Goal: Task Accomplishment & Management: Complete application form

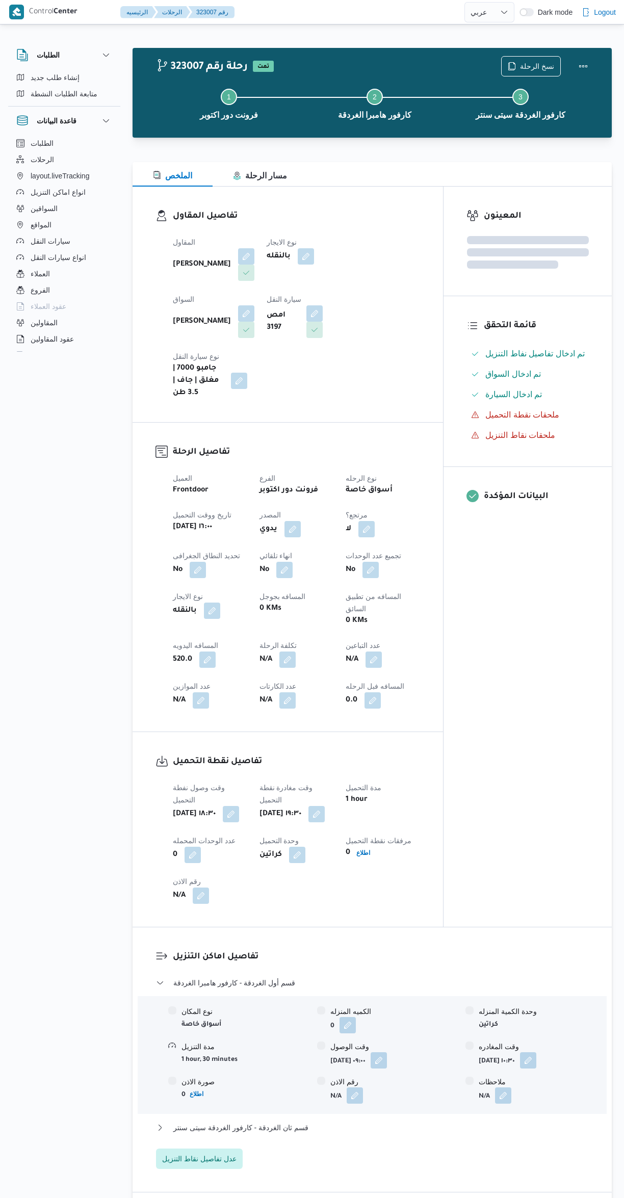
select select "ar"
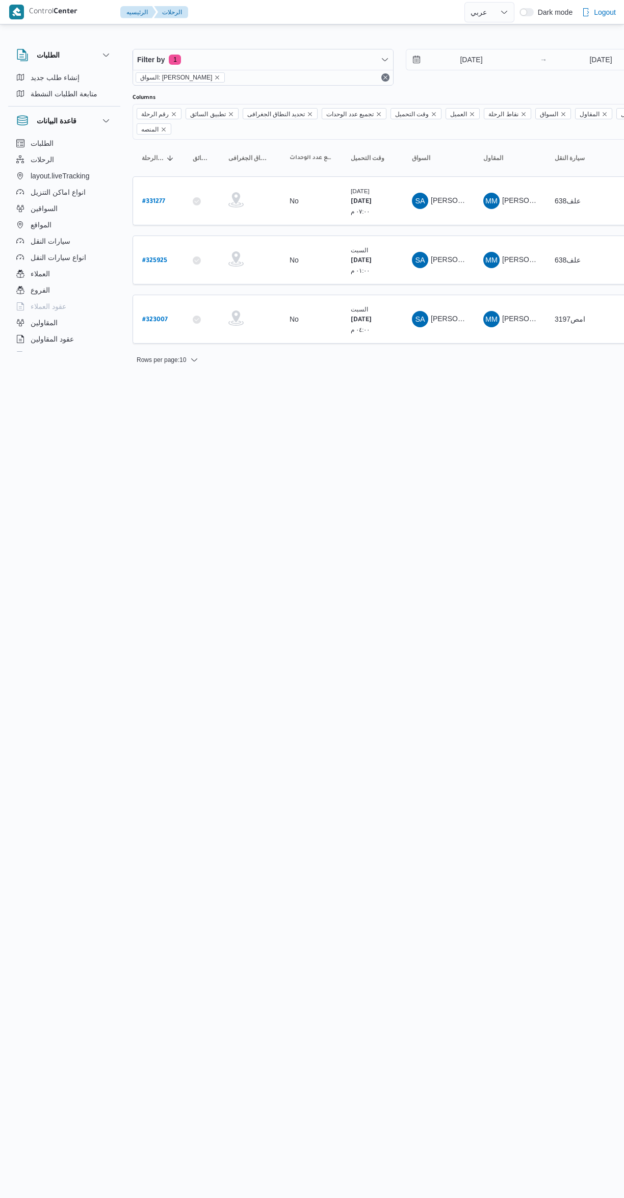
select select "ar"
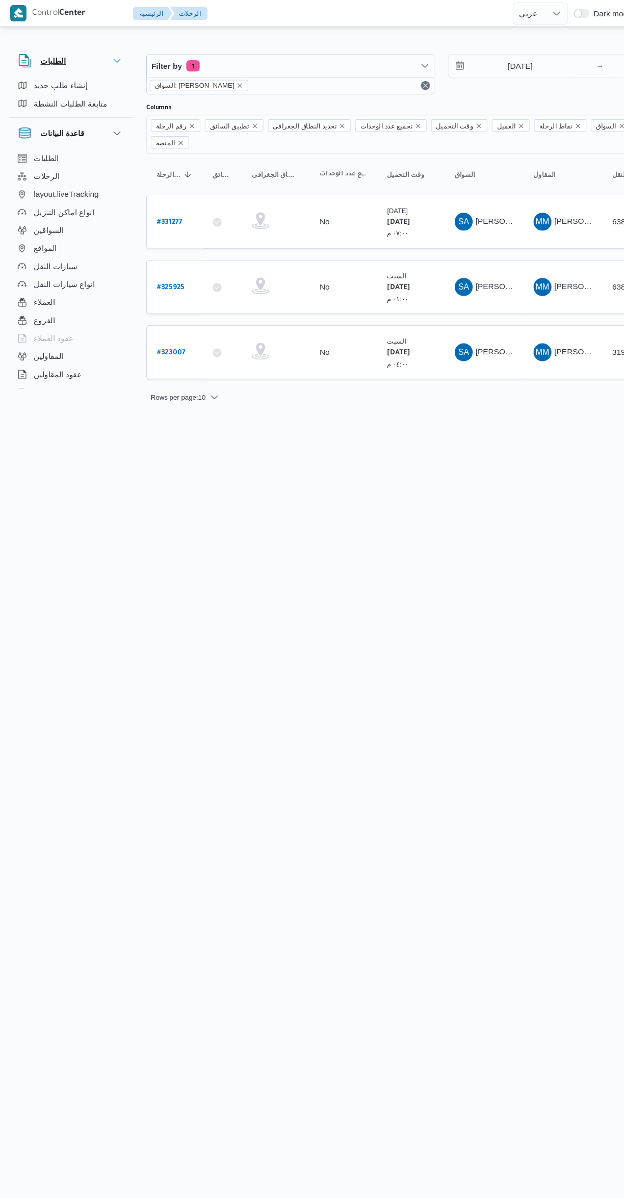
click at [46, 55] on h3 "الطلبات" at bounding box center [48, 55] width 23 height 12
click at [43, 50] on h3 "الطلبات" at bounding box center [48, 55] width 23 height 12
click at [44, 120] on h3 "قاعدة البيانات" at bounding box center [57, 121] width 40 height 12
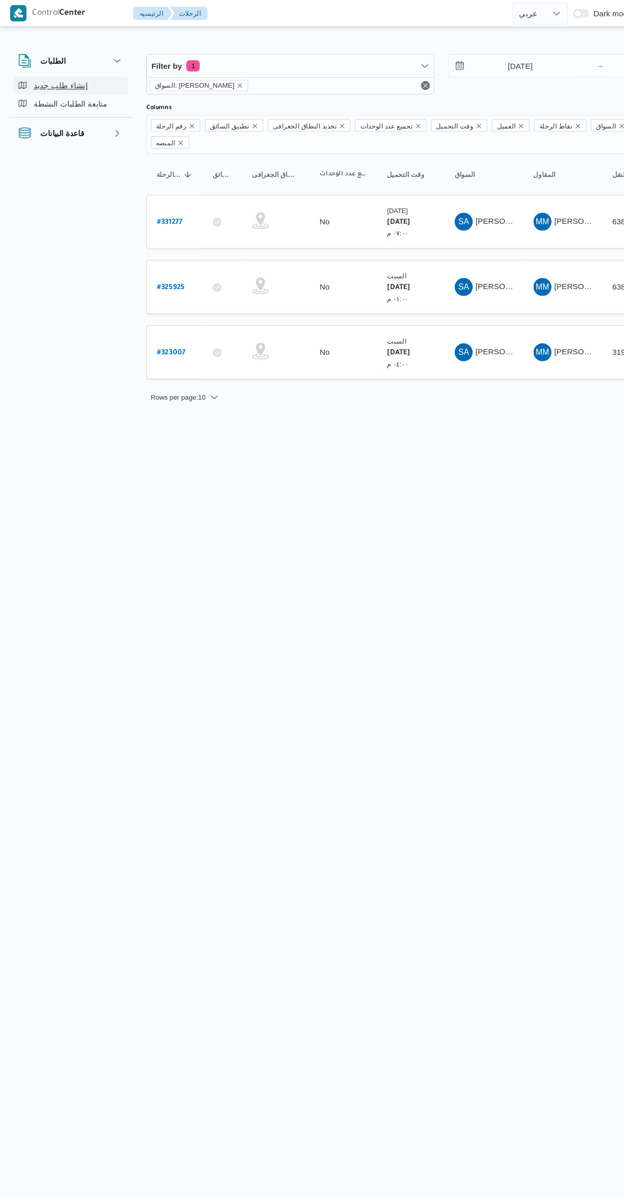
click at [36, 69] on button "إنشاء طلب جديد" at bounding box center [64, 77] width 104 height 16
select select "ar"
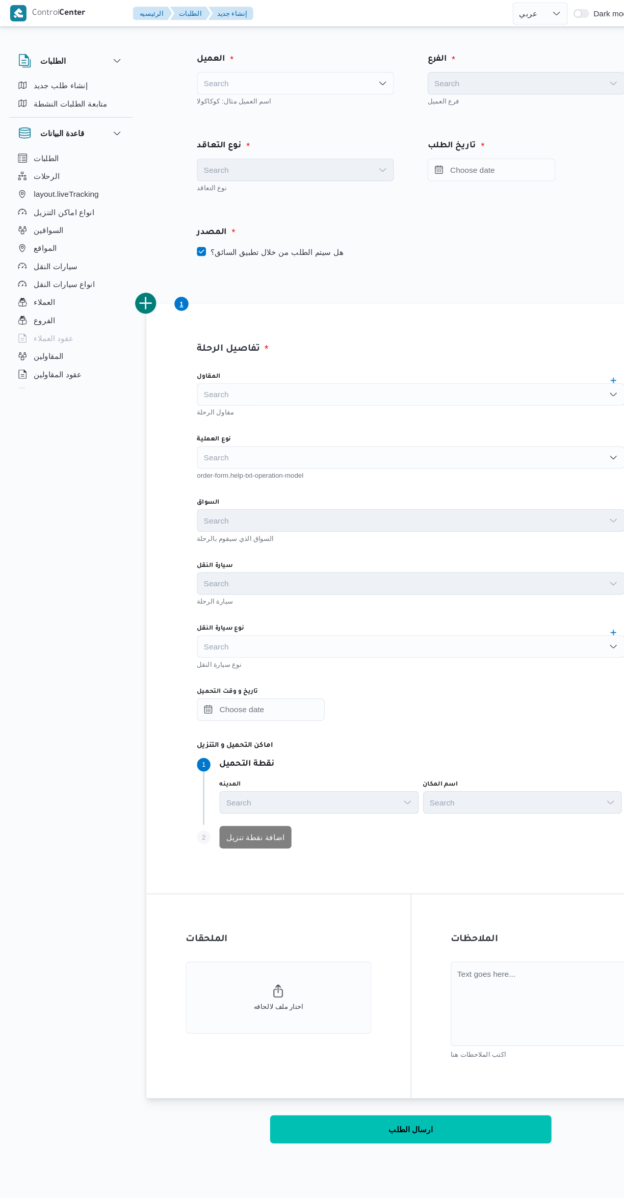
click at [226, 69] on div "Search" at bounding box center [267, 75] width 178 height 20
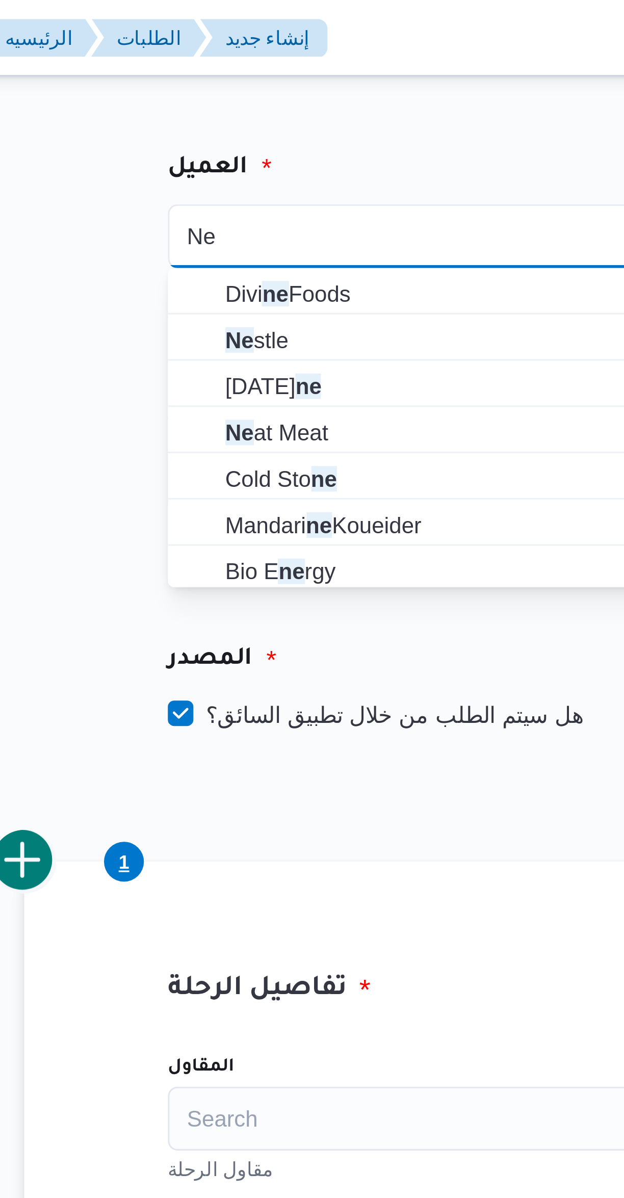
type input "Ne"
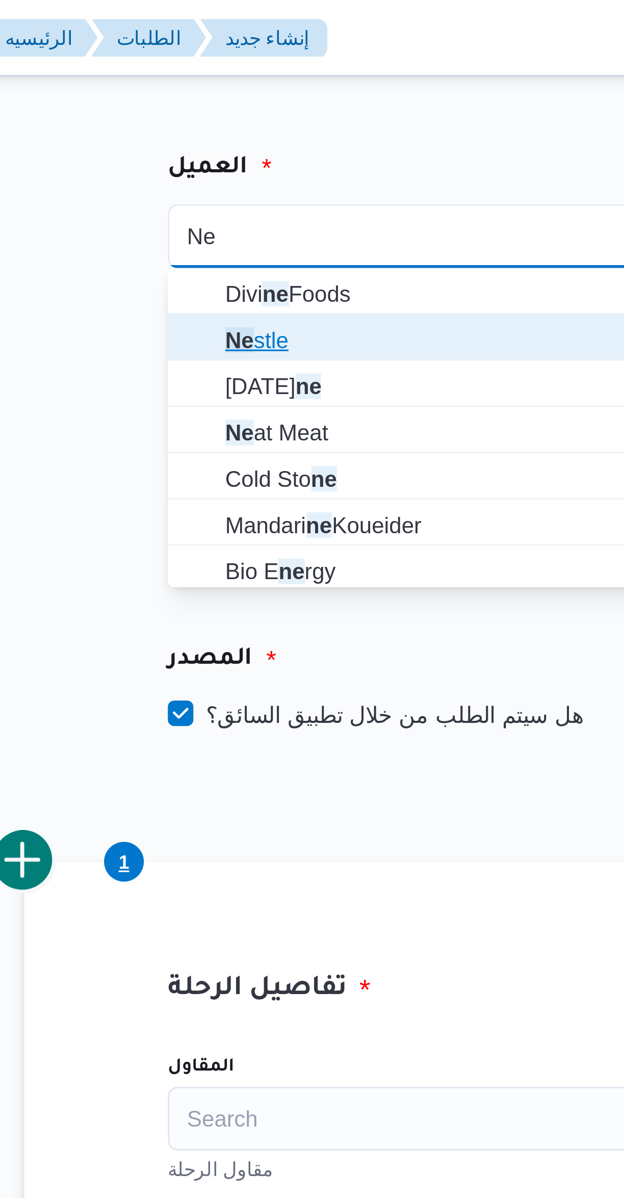
click at [279, 110] on span "Ne stle" at bounding box center [274, 108] width 154 height 12
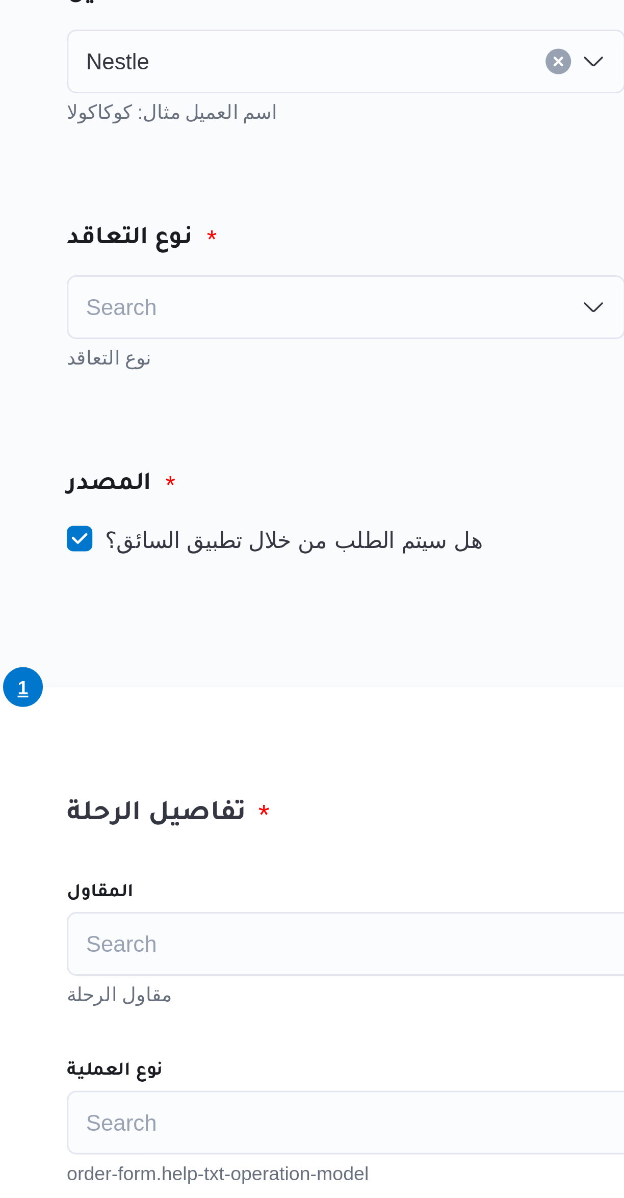
click at [197, 148] on div "Search" at bounding box center [267, 154] width 178 height 20
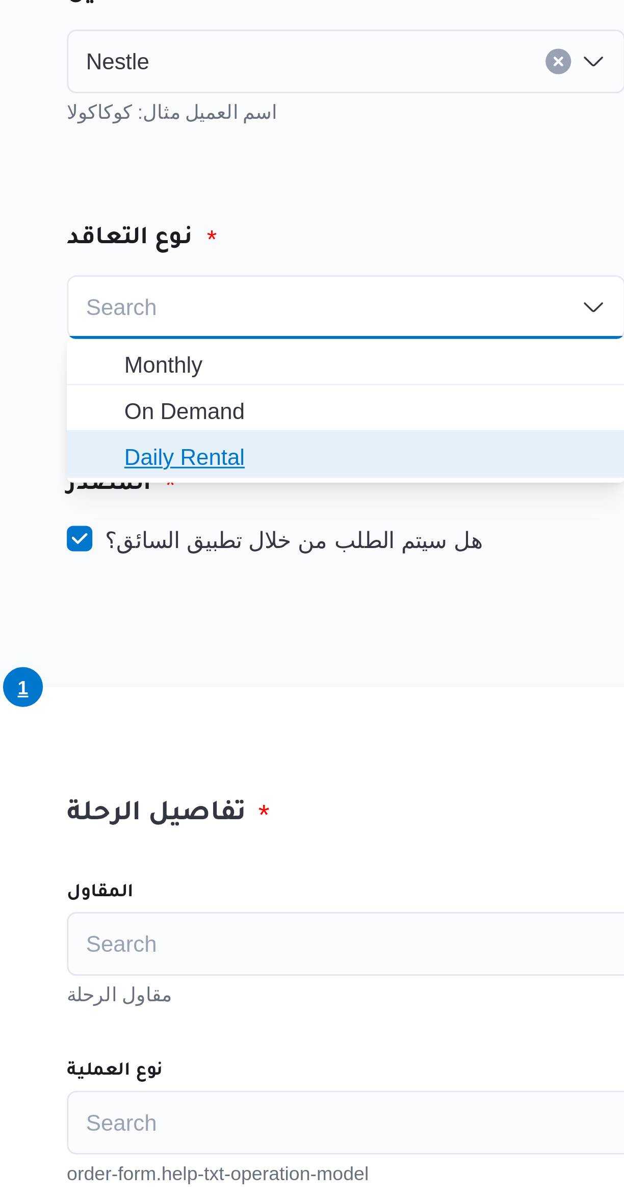
click at [194, 194] on span "Daily Rental" at bounding box center [268, 202] width 170 height 16
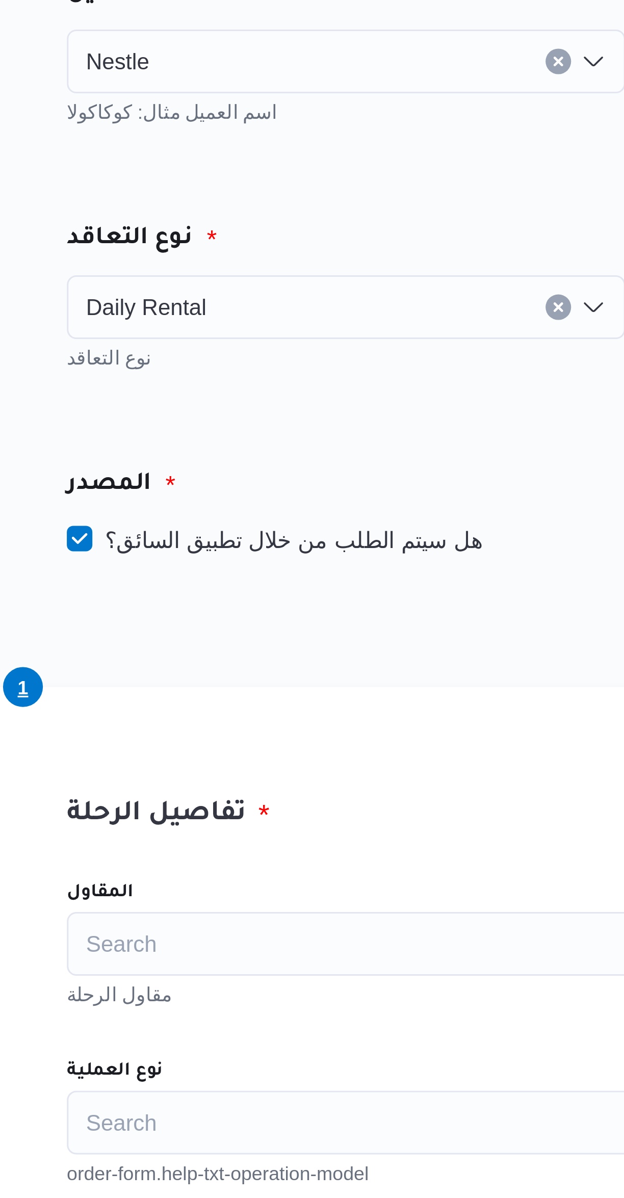
click at [213, 160] on div "Daily Rental Combo box. Selected. Daily Rental. Press Backspace to delete Daily…" at bounding box center [267, 154] width 178 height 20
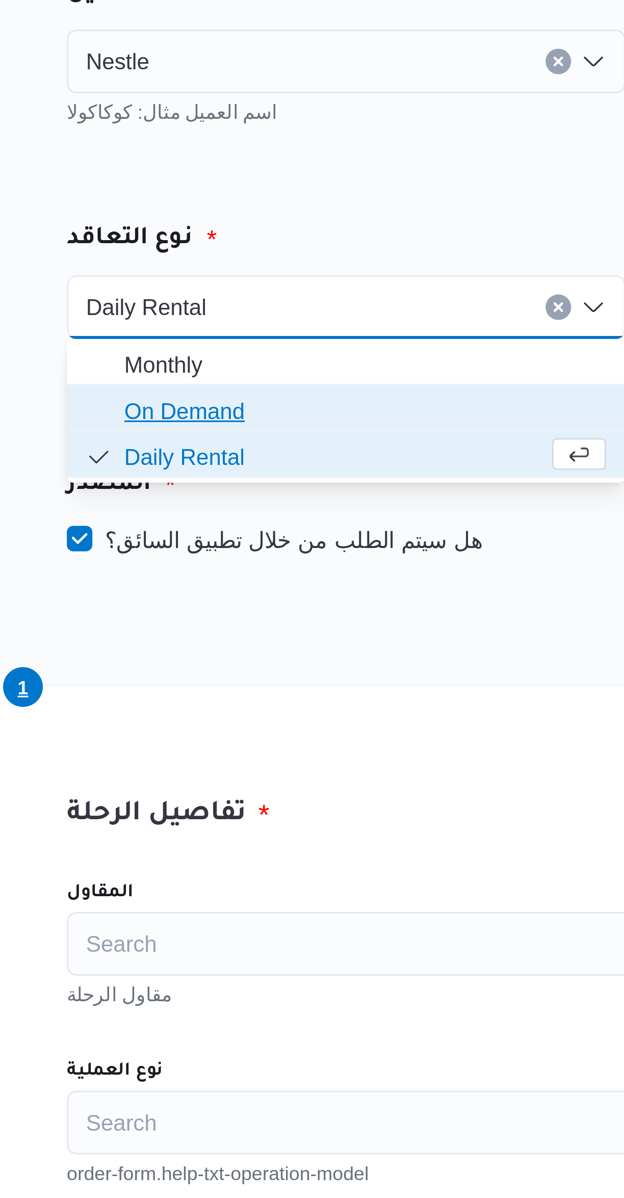
click at [202, 182] on span "On Demand" at bounding box center [274, 187] width 154 height 12
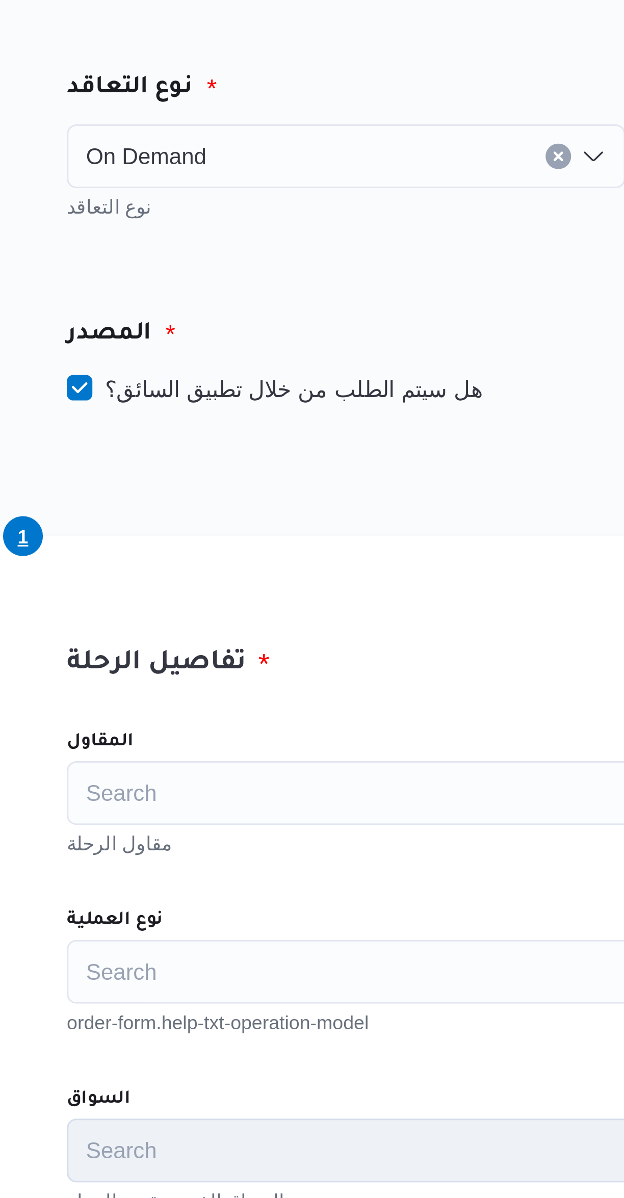
click at [208, 223] on label "هل سيتم الطلب من خلال تطبيق السائق؟" at bounding box center [244, 228] width 133 height 12
checkbox input "false"
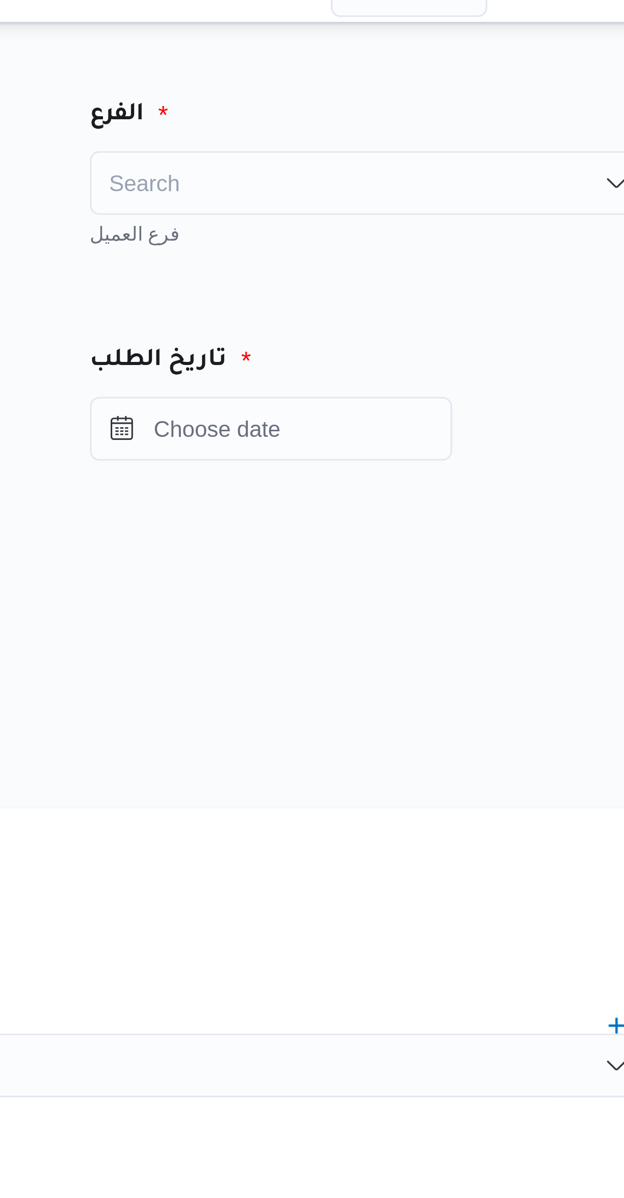
click at [420, 66] on div "Search" at bounding box center [477, 75] width 178 height 20
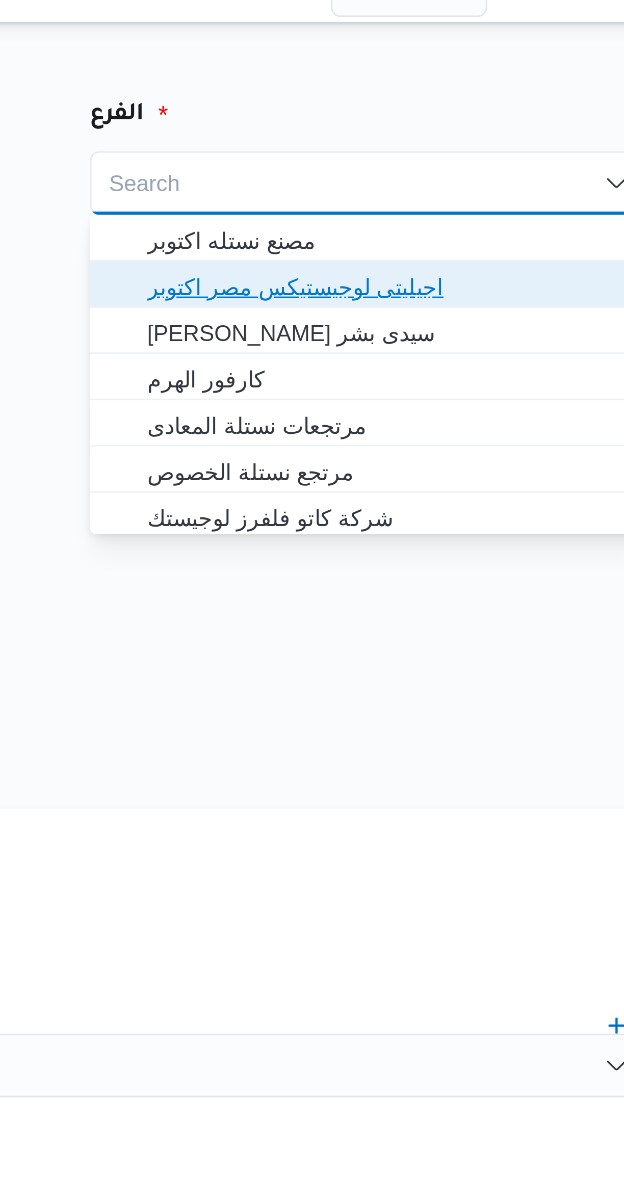
click at [403, 106] on span "اجيليتى لوجيستيكس مصر اكتوبر" at bounding box center [477, 108] width 170 height 16
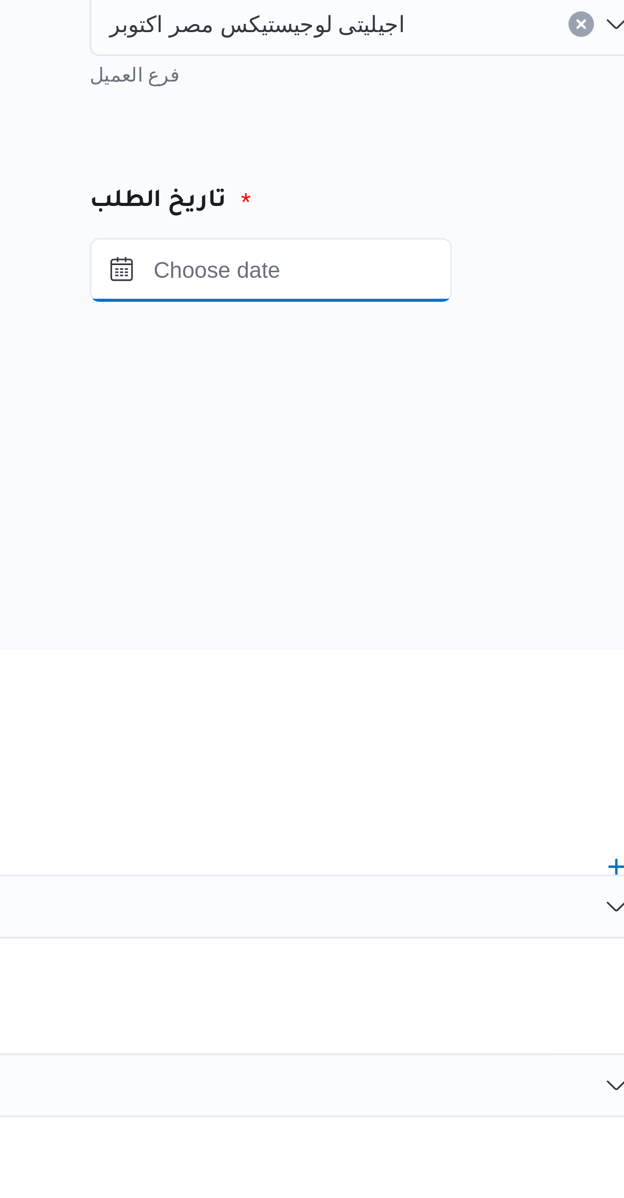
click at [430, 155] on input "Press the down key to open a popover containing a calendar." at bounding box center [446, 154] width 116 height 20
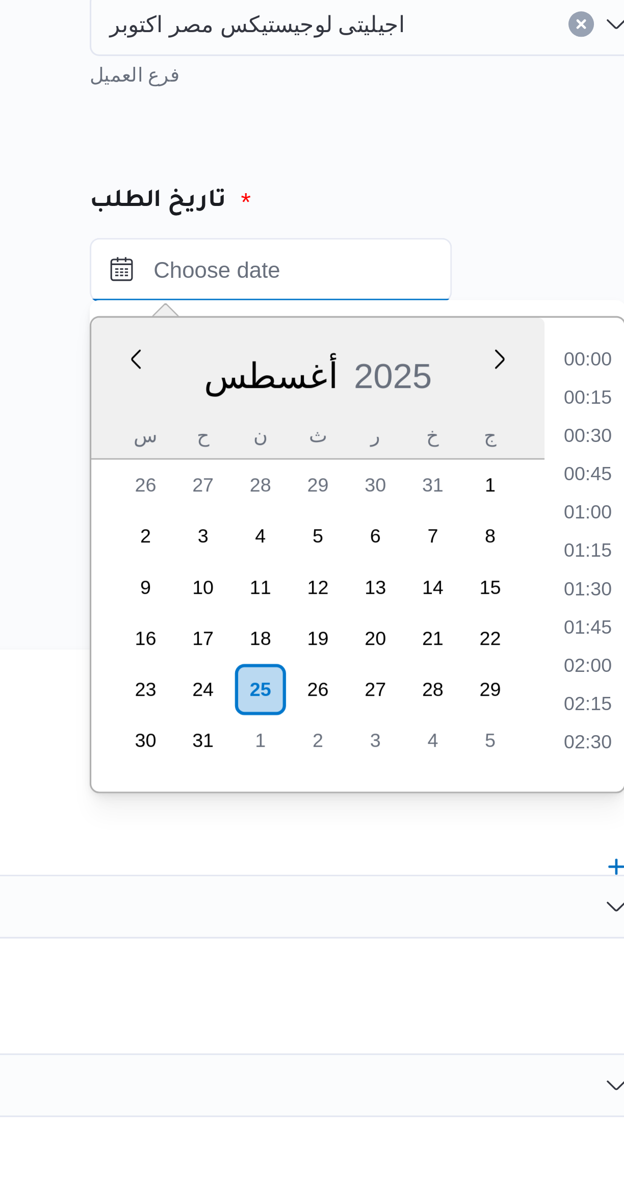
scroll to position [407, 0]
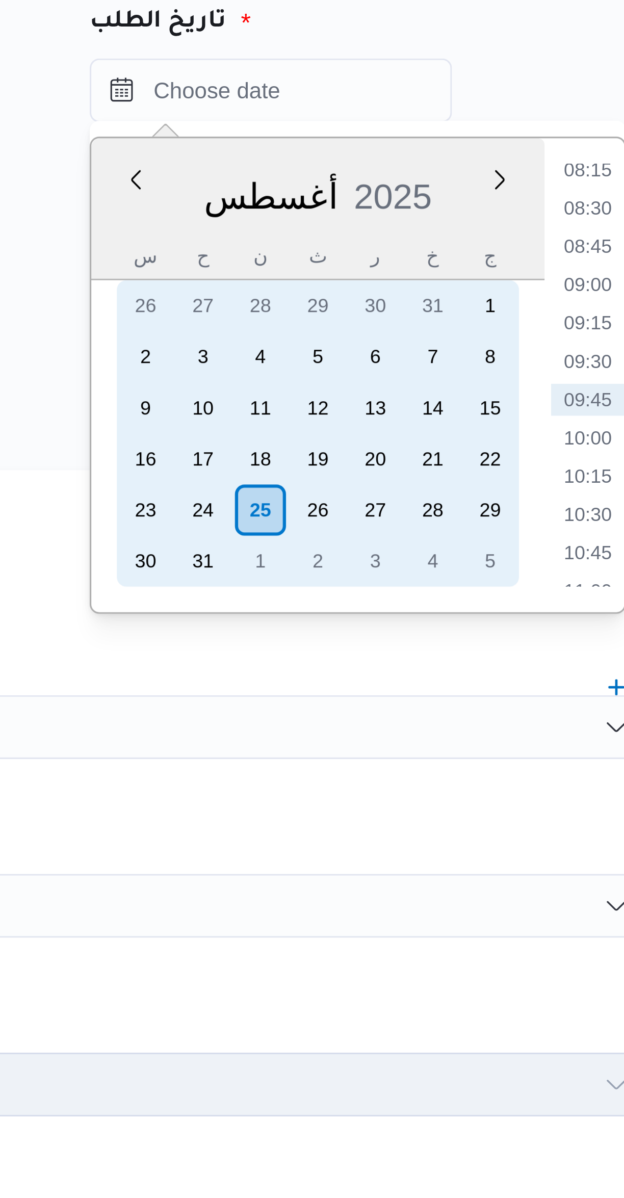
click at [439, 287] on div "25" at bounding box center [442, 288] width 16 height 16
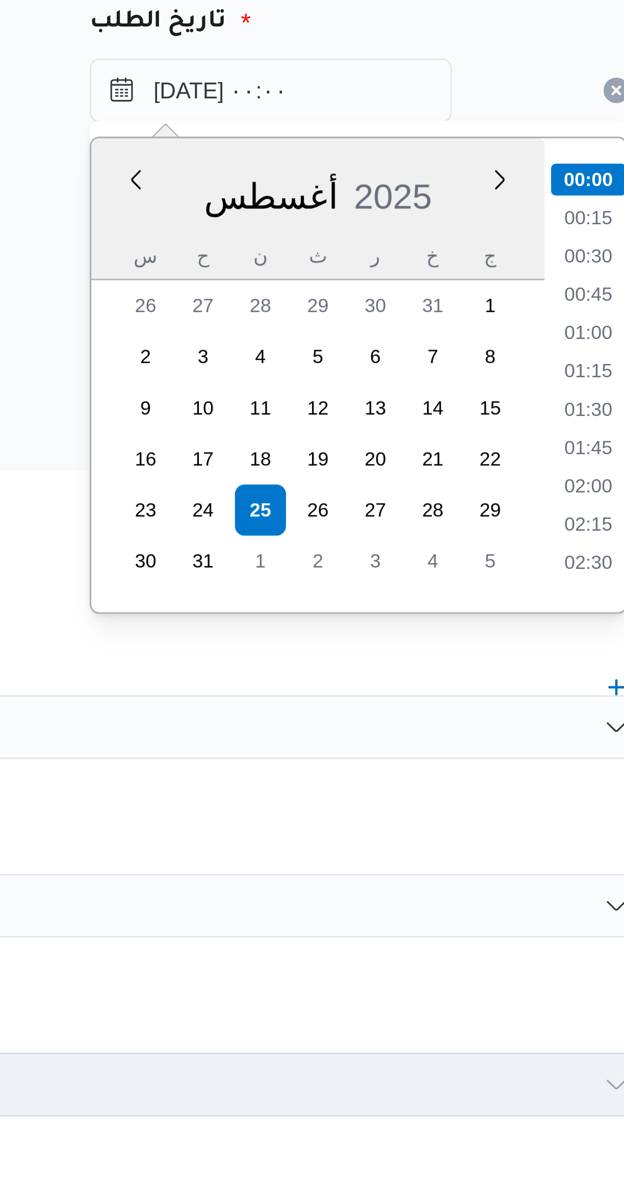
click at [544, 234] on li "01:00" at bounding box center [546, 231] width 23 height 10
type input "٢٥/٠٨/٢٠٢٥ ٠١:٠٠"
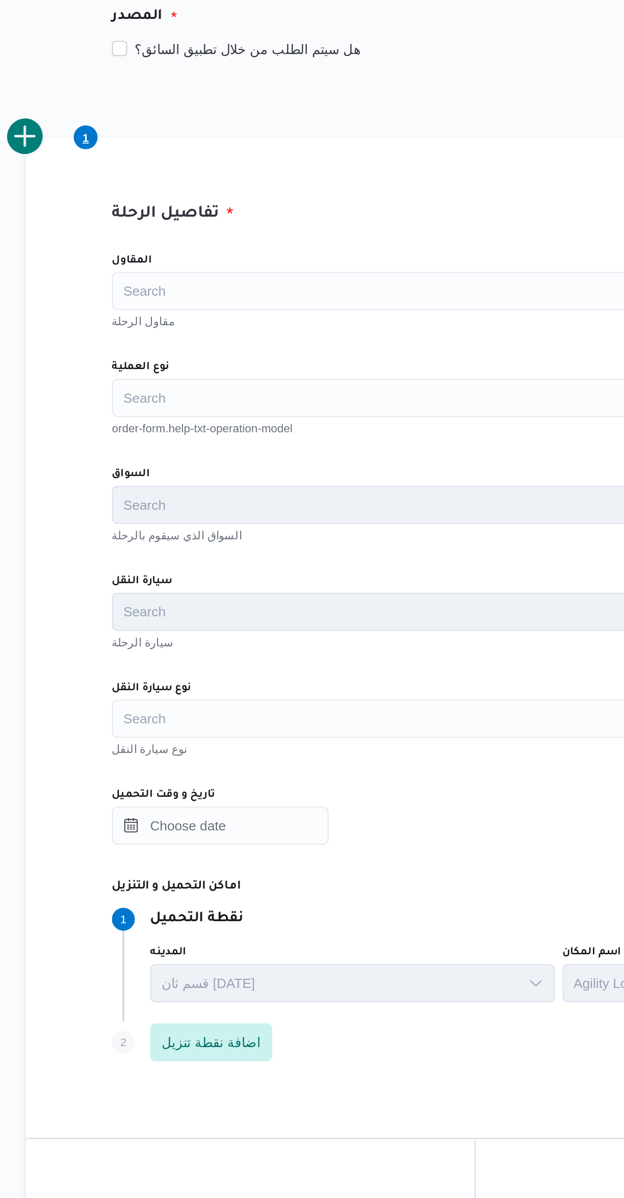
click at [214, 354] on div "Search" at bounding box center [372, 357] width 388 height 20
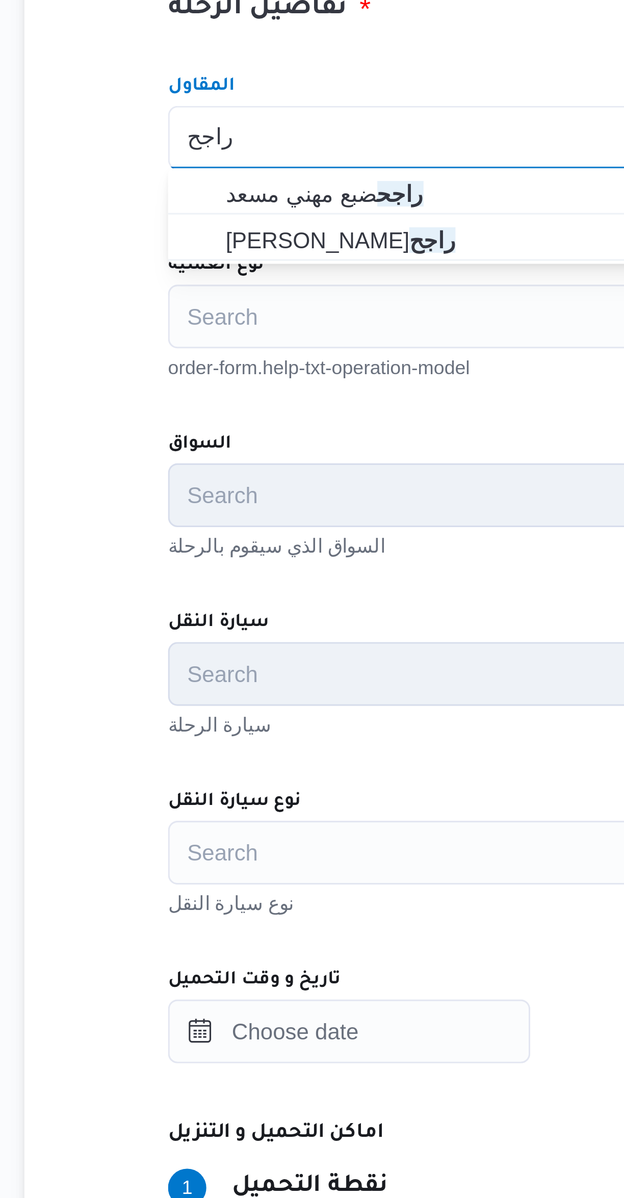
type input "راجح"
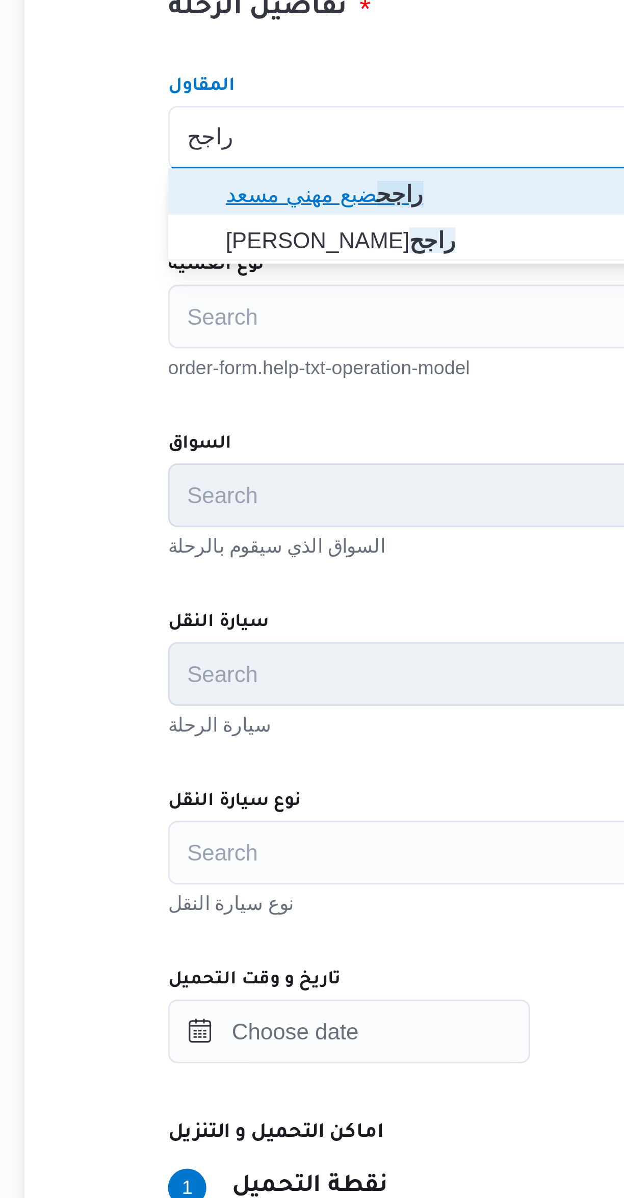
click at [195, 377] on span "راجح ضبع مهني مسعد" at bounding box center [372, 375] width 379 height 16
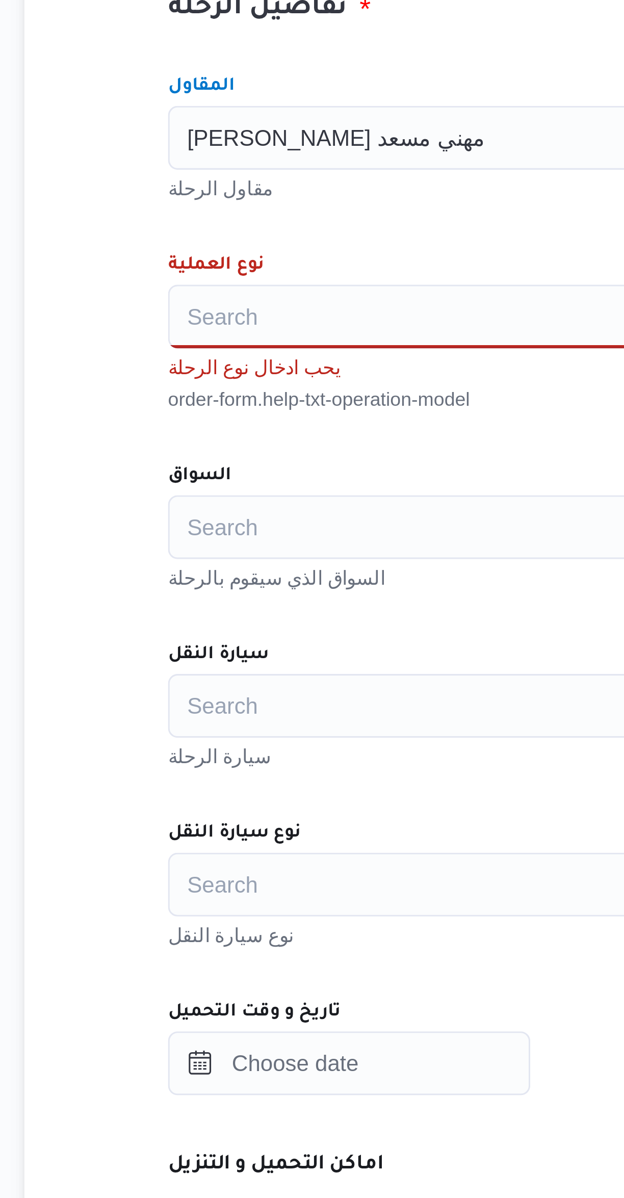
click at [197, 411] on div "Search" at bounding box center [372, 414] width 388 height 20
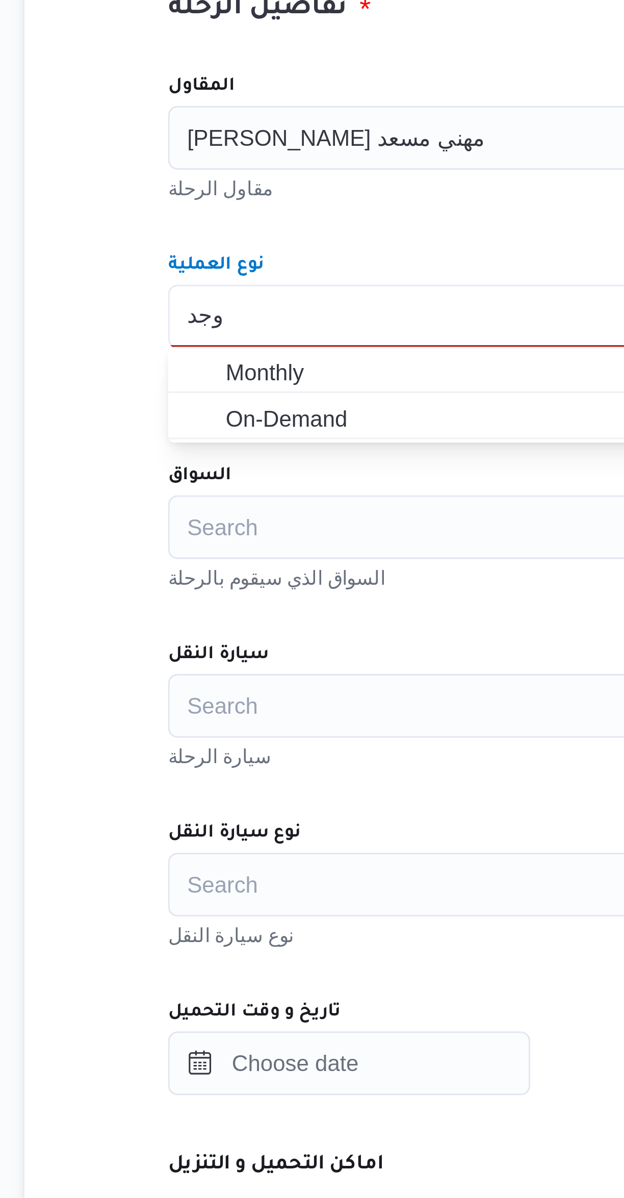
type input "وجد"
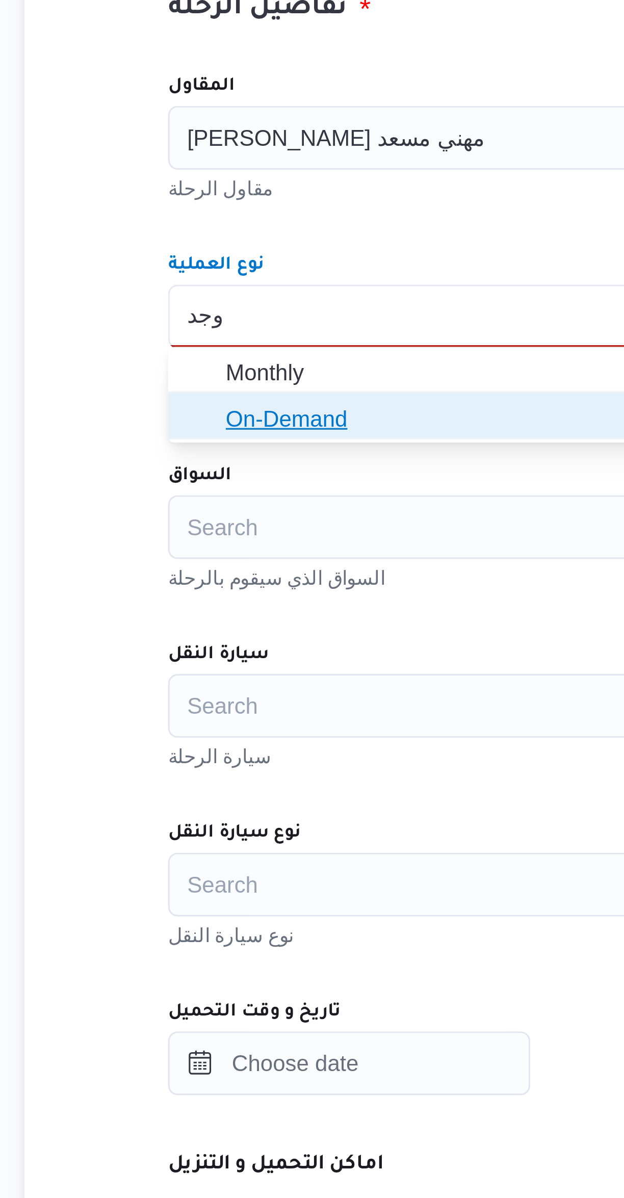
click at [193, 450] on span "On-Demand" at bounding box center [372, 447] width 379 height 16
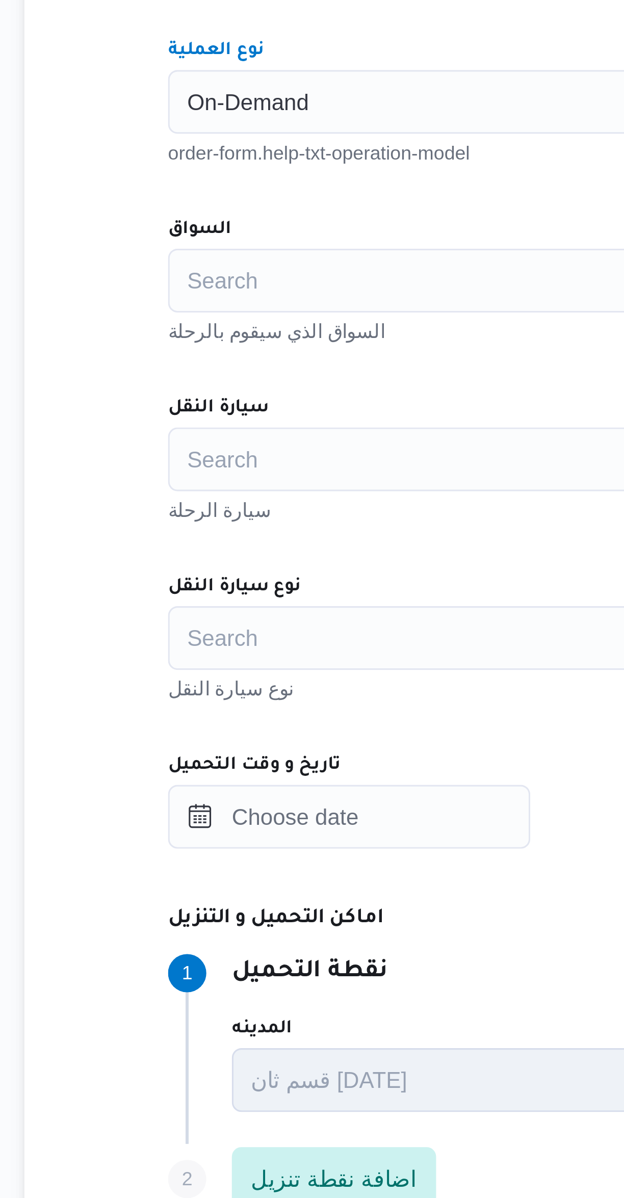
click at [185, 472] on input "السواق" at bounding box center [185, 472] width 1 height 12
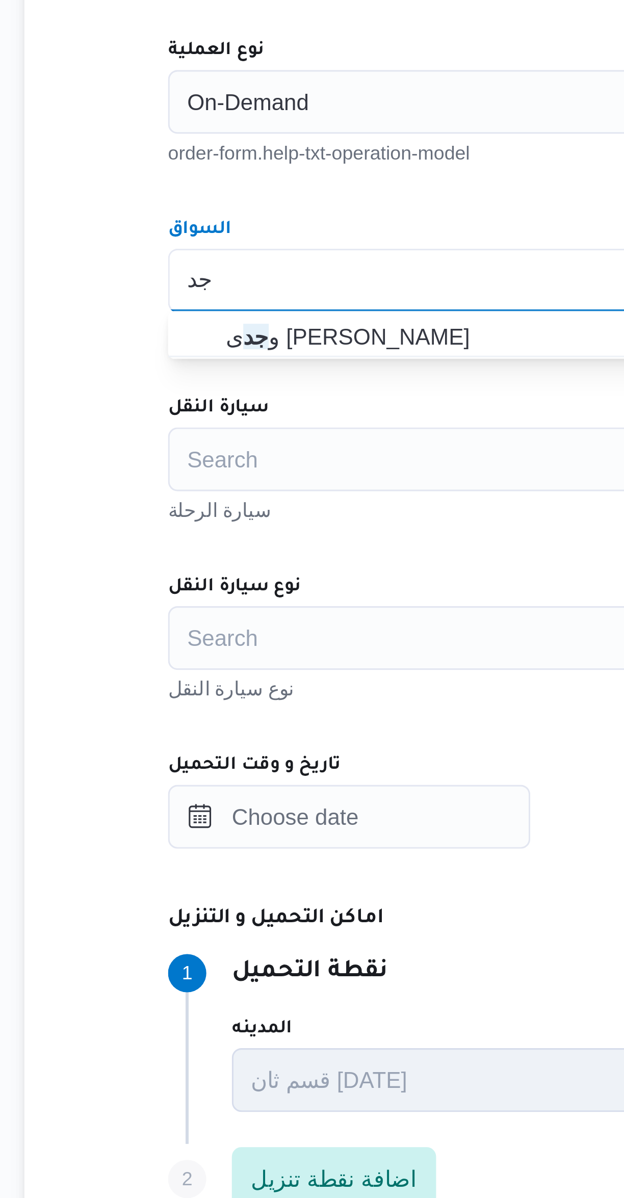
type input "ج"
type input "وجد"
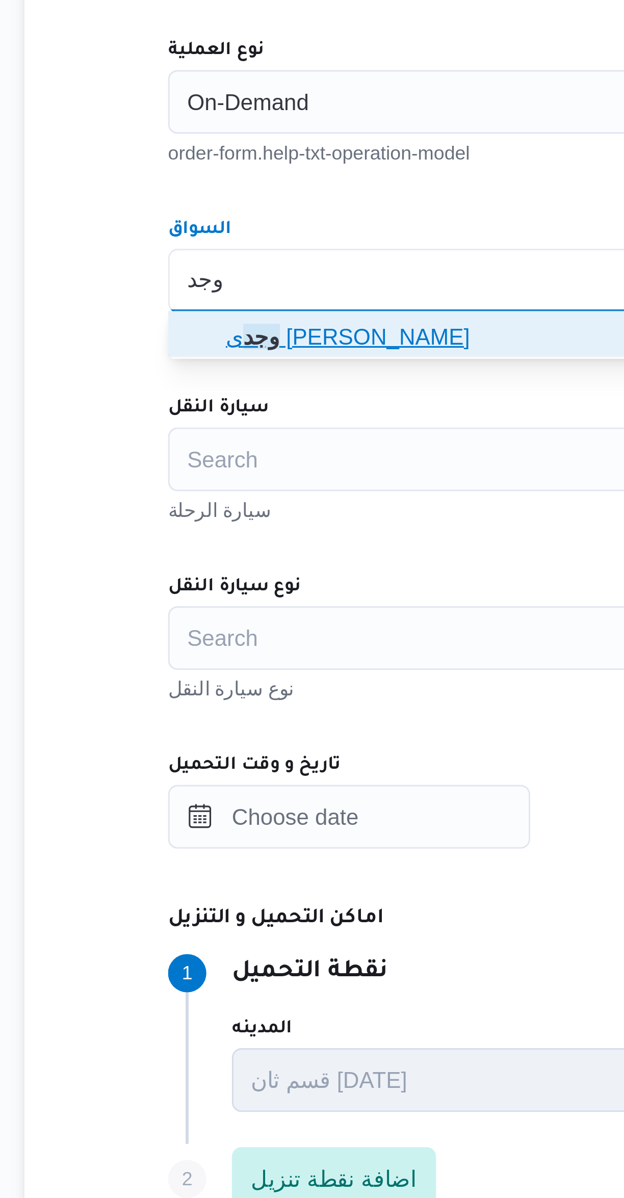
click at [193, 487] on icon "button" at bounding box center [189, 489] width 8 height 8
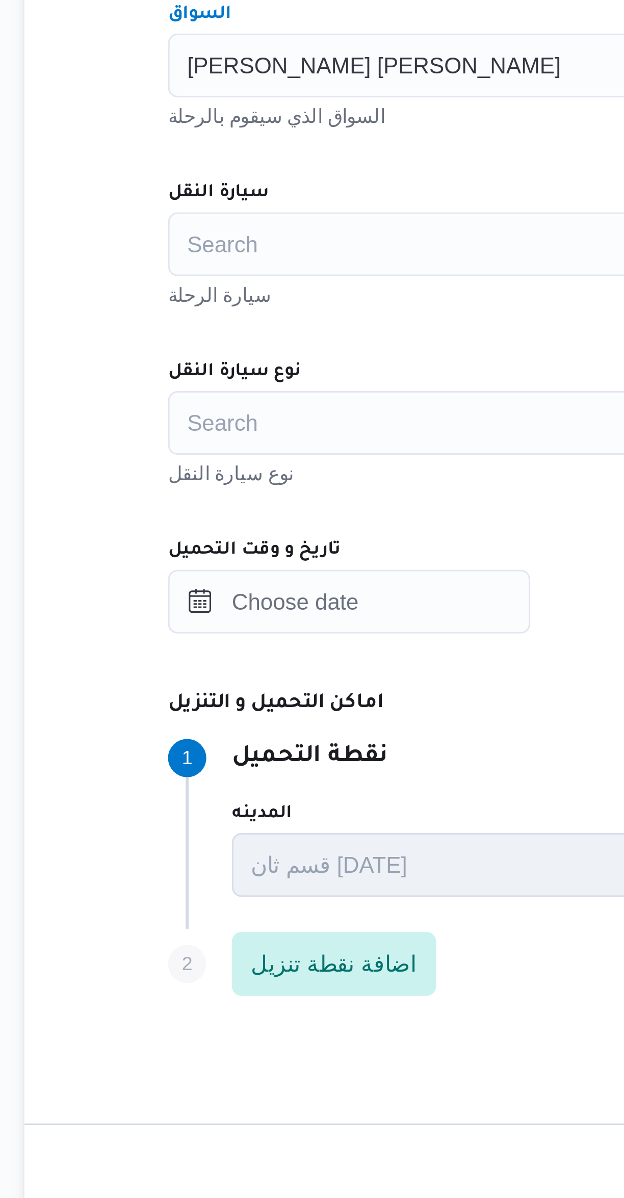
click at [199, 535] on div "Search" at bounding box center [372, 529] width 388 height 20
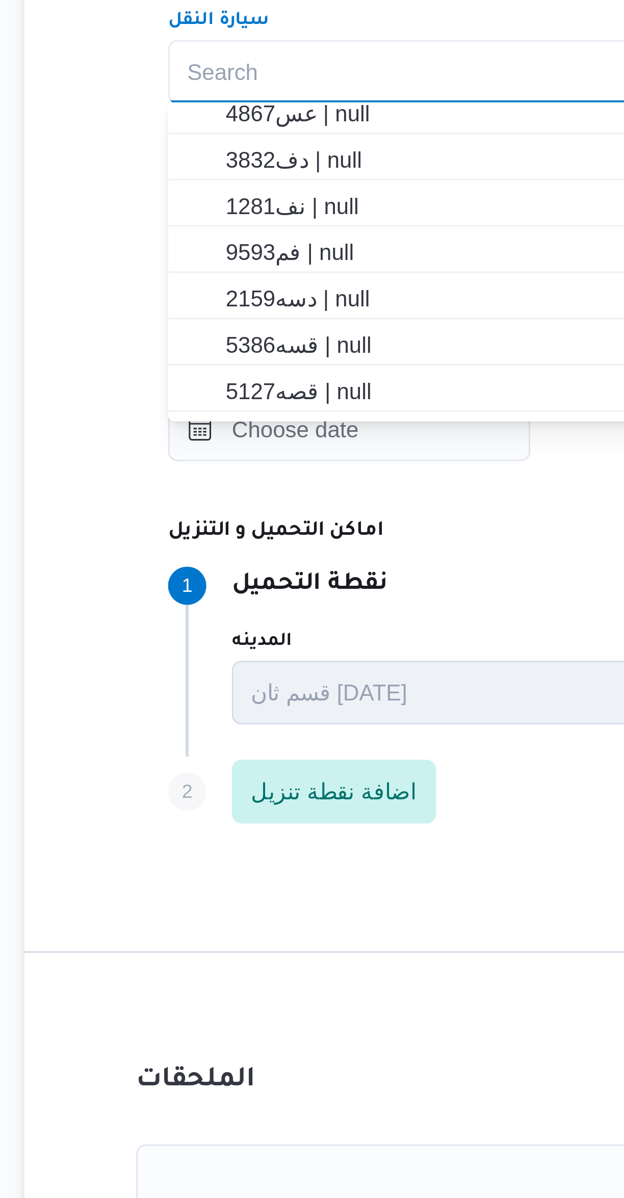
scroll to position [238, 0]
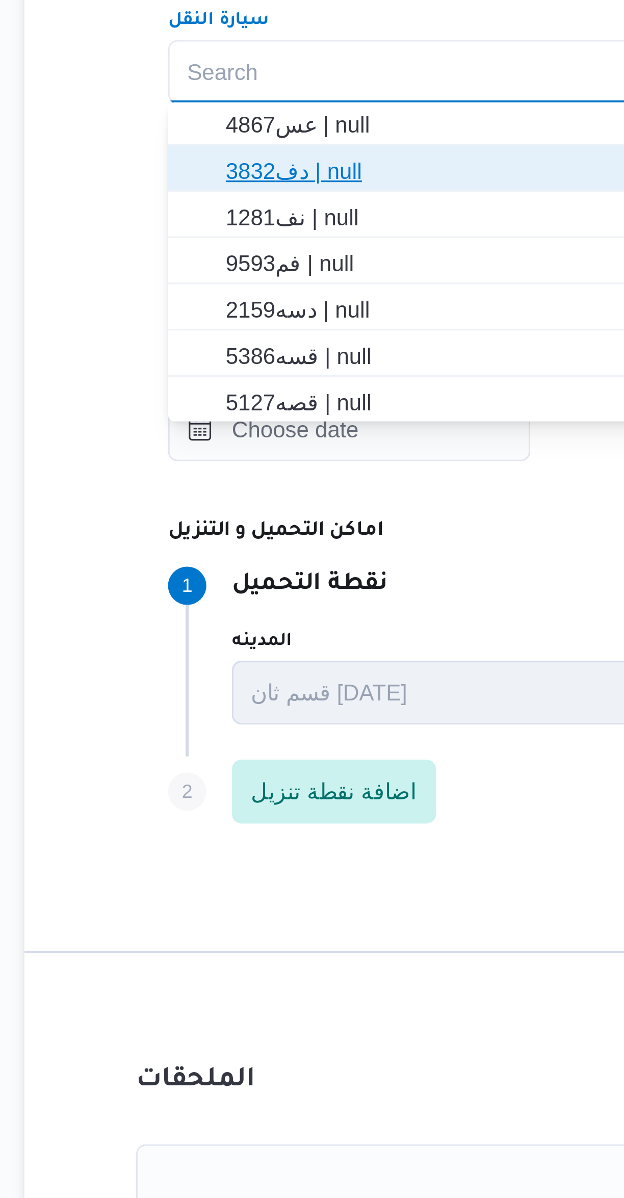
click at [193, 556] on span "دف3832 | null" at bounding box center [372, 560] width 379 height 16
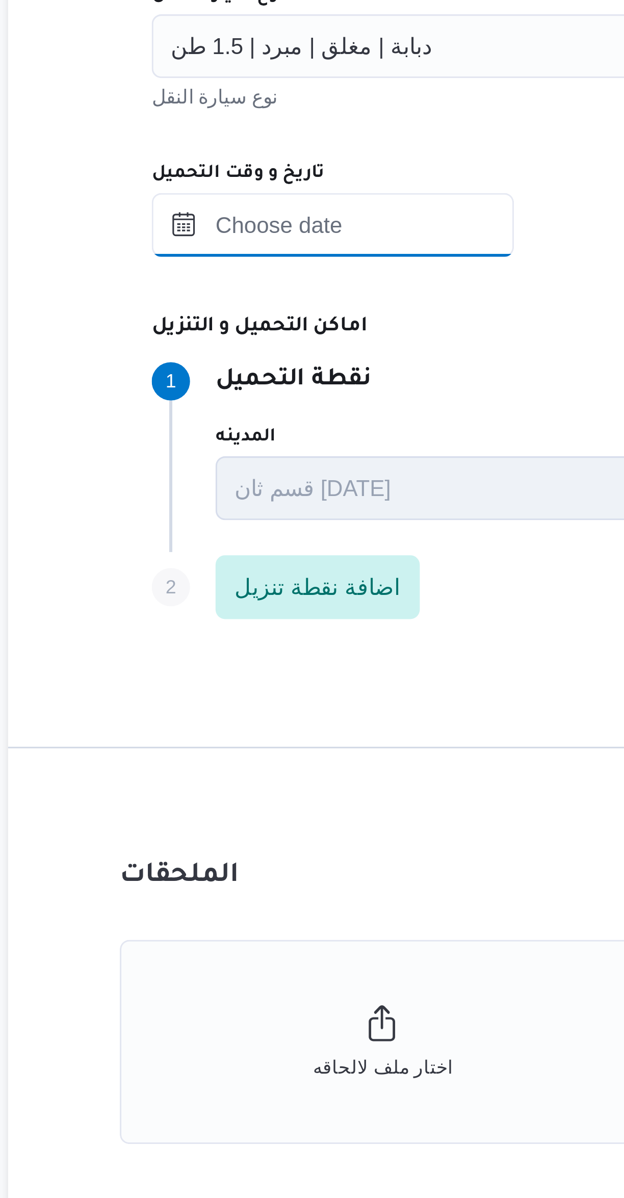
click at [212, 645] on input "تاريخ و وقت التحميل" at bounding box center [236, 643] width 116 height 20
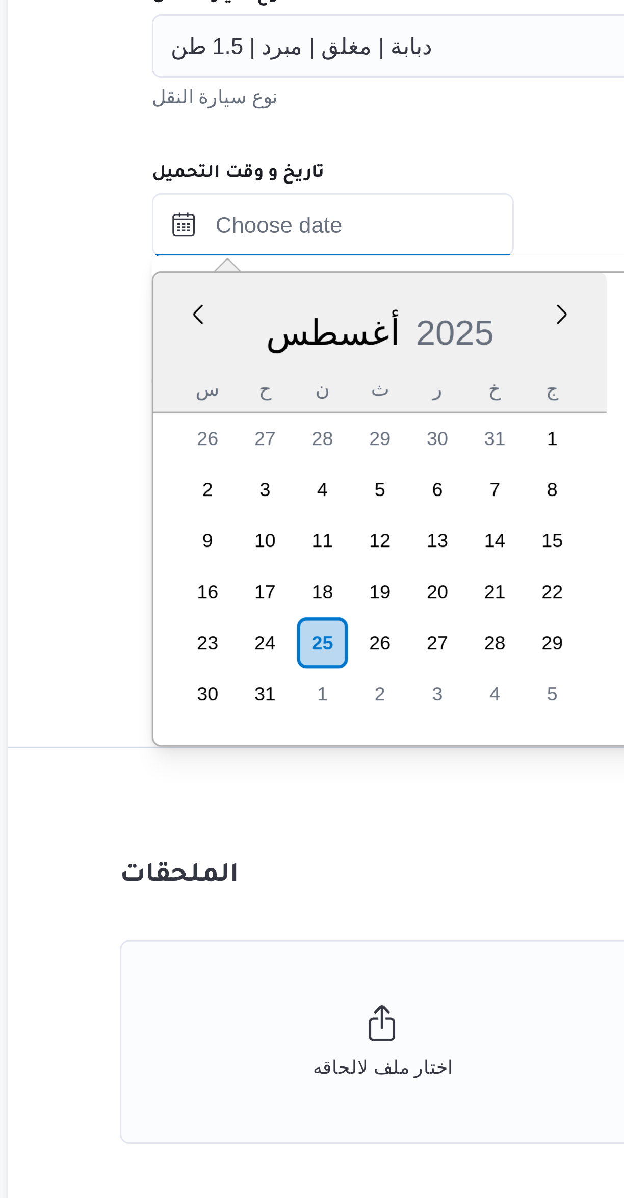
scroll to position [407, 0]
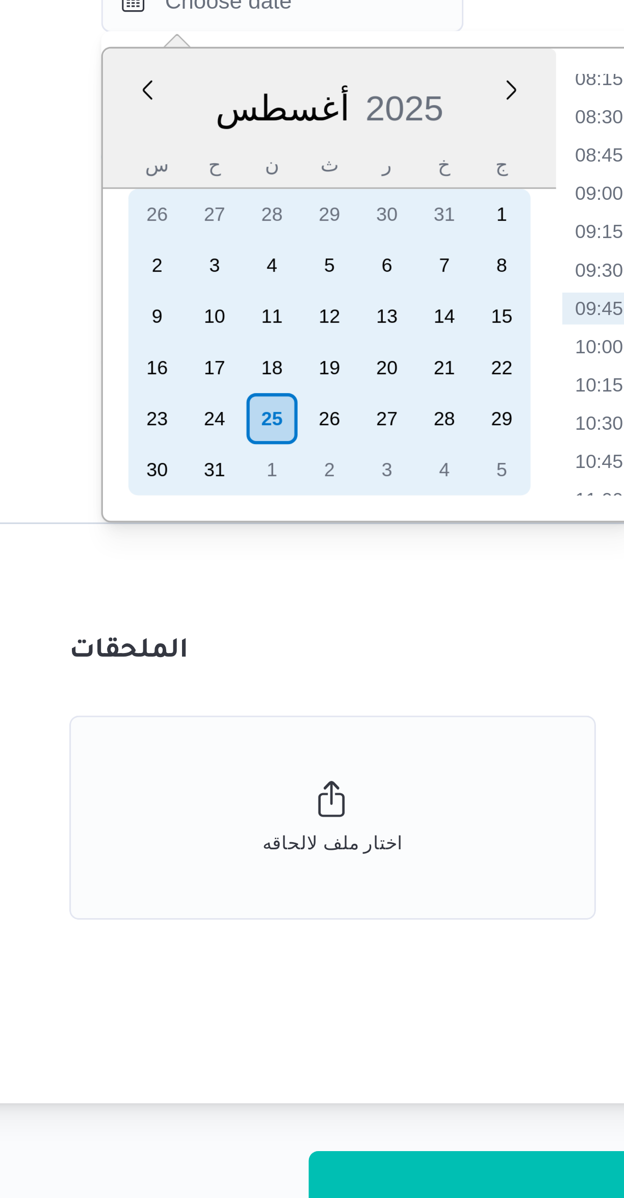
click at [230, 779] on div "25" at bounding box center [233, 776] width 16 height 16
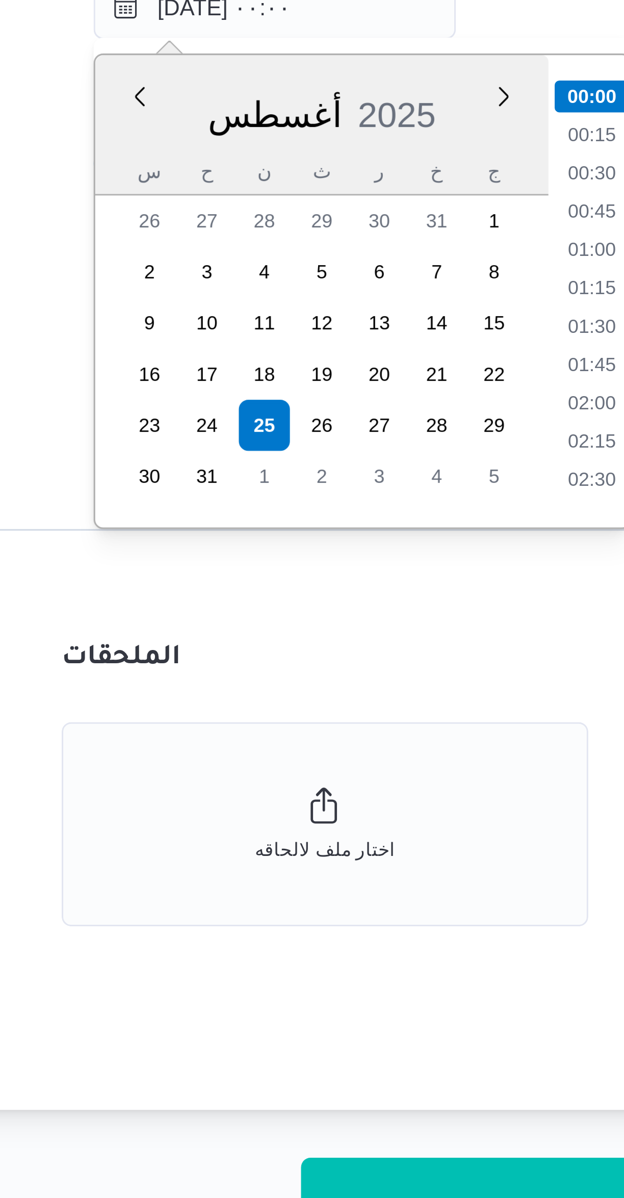
click at [332, 721] on li "01:00" at bounding box center [337, 720] width 23 height 10
type input "٢٥/٠٨/٢٠٢٥ ٠١:٠٠"
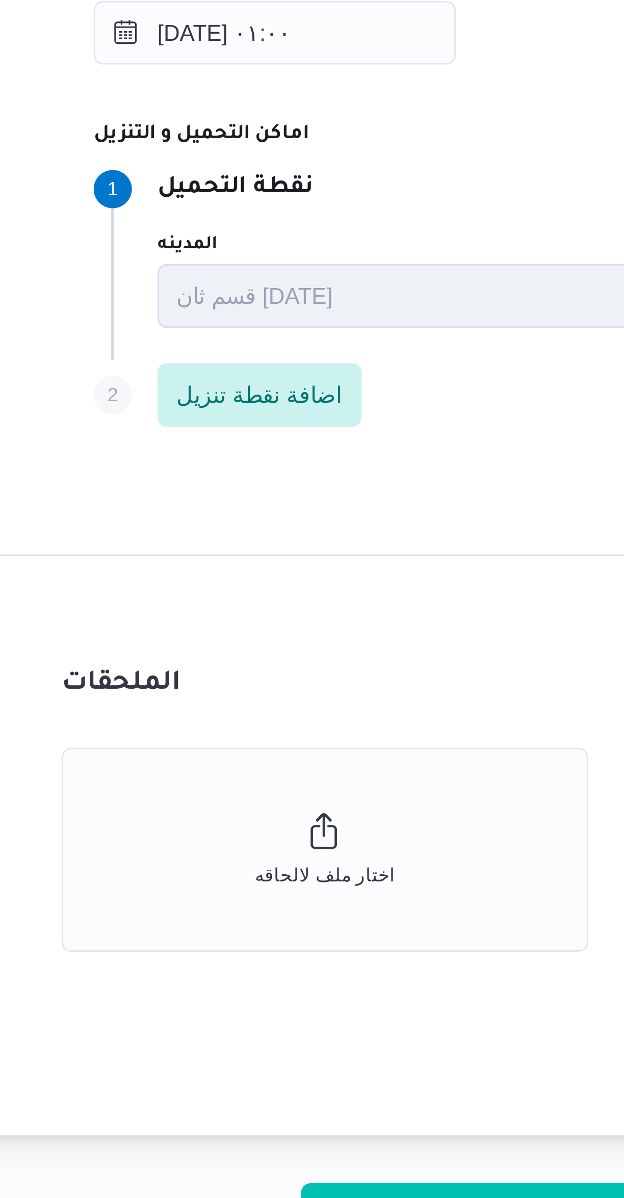
click at [281, 695] on div "Step 1 1 نقطة التحميل" at bounding box center [407, 693] width 459 height 12
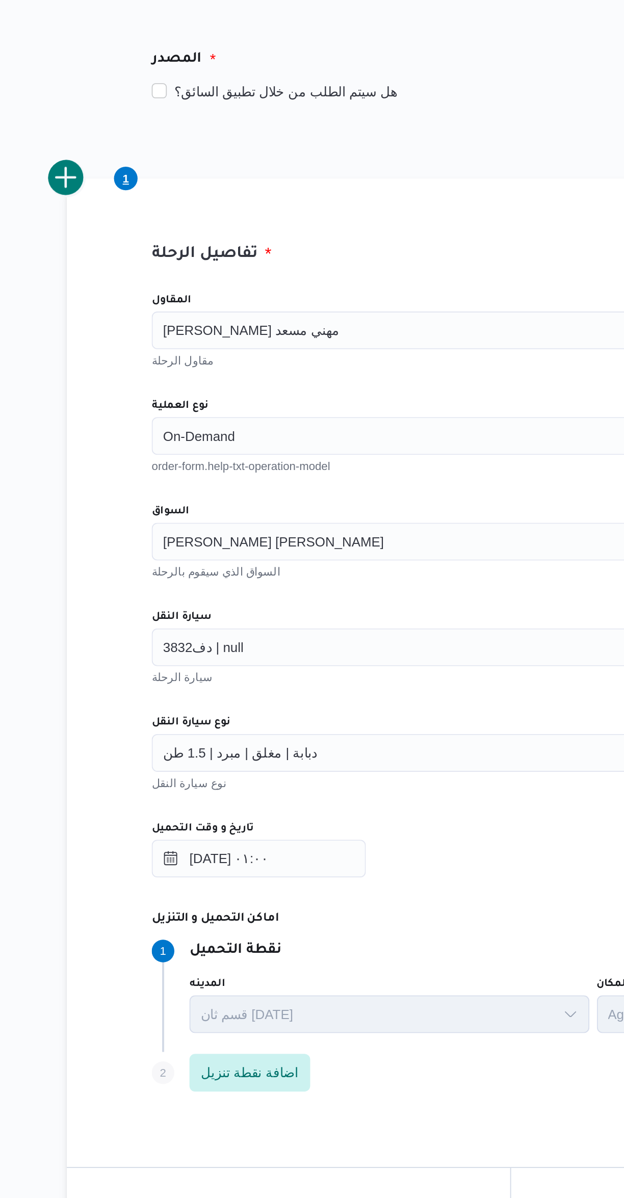
click at [139, 282] on div "تفاصيل الرحلة المقاول راجح ضبع مهني مسعد مقاول الرحلة نوع العملية On-Demand ord…" at bounding box center [372, 635] width 479 height 720
click at [138, 275] on button "add trip" at bounding box center [132, 275] width 20 height 20
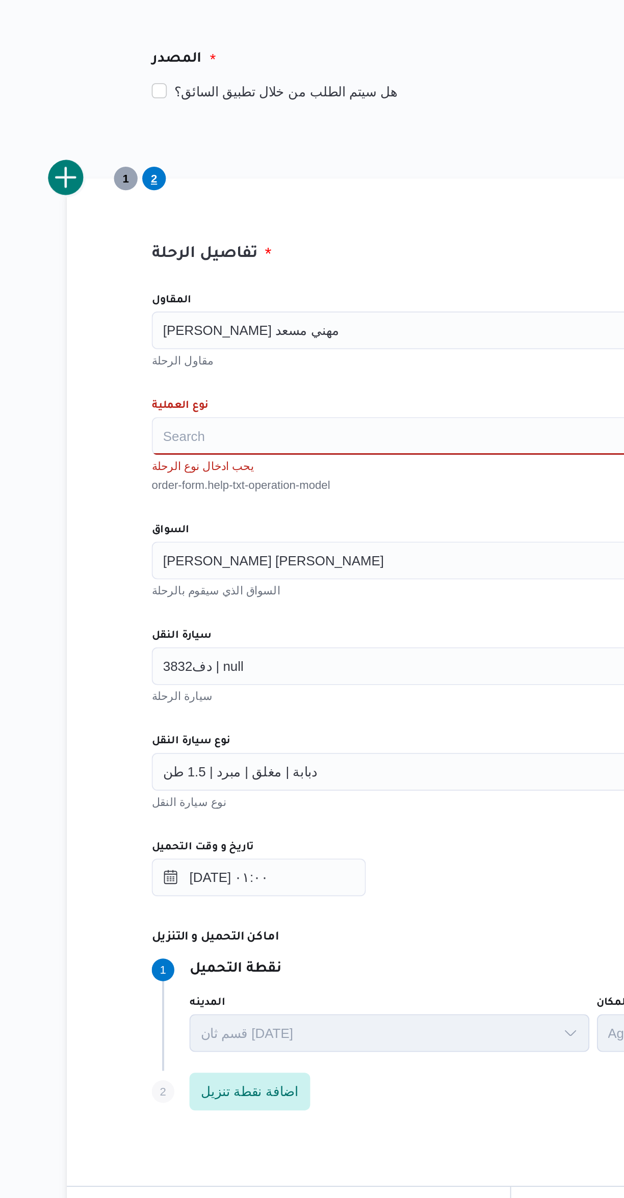
click at [196, 416] on div "Search" at bounding box center [372, 414] width 388 height 20
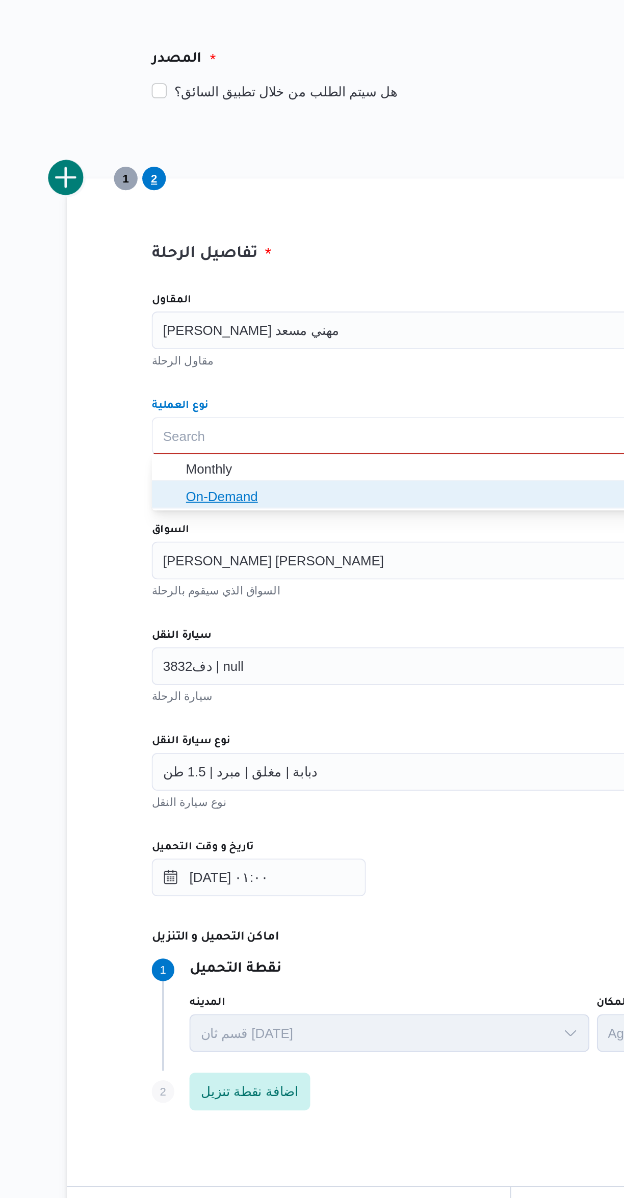
click at [188, 447] on icon "button" at bounding box center [189, 447] width 8 height 8
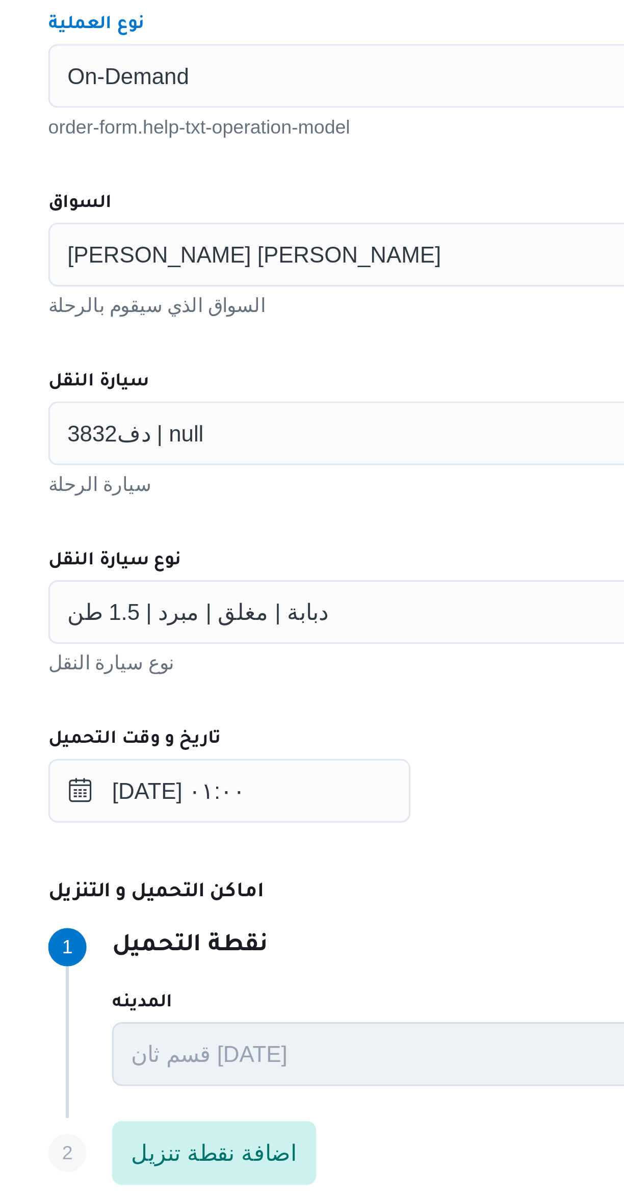
click at [308, 473] on input "السواق" at bounding box center [308, 472] width 1 height 12
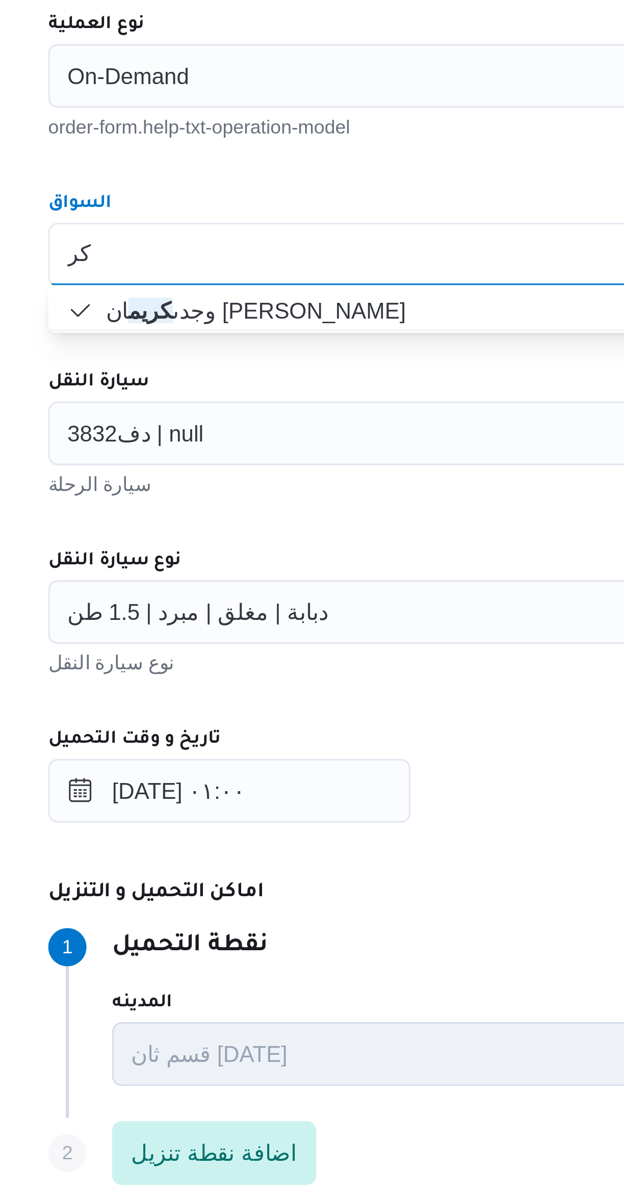
type input "ك"
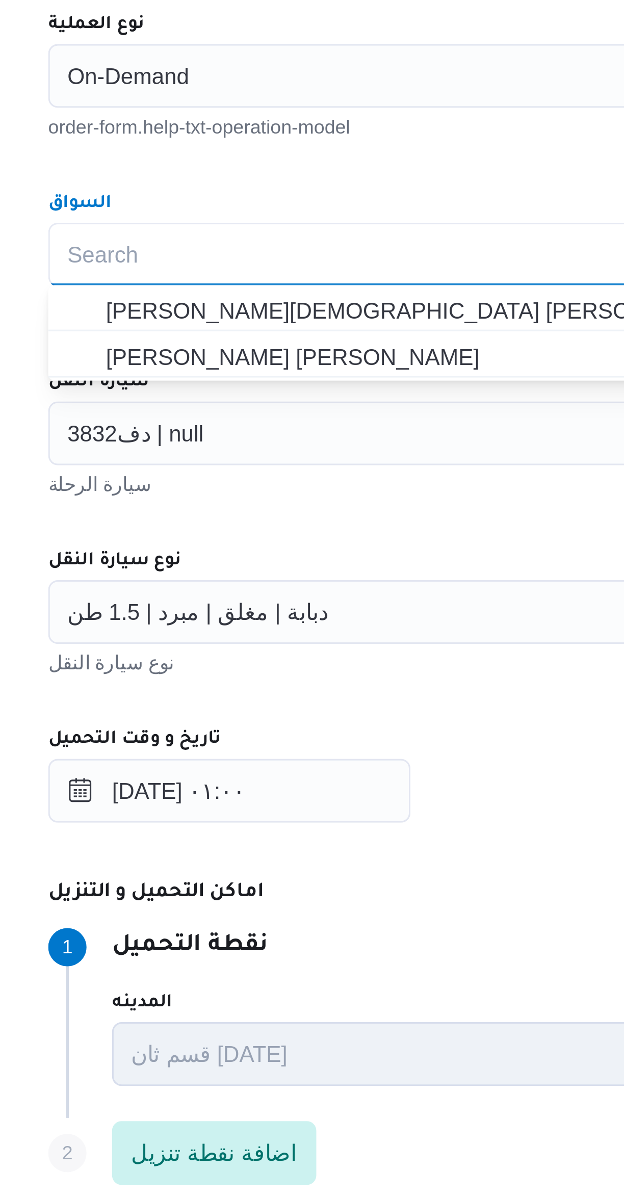
click at [221, 443] on div "المقاول راجح ضبع مهني مسعد مقاول الرحلة نوع العملية On-Demand order-form.help-t…" at bounding box center [372, 555] width 404 height 453
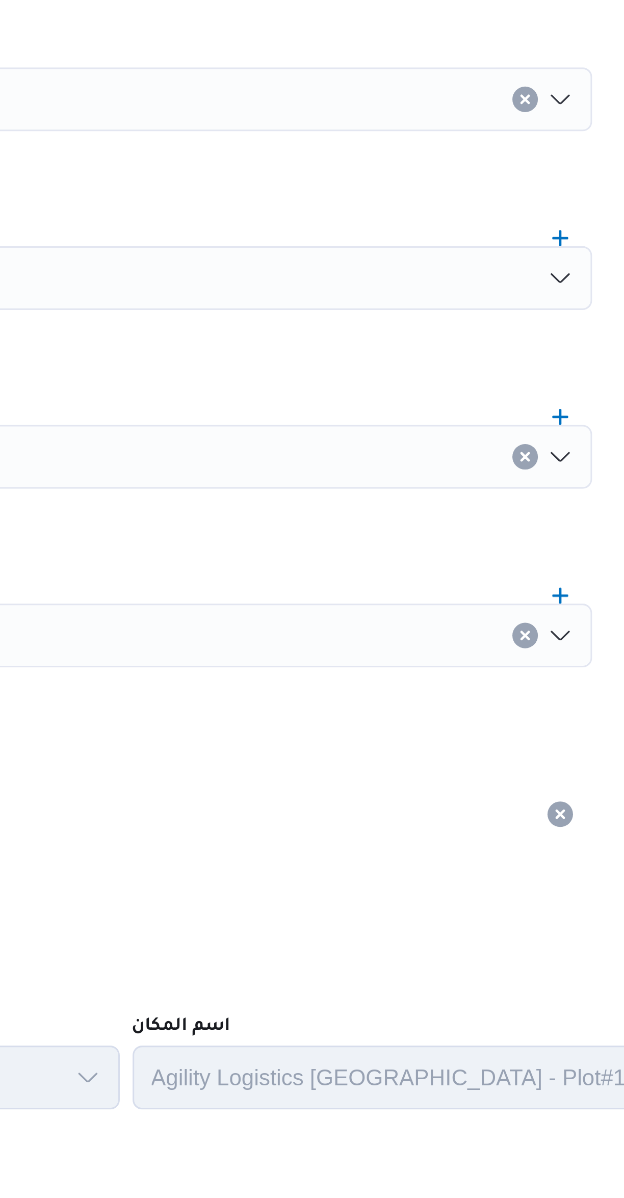
click at [544, 529] on icon "Clear input" at bounding box center [544, 528] width 3 height 3
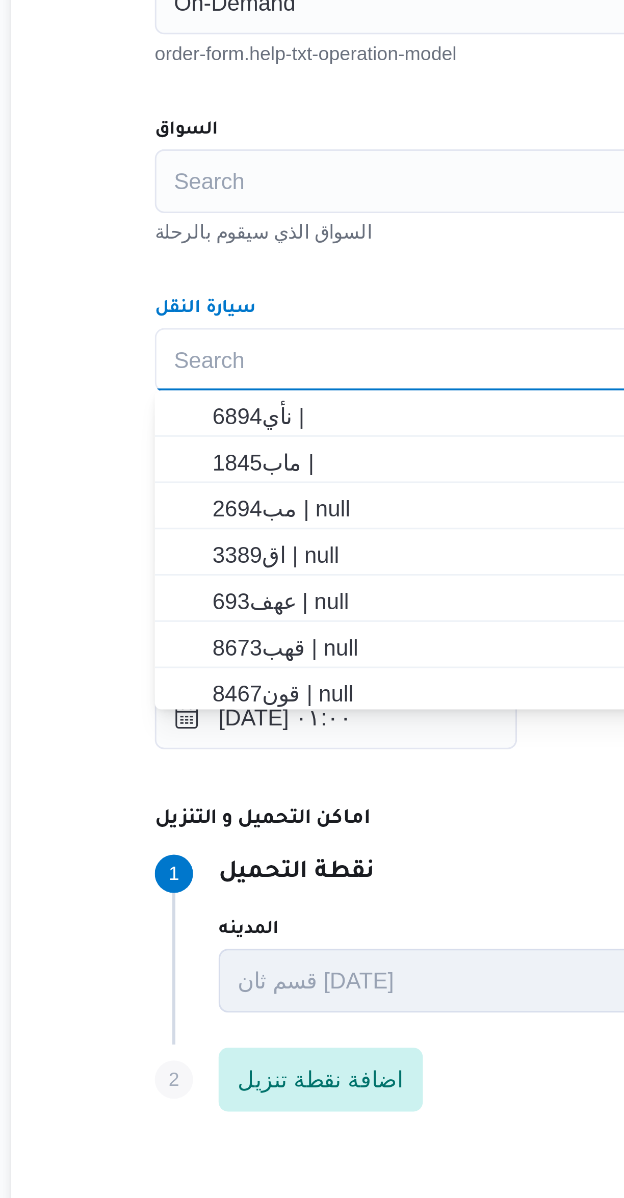
click at [223, 502] on div "المقاول راجح ضبع مهني مسعد مقاول الرحلة نوع العملية On-Demand order-form.help-t…" at bounding box center [372, 555] width 404 height 453
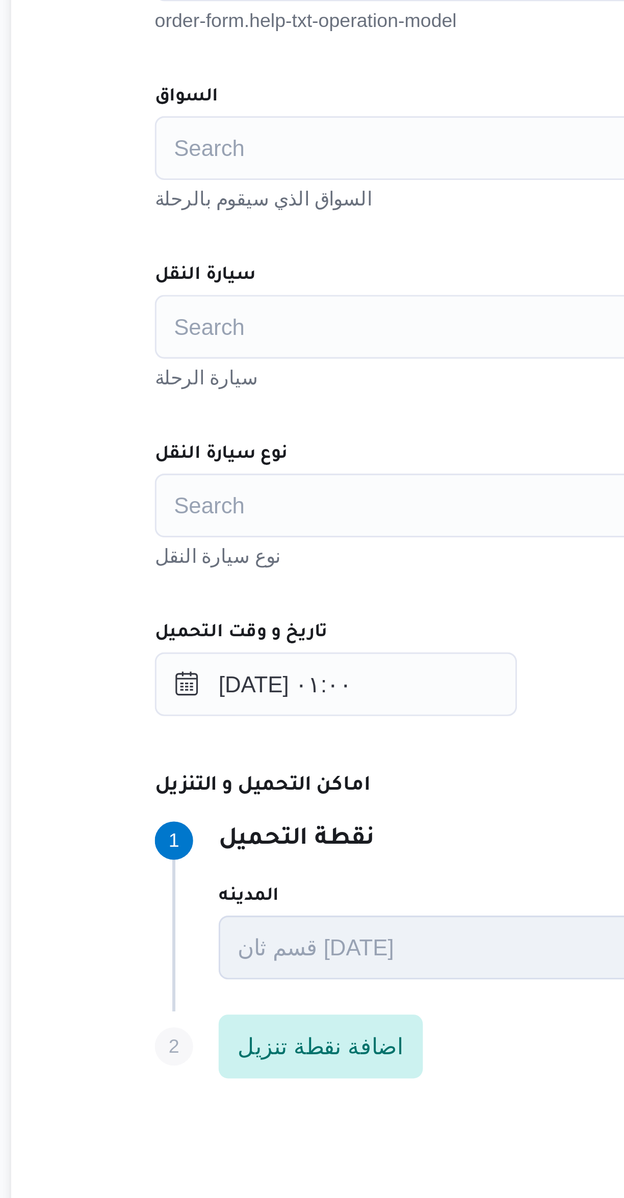
click at [206, 592] on div "Search" at bounding box center [372, 586] width 388 height 20
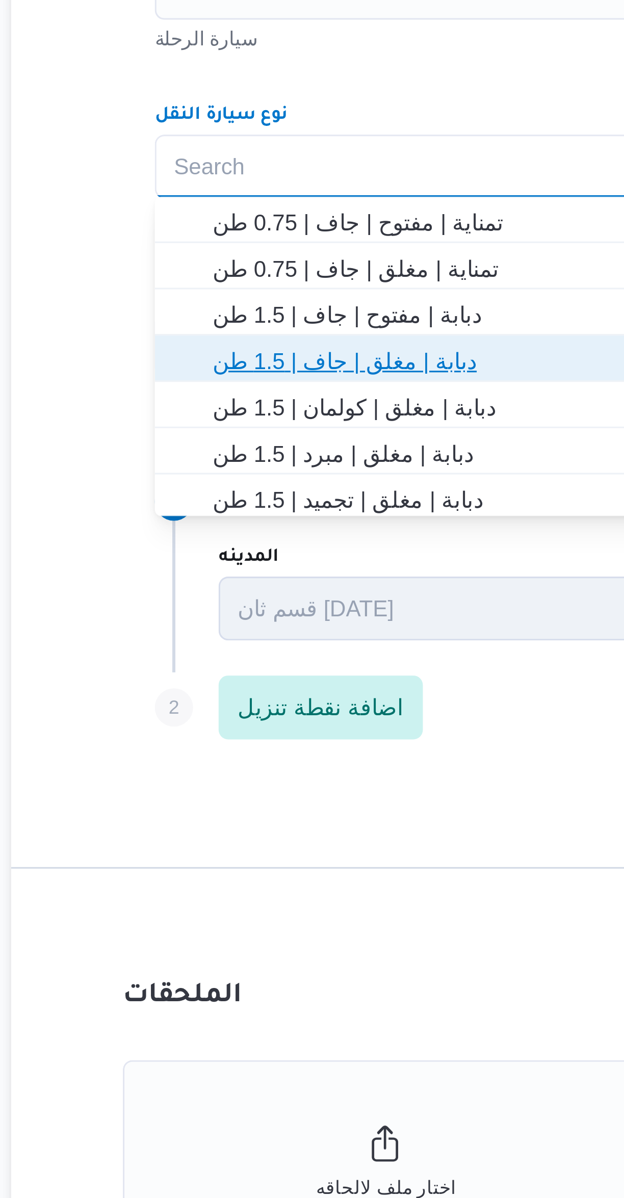
click at [212, 649] on span "دبابة | مغلق | جاف | 1.5 طن" at bounding box center [378, 648] width 363 height 12
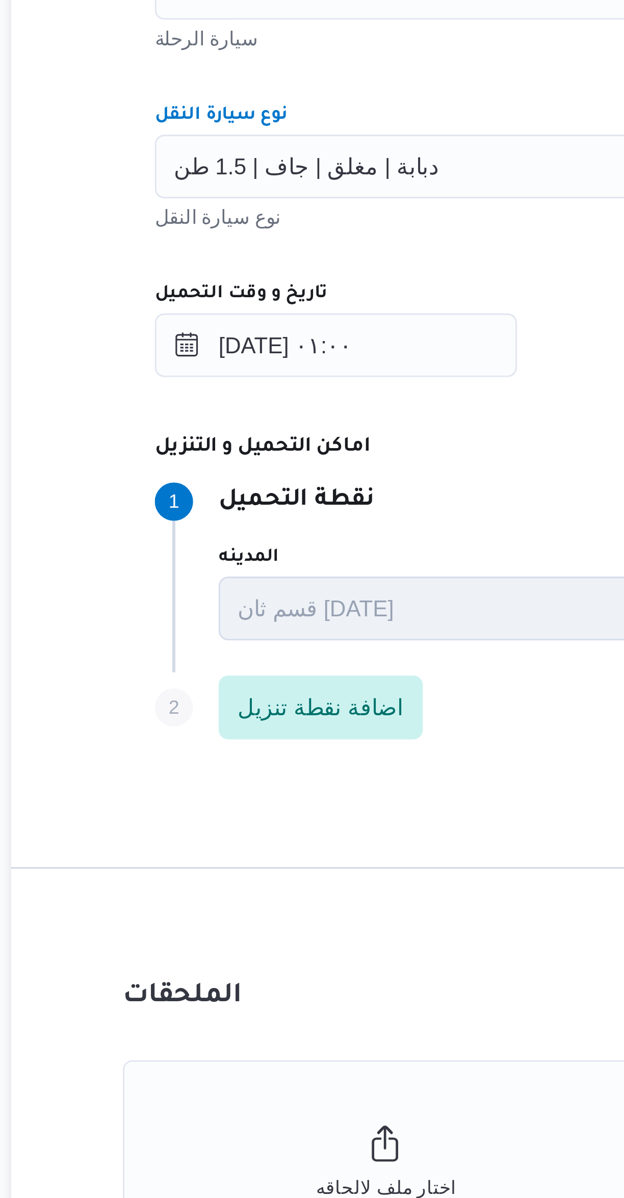
click at [247, 612] on div "المقاول راجح ضبع مهني مسعد مقاول الرحلة نوع العملية On-Demand order-form.help-t…" at bounding box center [372, 555] width 404 height 453
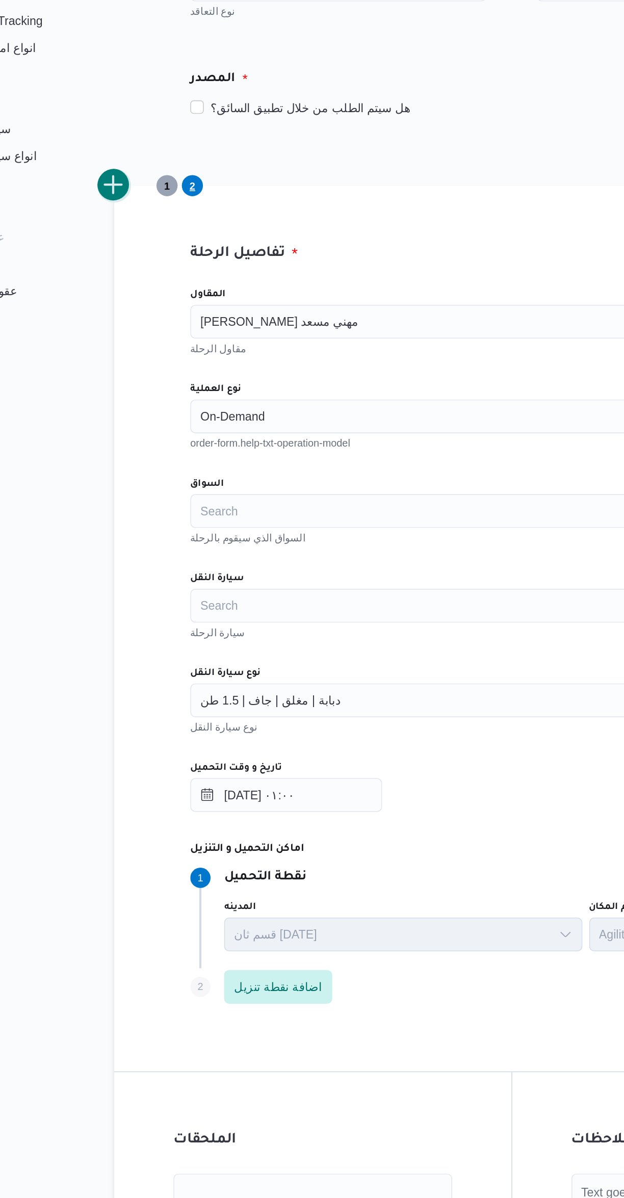
click at [139, 273] on button "add trip" at bounding box center [132, 275] width 20 height 20
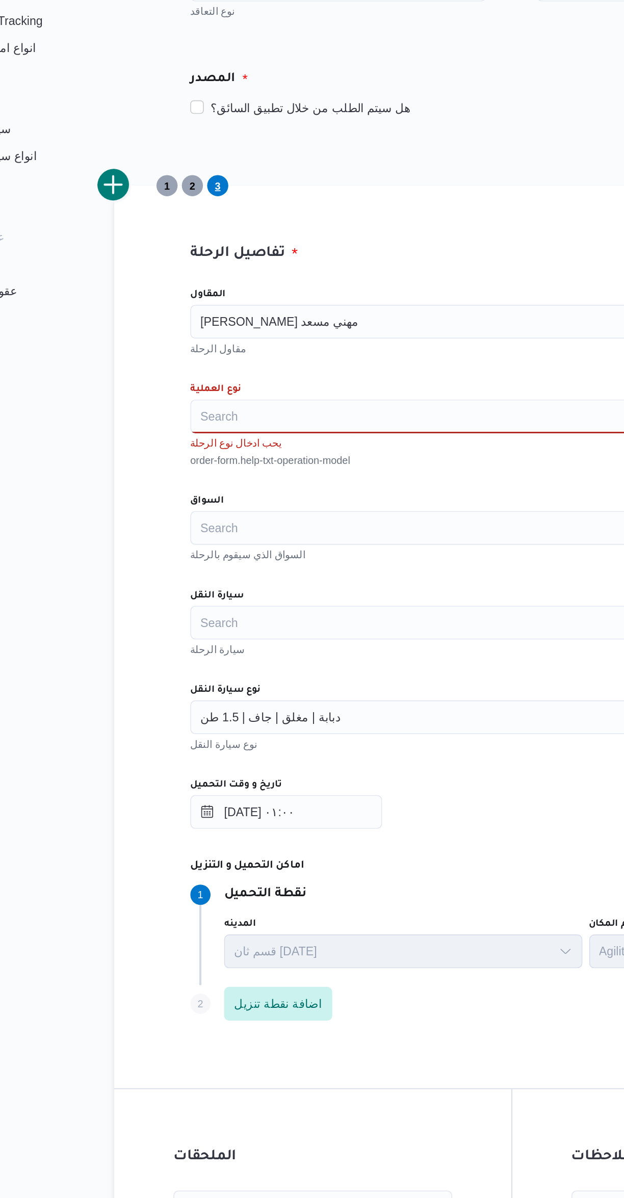
click at [197, 410] on div "Search" at bounding box center [372, 414] width 388 height 20
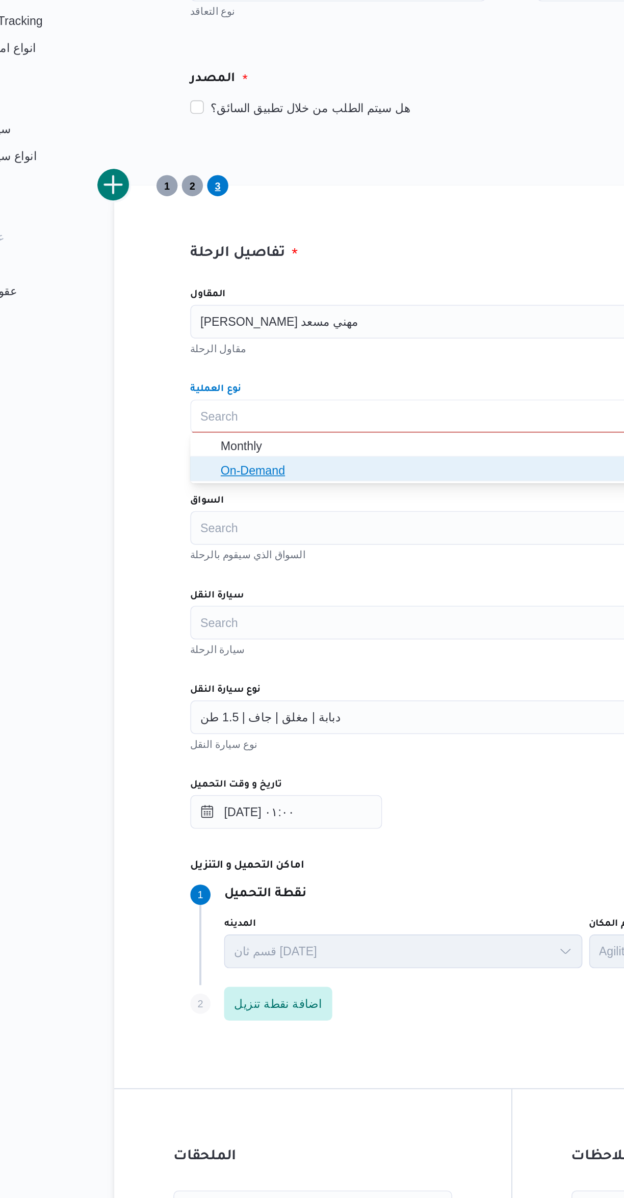
click at [185, 445] on icon "button" at bounding box center [189, 447] width 8 height 8
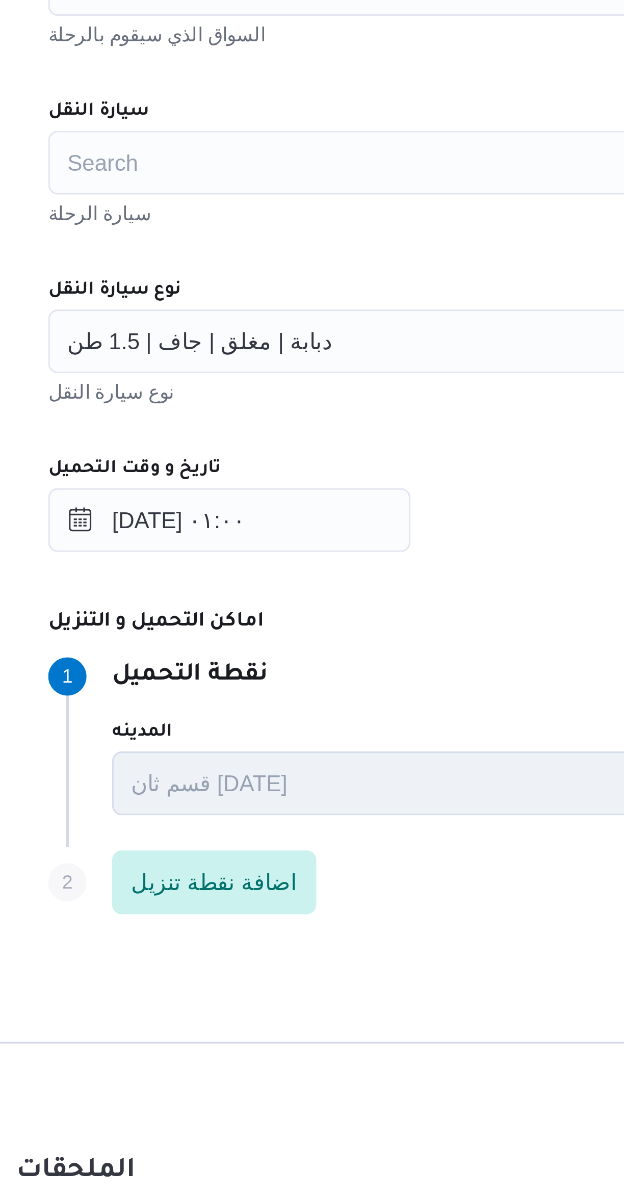
click at [212, 586] on span "دبابة | مغلق | جاف | 1.5 طن" at bounding box center [227, 585] width 85 height 11
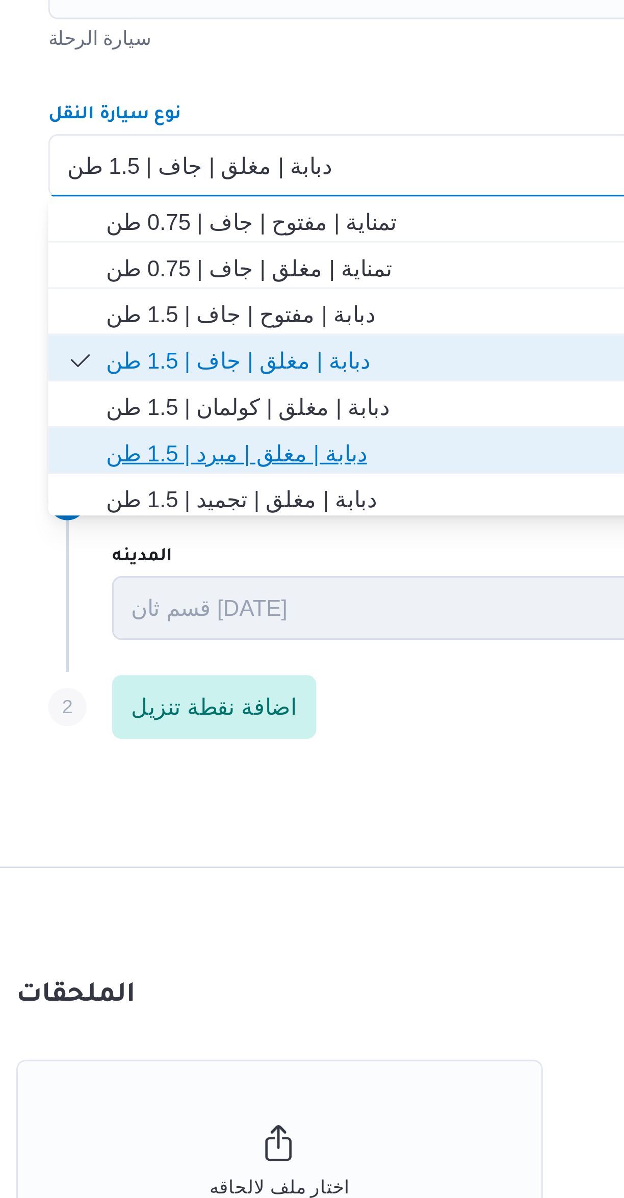
click at [213, 677] on span "دبابة | مغلق | مبرد | 1.5 طن" at bounding box center [378, 678] width 363 height 12
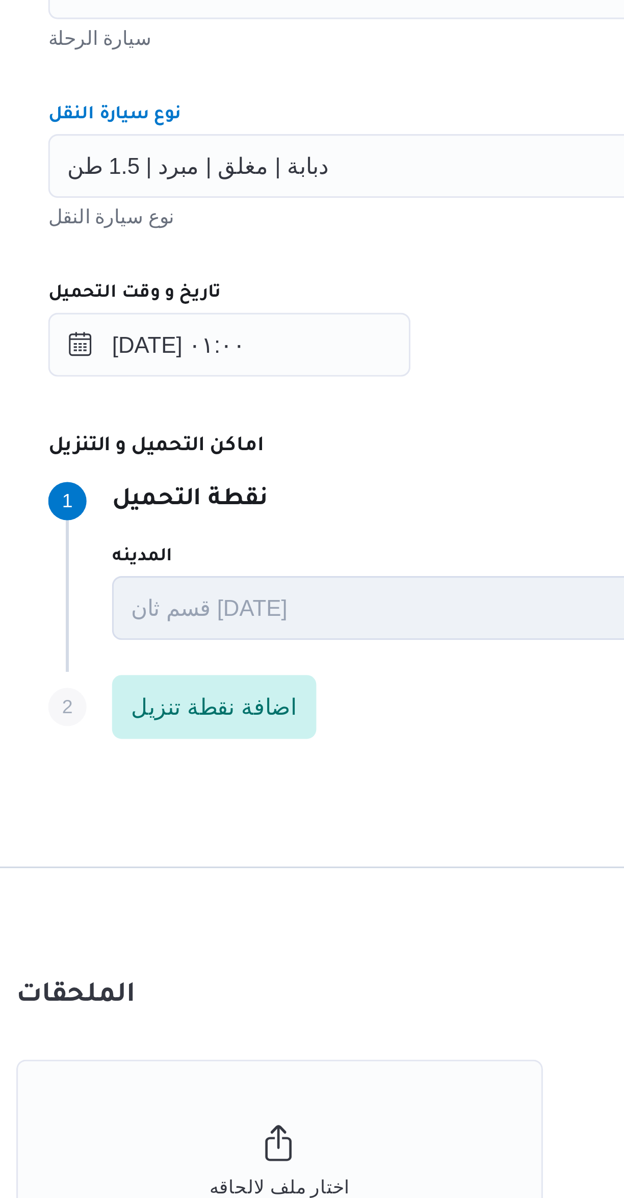
click at [253, 609] on div "المقاول راجح ضبع مهني مسعد مقاول الرحلة نوع العملية On-Demand order-form.help-t…" at bounding box center [372, 555] width 404 height 453
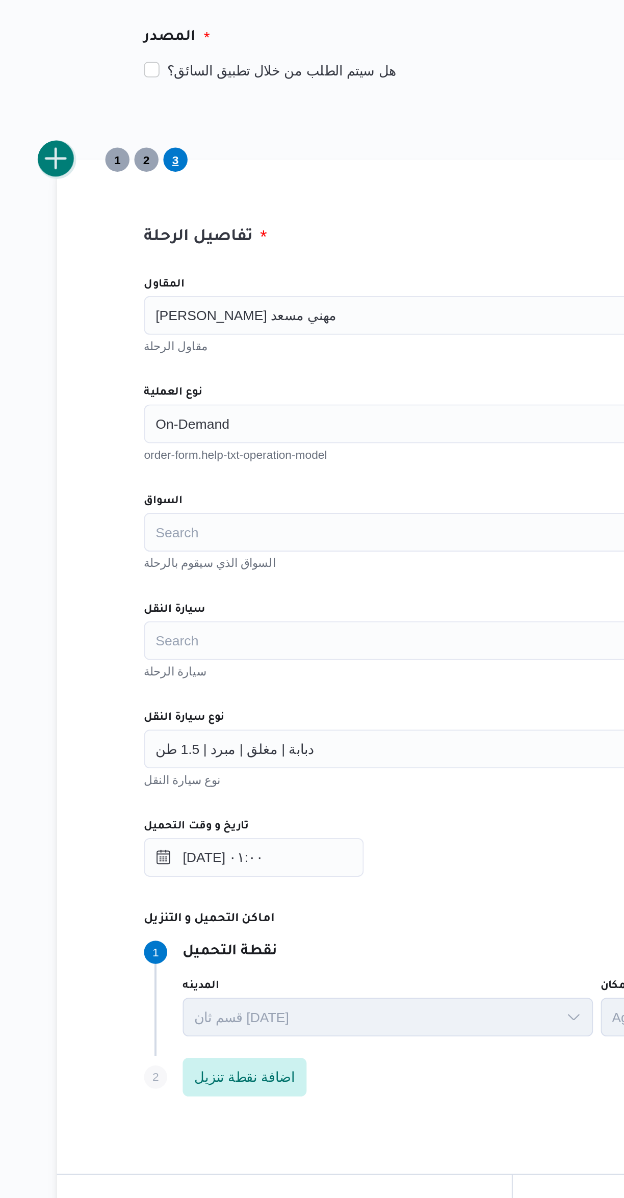
click at [133, 280] on button "add trip" at bounding box center [132, 275] width 20 height 20
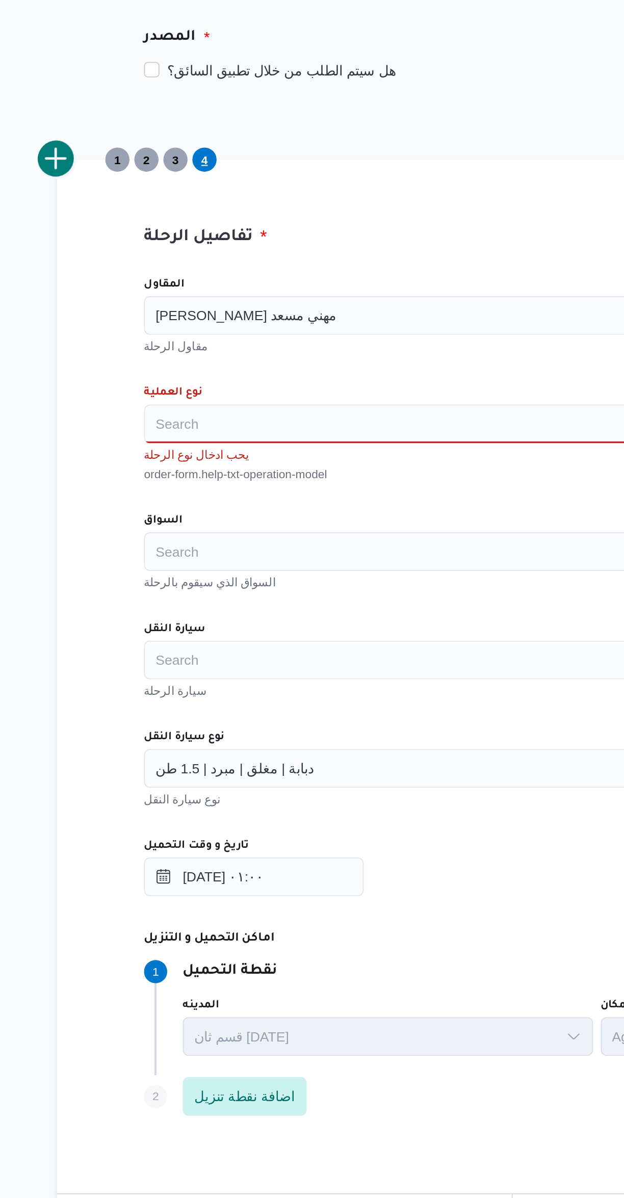
click at [185, 414] on input "نوع العملية" at bounding box center [185, 414] width 1 height 12
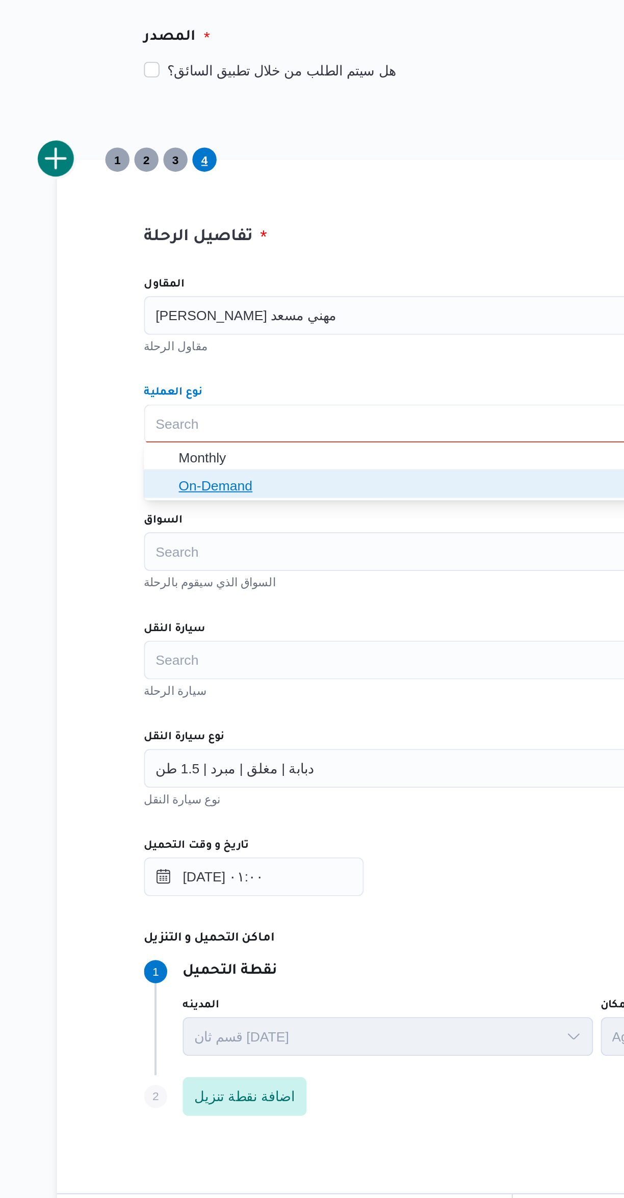
click at [185, 448] on icon "button" at bounding box center [189, 447] width 8 height 8
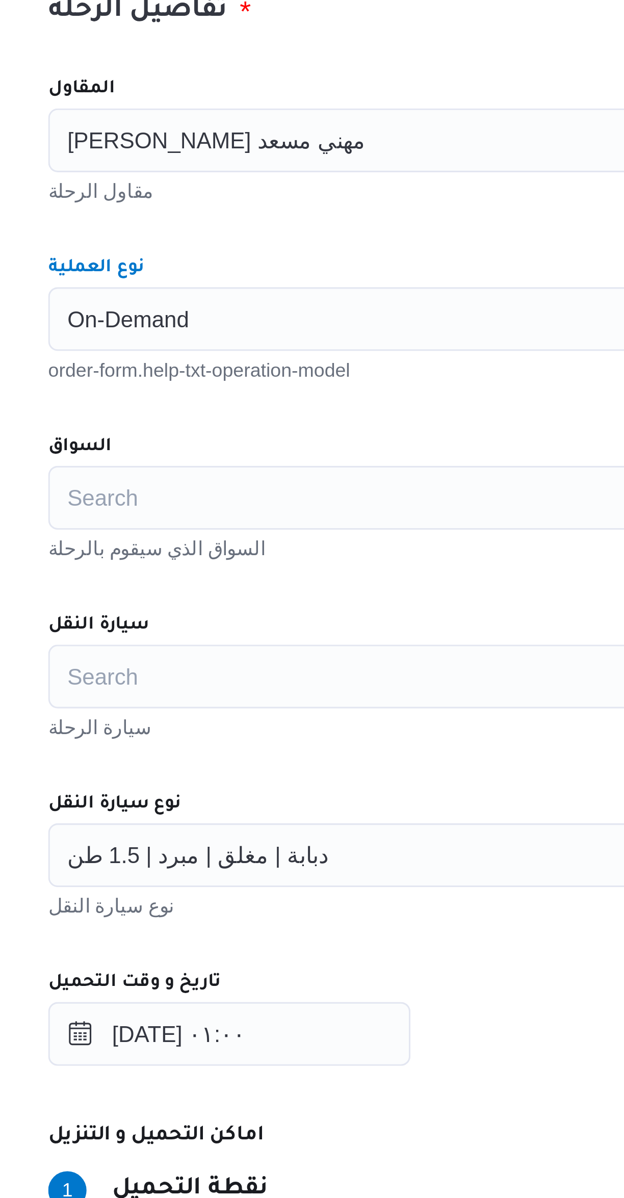
click at [209, 441] on div "المقاول راجح ضبع مهني مسعد مقاول الرحلة نوع العملية On-Demand Combo box. Select…" at bounding box center [372, 555] width 404 height 453
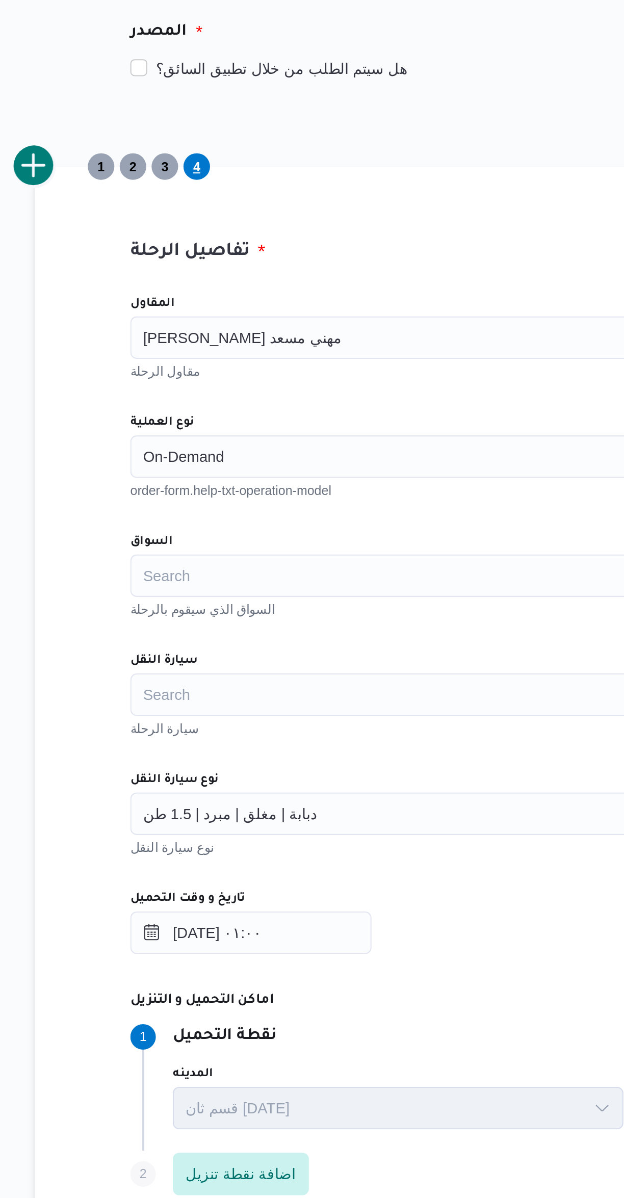
click at [276, 583] on div "دبابة | مغلق | مبرد | 1.5 طن" at bounding box center [372, 586] width 388 height 20
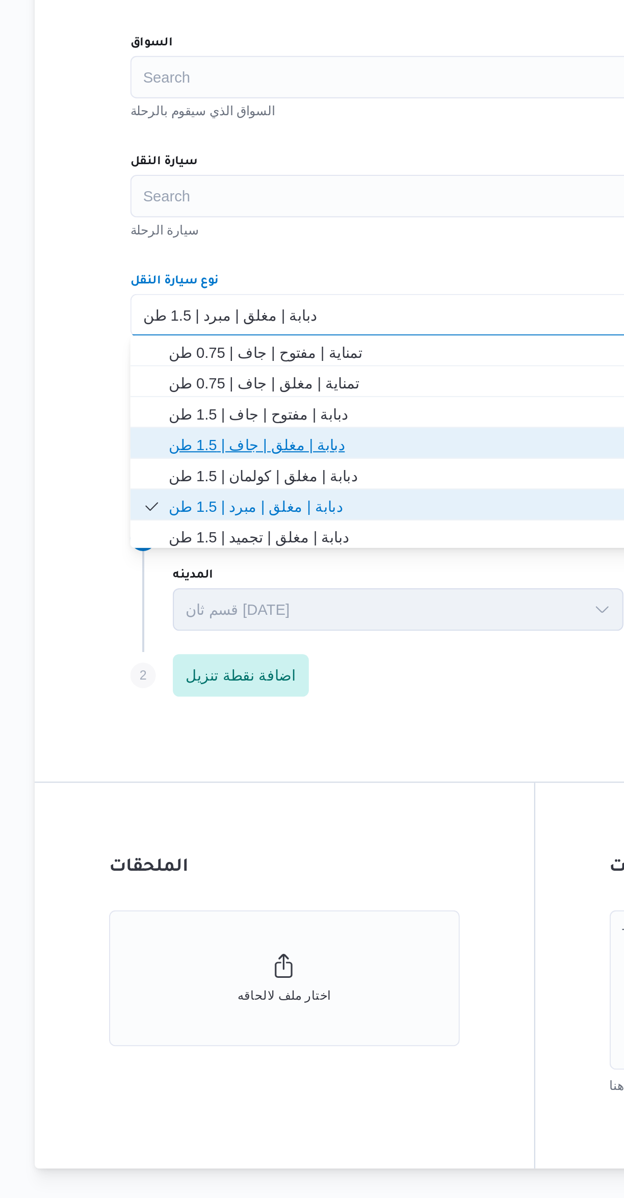
click at [201, 648] on span "دبابة | مغلق | جاف | 1.5 طن" at bounding box center [378, 648] width 363 height 12
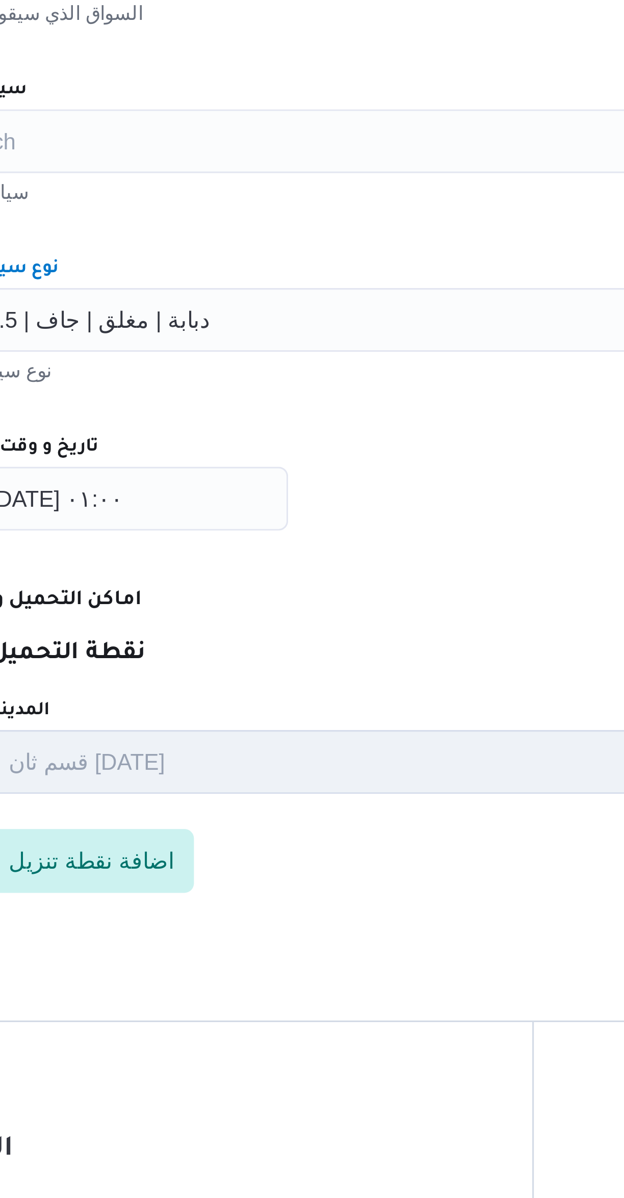
click at [310, 618] on div "المقاول راجح ضبع مهني مسعد مقاول الرحلة نوع العملية On-Demand order-form.help-t…" at bounding box center [372, 555] width 404 height 453
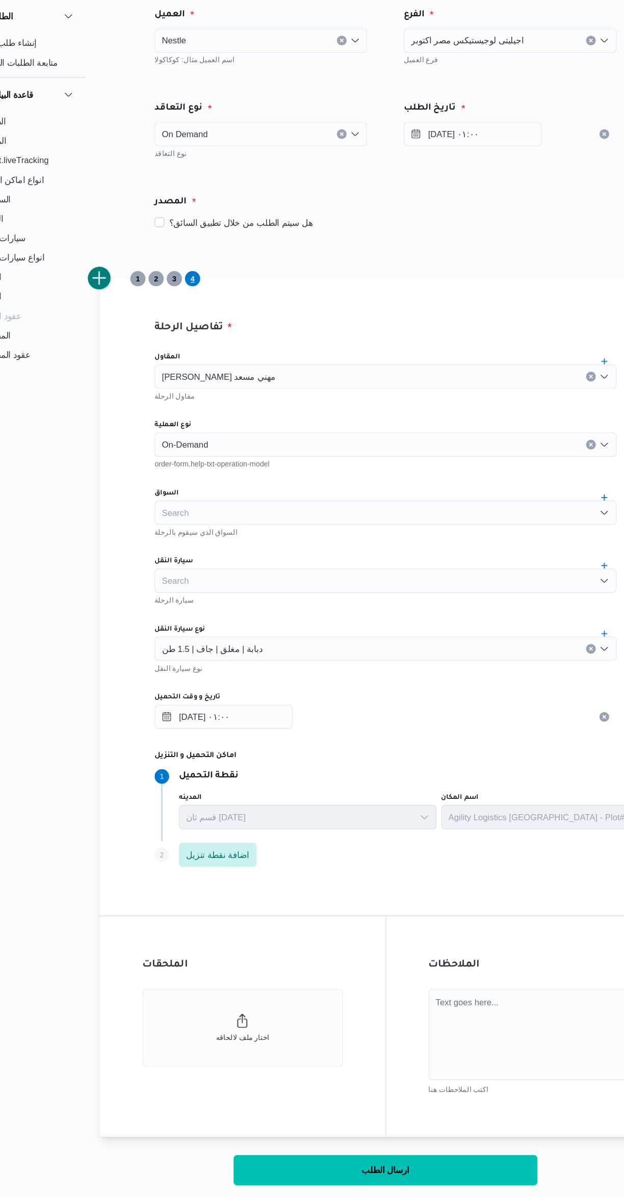
click at [132, 279] on button "add trip" at bounding box center [132, 275] width 20 height 20
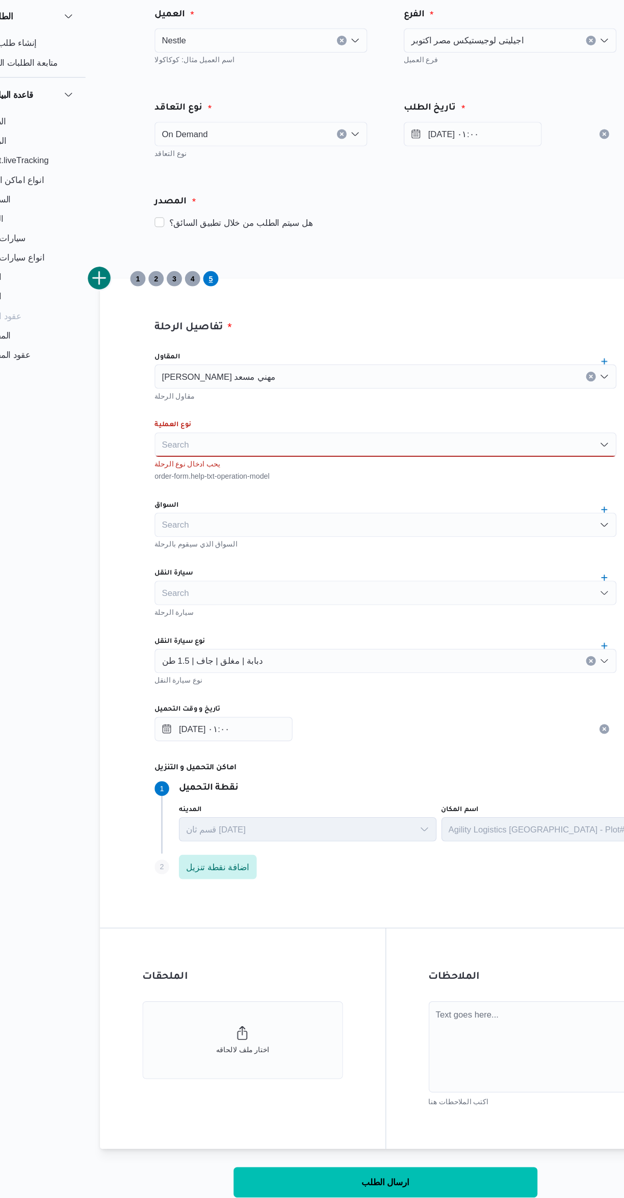
click at [202, 414] on div "Search" at bounding box center [372, 414] width 388 height 20
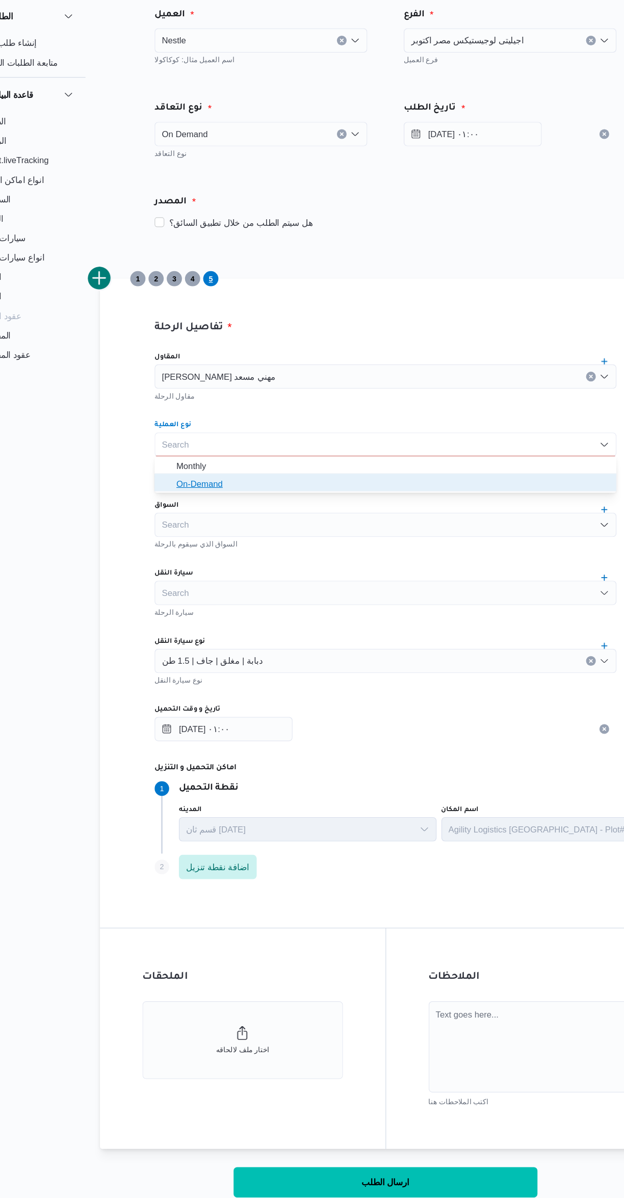
click at [188, 447] on icon "button" at bounding box center [189, 447] width 8 height 8
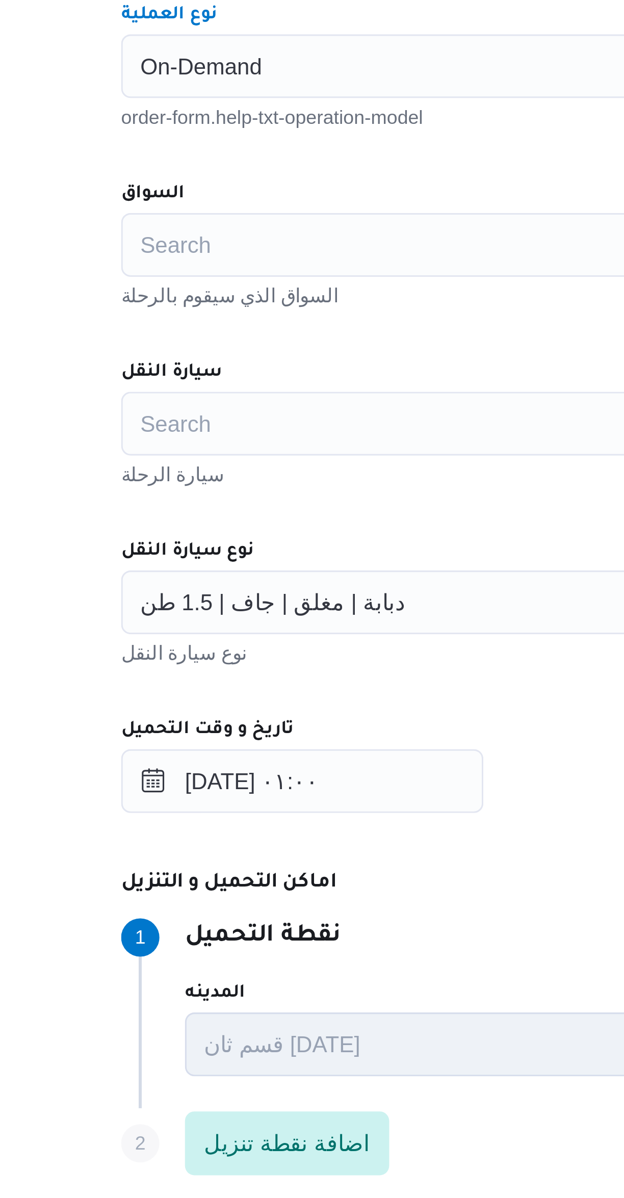
click at [203, 474] on div "Search" at bounding box center [372, 471] width 388 height 20
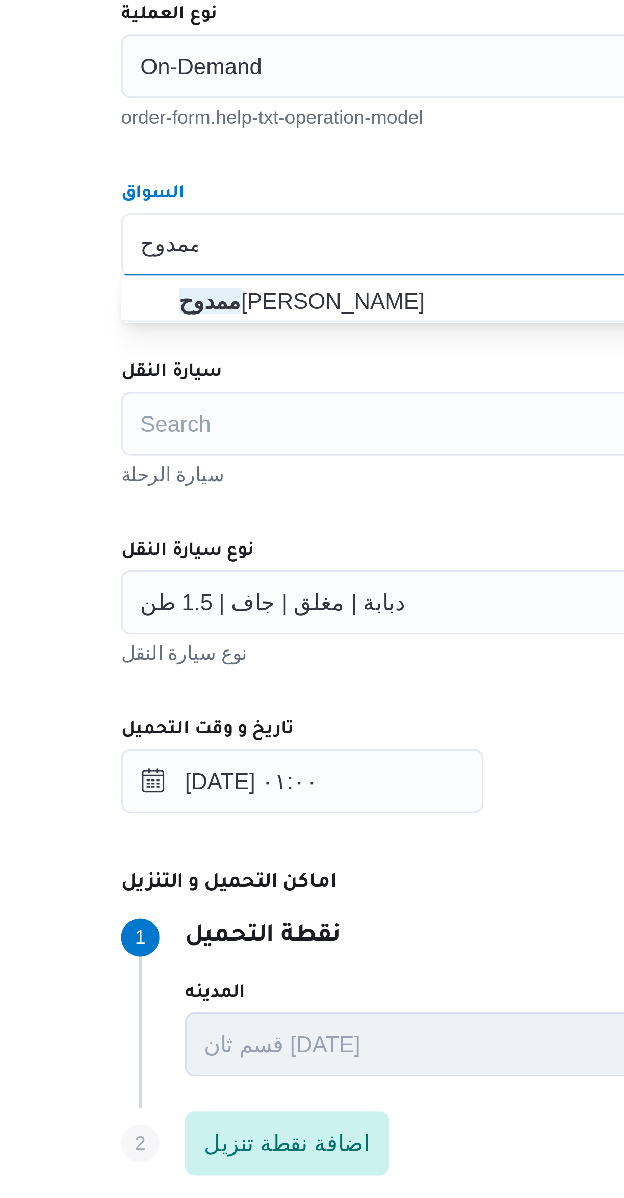
type input "ممدوح"
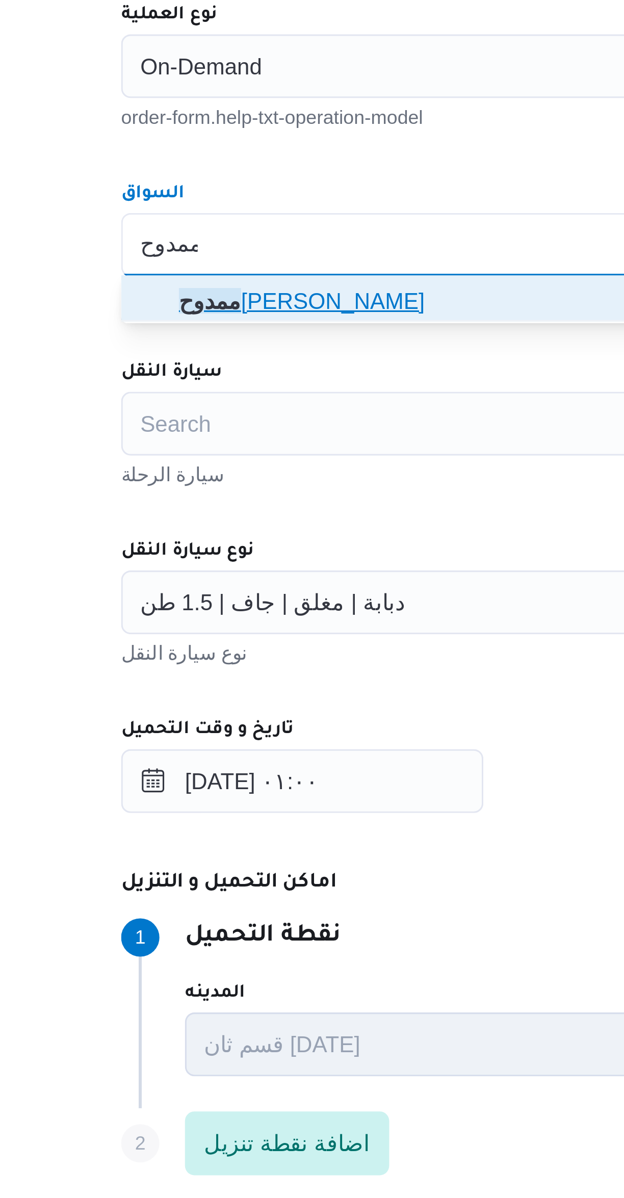
click at [198, 487] on span "ممدوح مصطفي ابراهيم حلمي" at bounding box center [378, 489] width 363 height 12
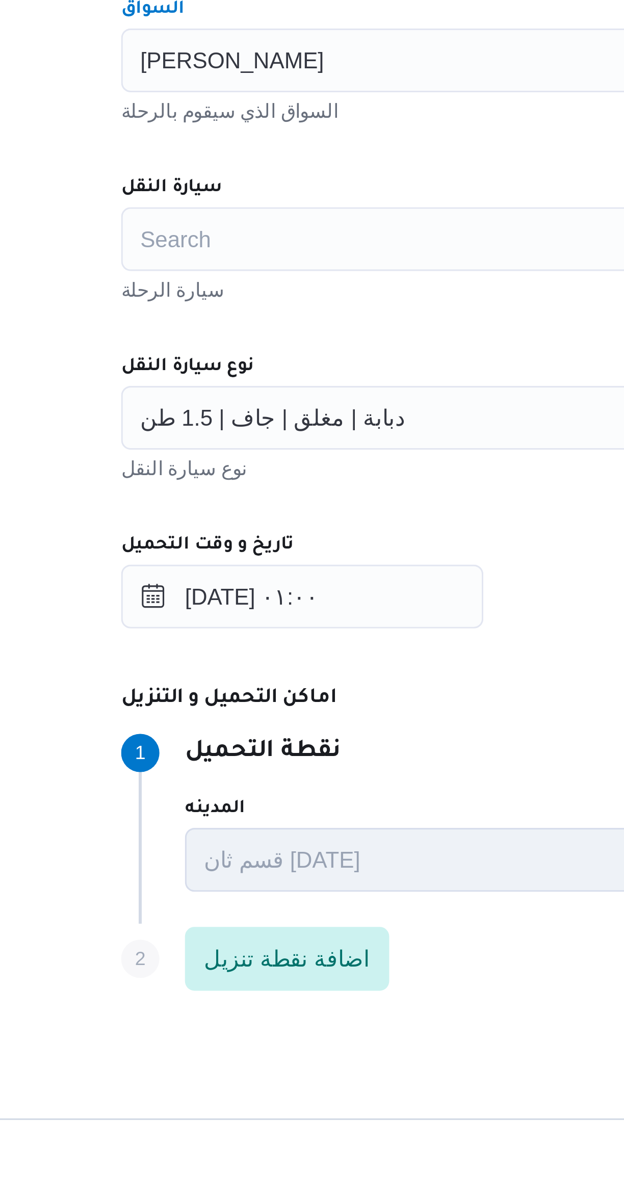
click at [194, 530] on div "Search" at bounding box center [372, 529] width 388 height 20
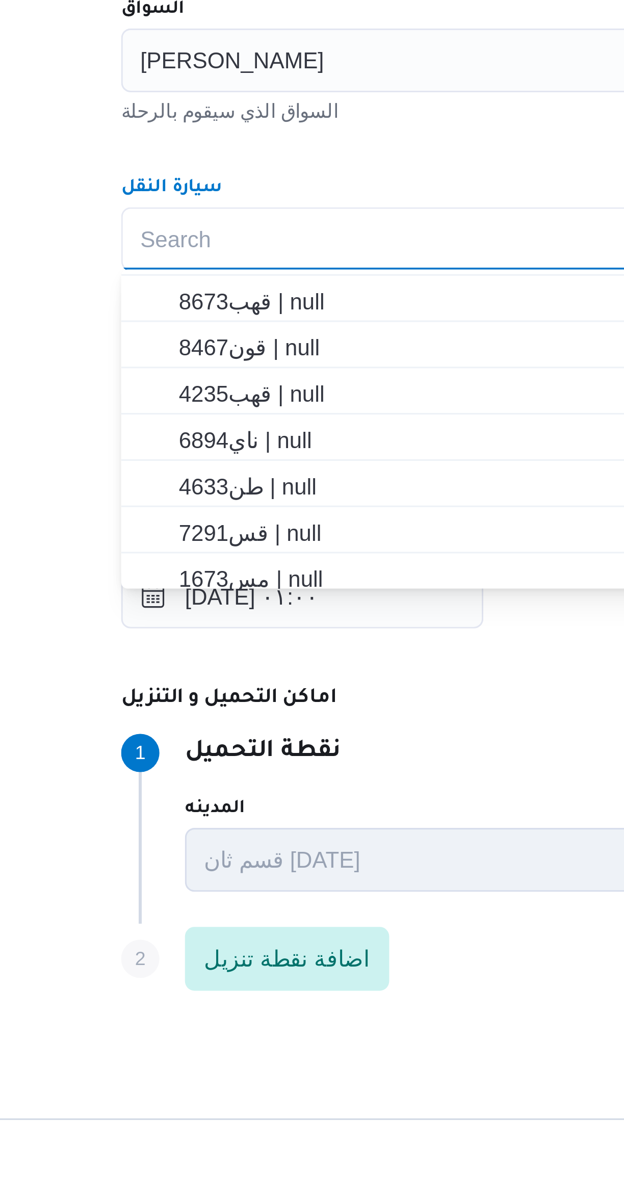
scroll to position [77, 0]
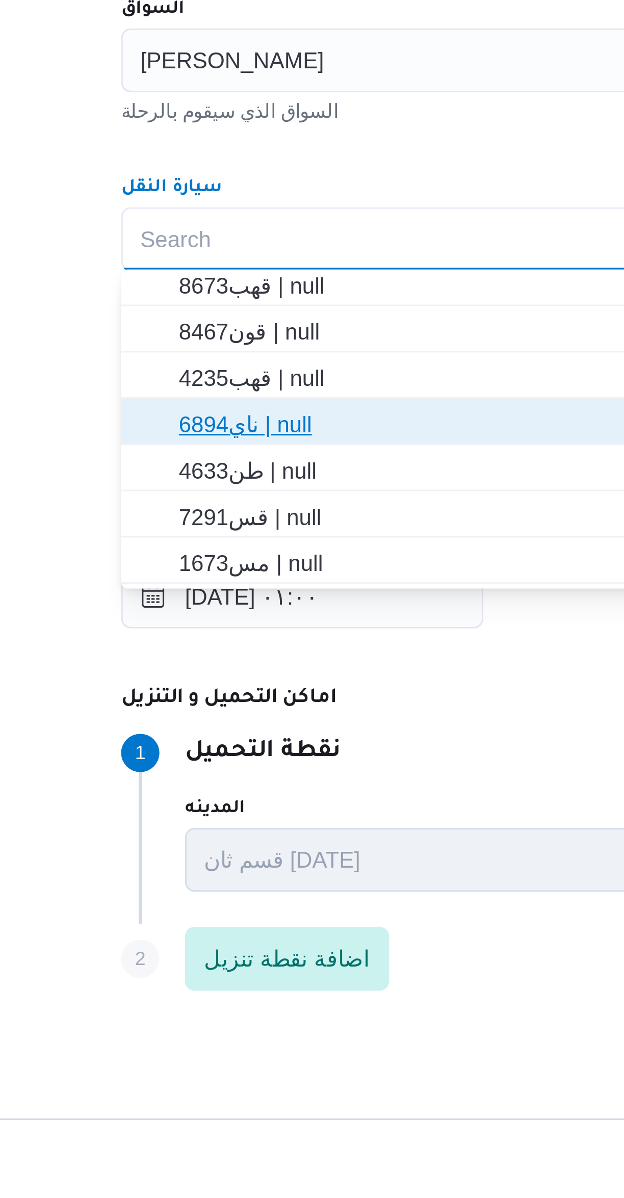
click at [195, 589] on span "ناي6894 | null" at bounding box center [372, 588] width 379 height 16
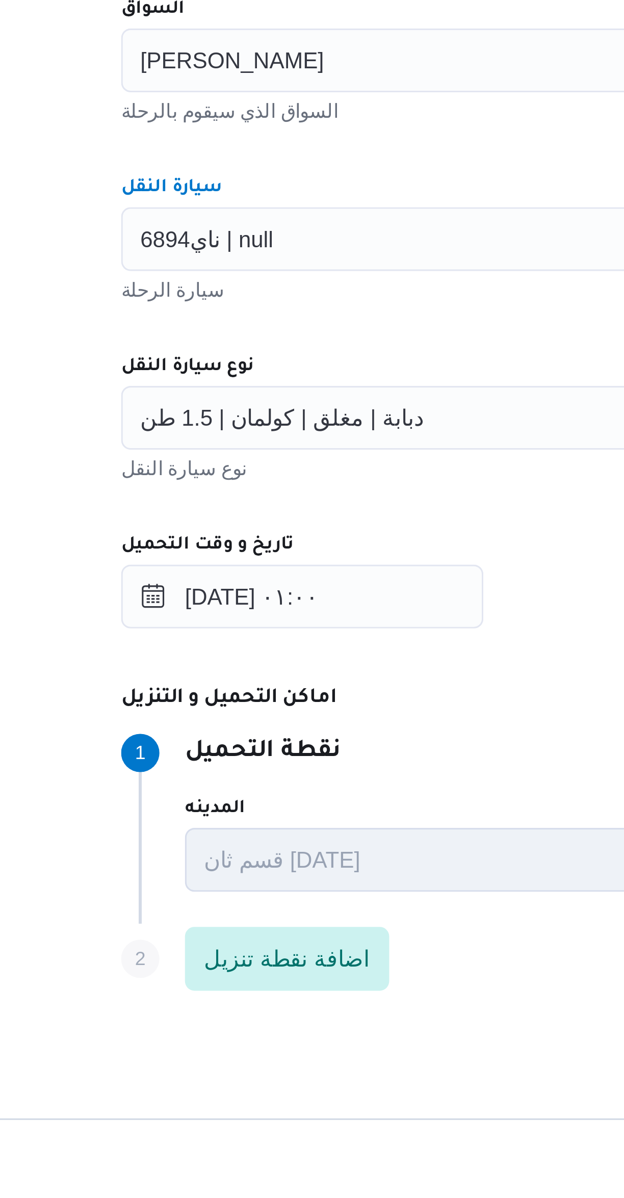
click at [235, 551] on div "المقاول راجح ضبع مهني مسعد مقاول الرحلة نوع العملية On-Demand order-form.help-t…" at bounding box center [372, 555] width 404 height 453
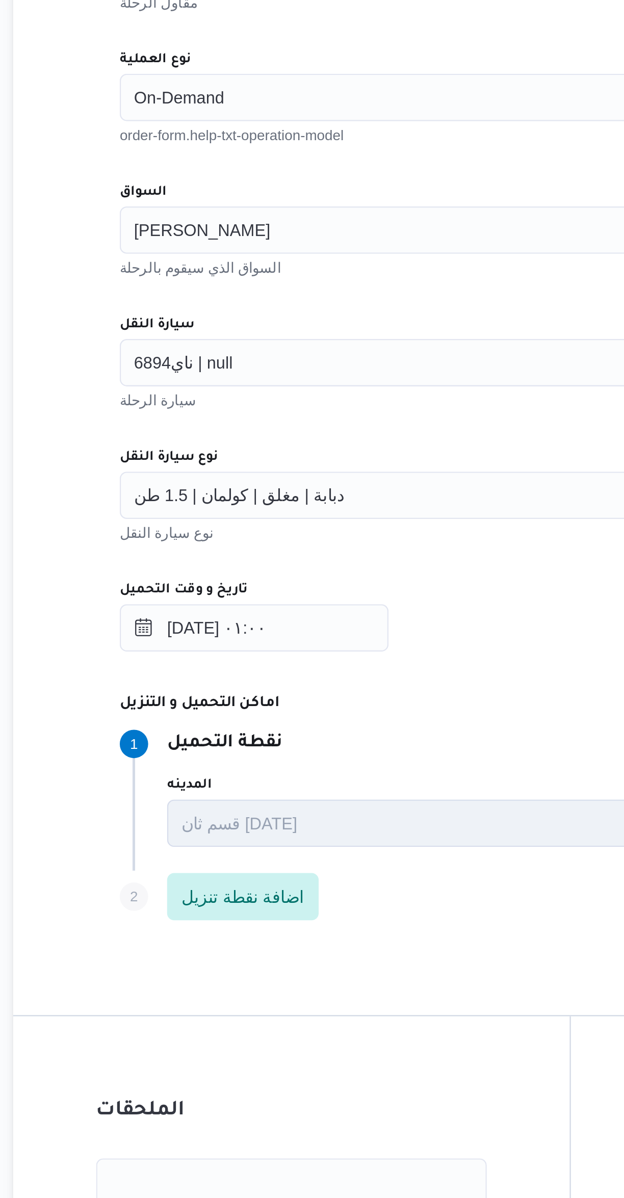
click at [288, 583] on div "دبابة | مغلق | كولمان | 1.5 طن" at bounding box center [372, 586] width 388 height 20
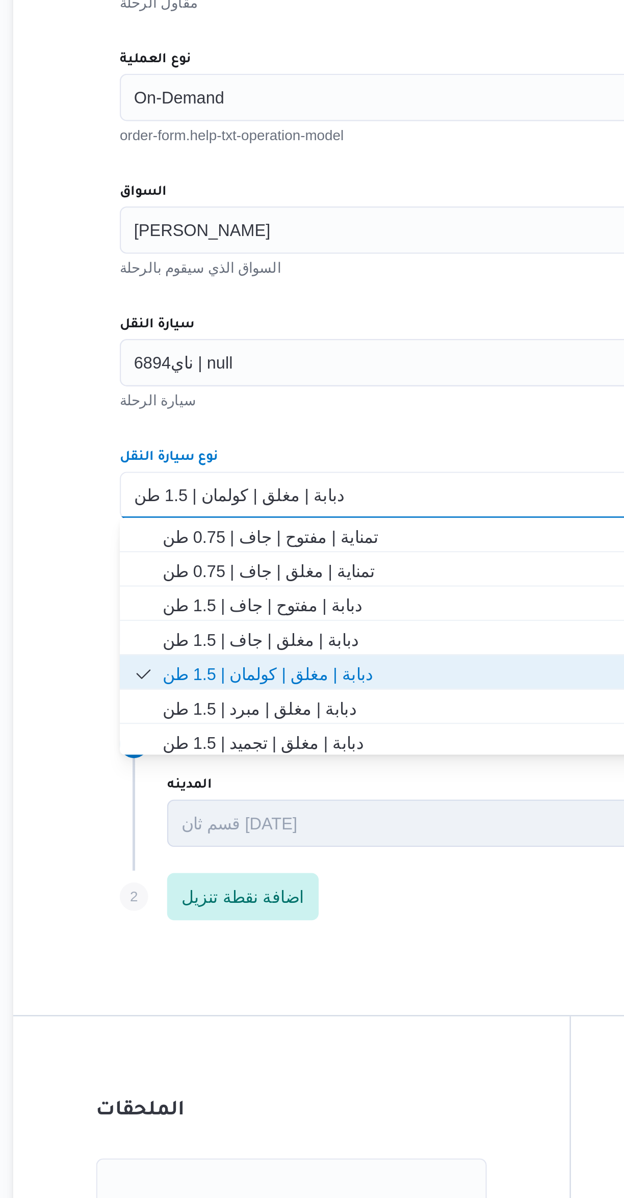
click at [288, 583] on div "دبابة | مغلق | كولمان | 1.5 طن Combo box. Selected. دبابة | مغلق | كولمان | 1.5…" at bounding box center [372, 586] width 388 height 20
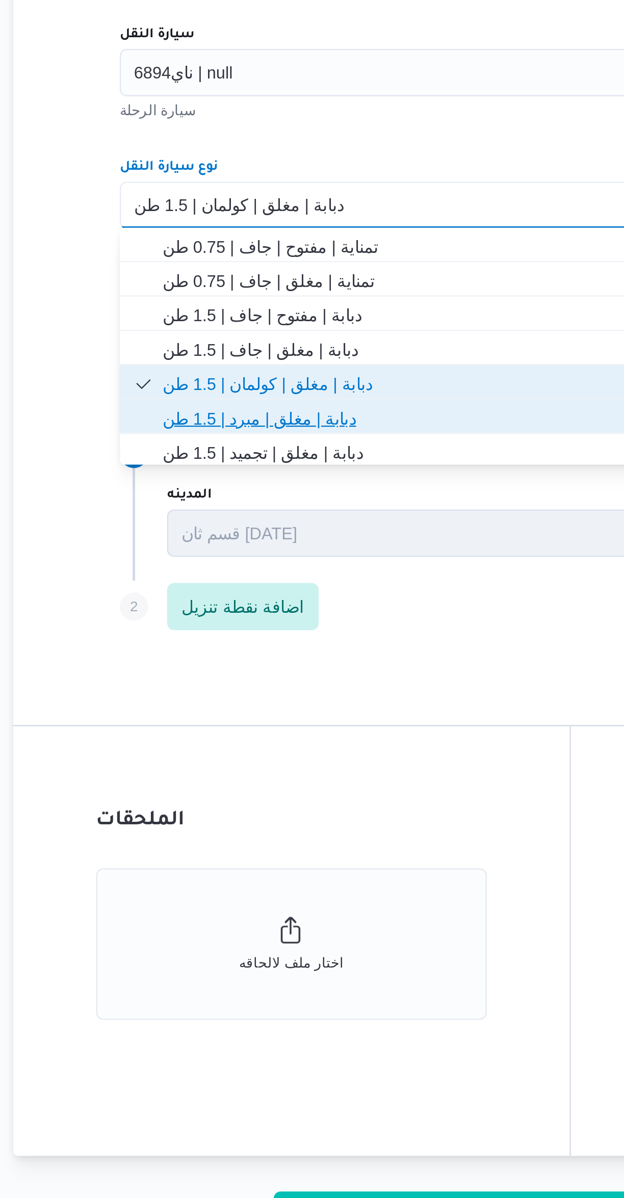
click at [212, 681] on span "دبابة | مغلق | مبرد | 1.5 طن" at bounding box center [378, 678] width 363 height 12
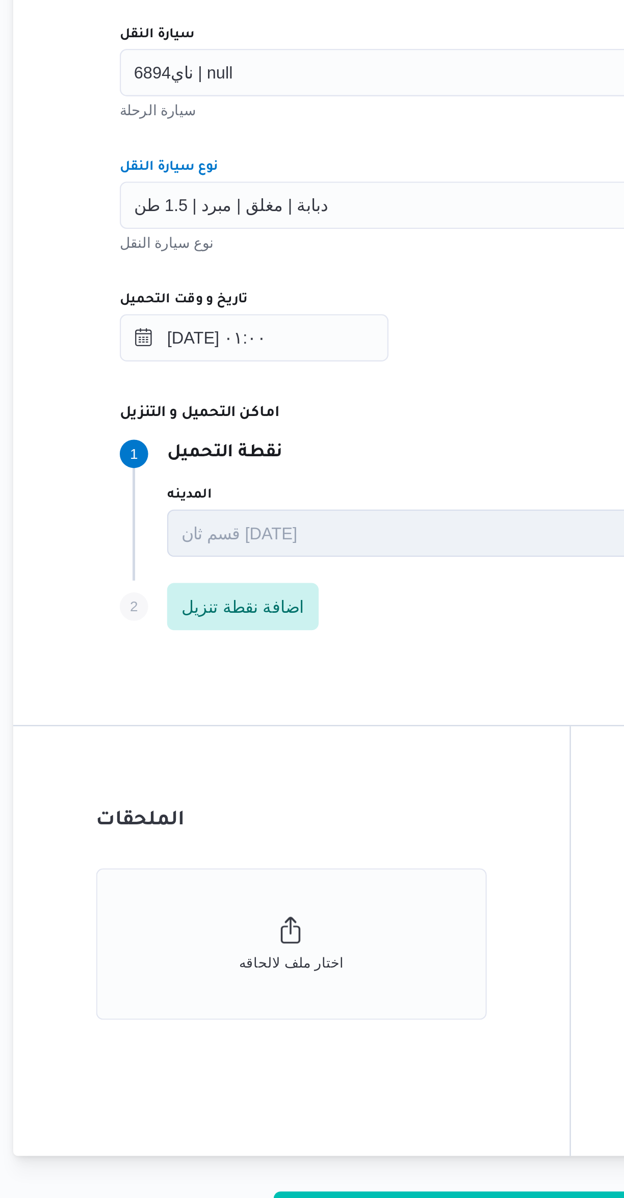
click at [327, 647] on div "٢٥/٠٨/٢٠٢٥ ٠١:٠٠" at bounding box center [372, 643] width 388 height 20
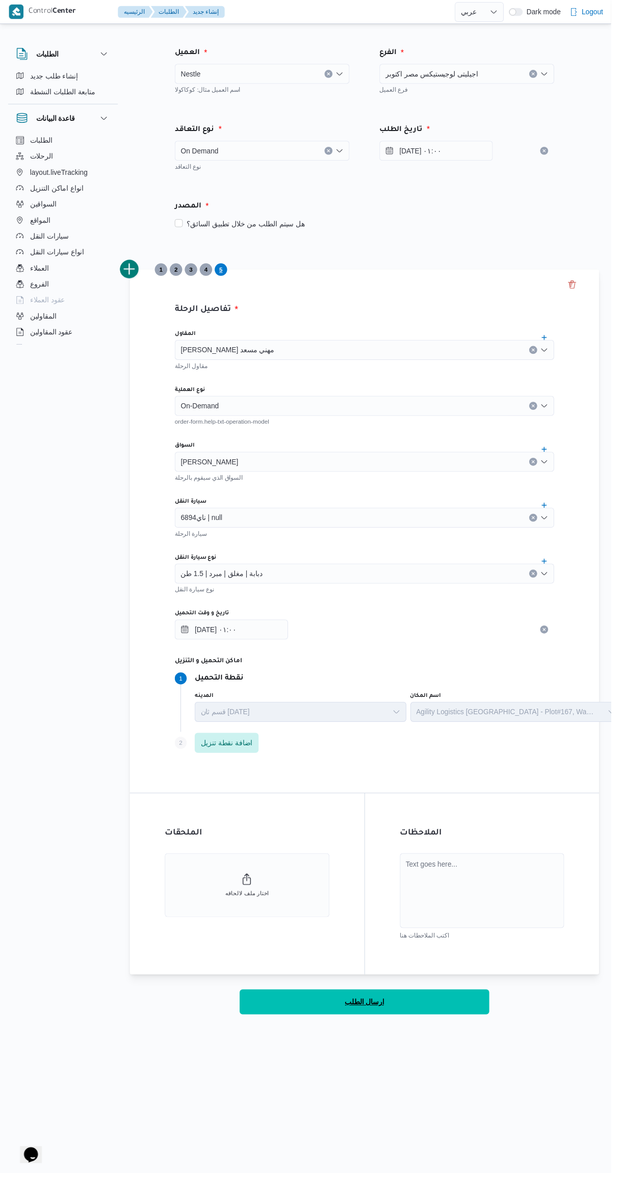
click at [438, 1036] on div "ارسال الطلب" at bounding box center [372, 1023] width 479 height 25
click at [406, 1031] on button "ارسال الطلب" at bounding box center [372, 1023] width 255 height 25
select select "ar"
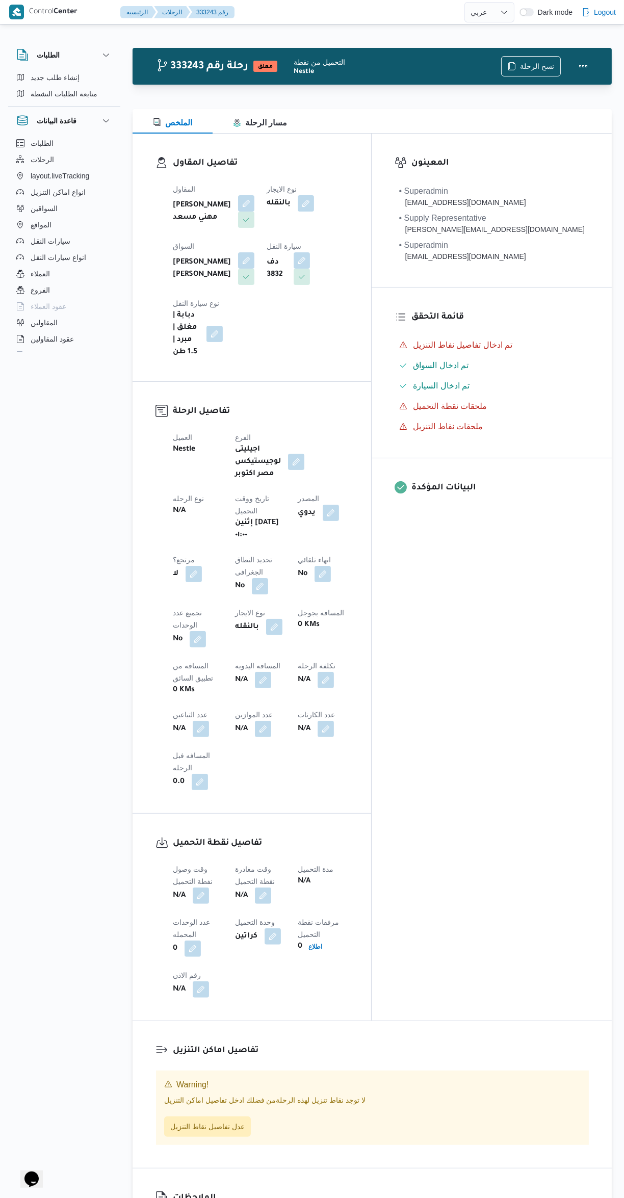
select select "ar"
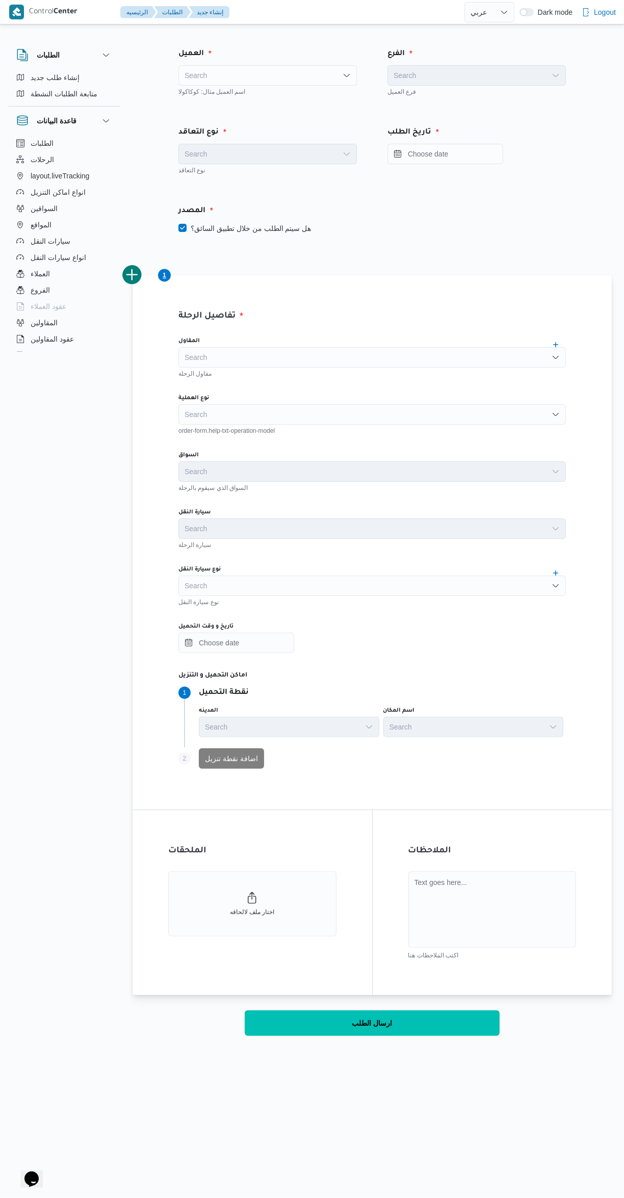
click at [234, 69] on div "Search" at bounding box center [267, 75] width 178 height 20
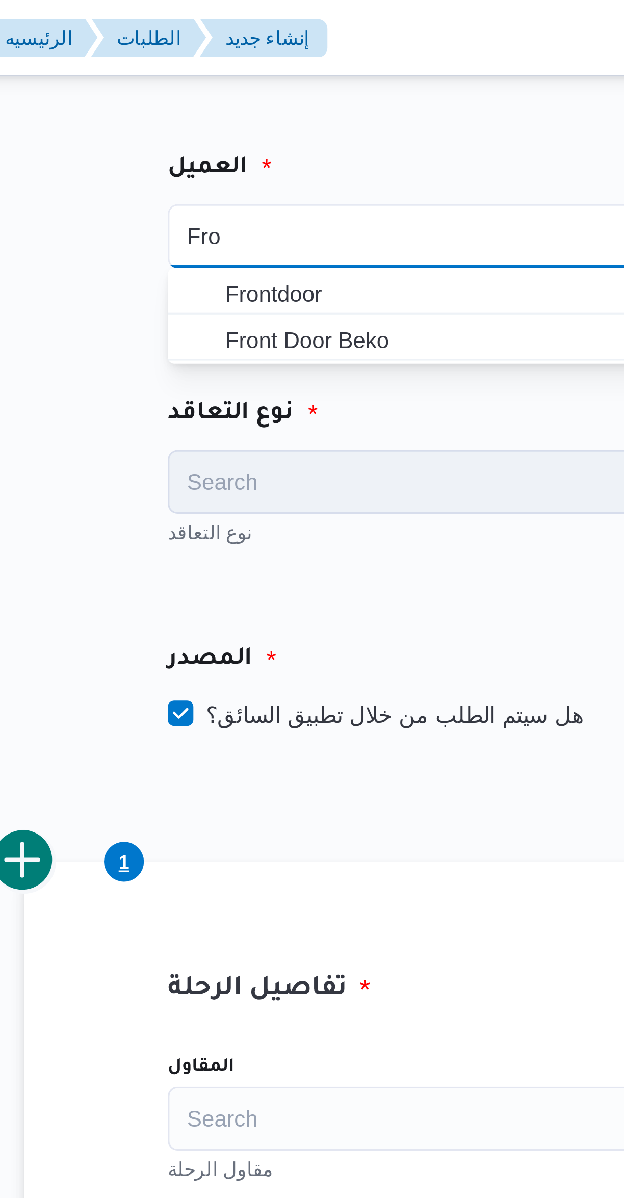
type input "Fro"
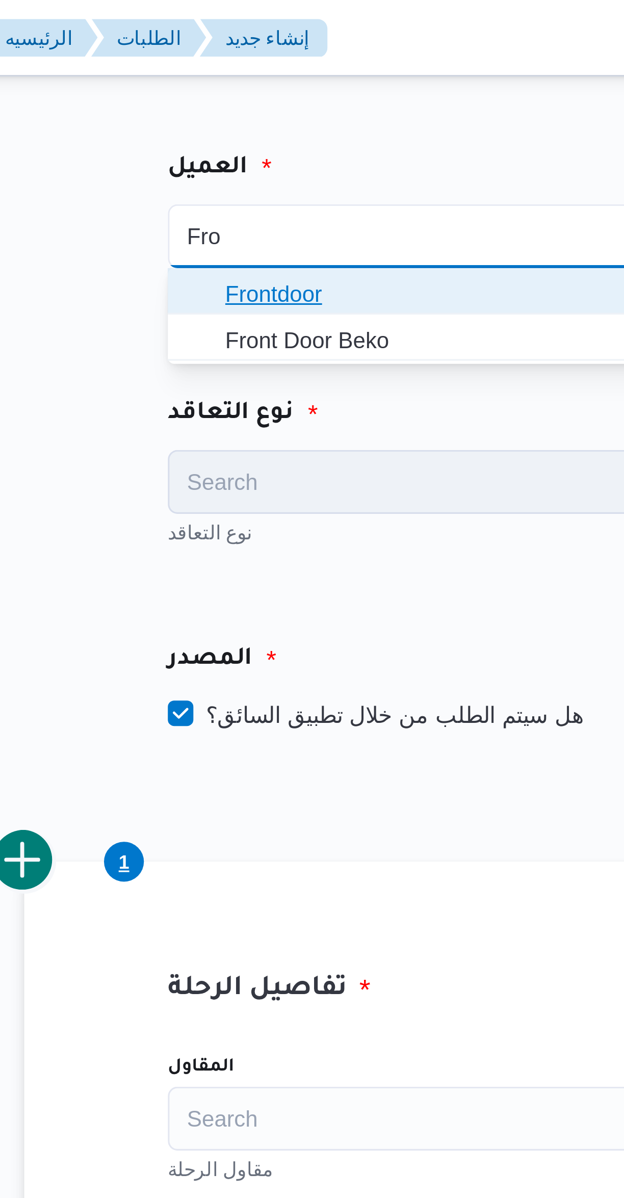
click at [269, 90] on span "Frontdoor" at bounding box center [274, 94] width 154 height 12
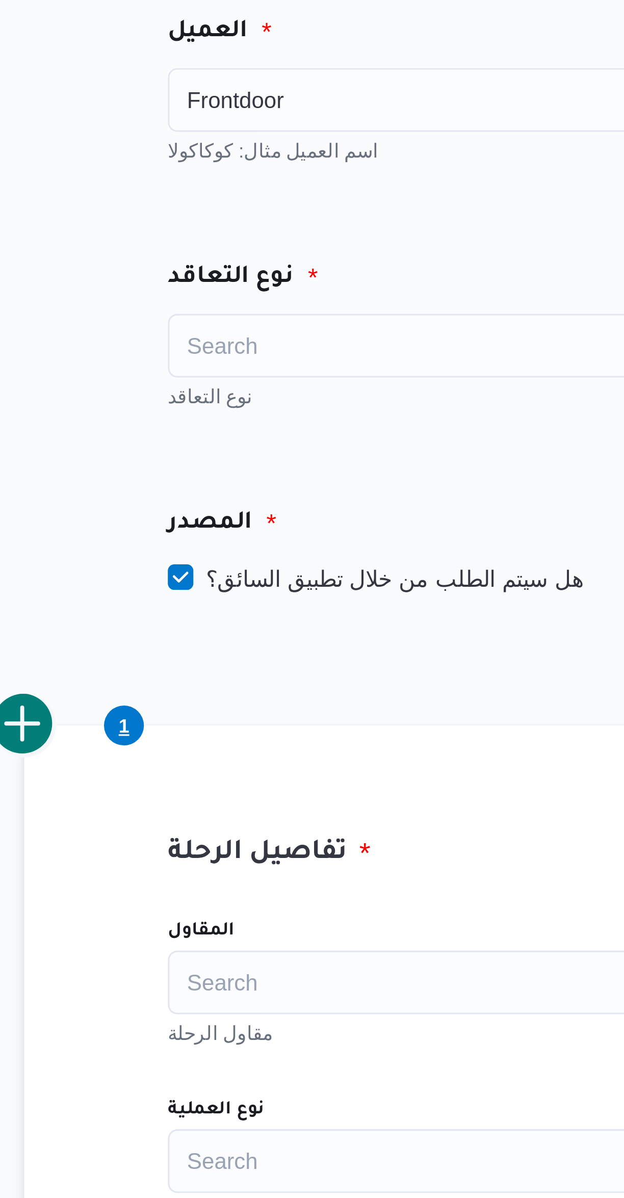
click at [266, 160] on div "Search" at bounding box center [267, 154] width 178 height 20
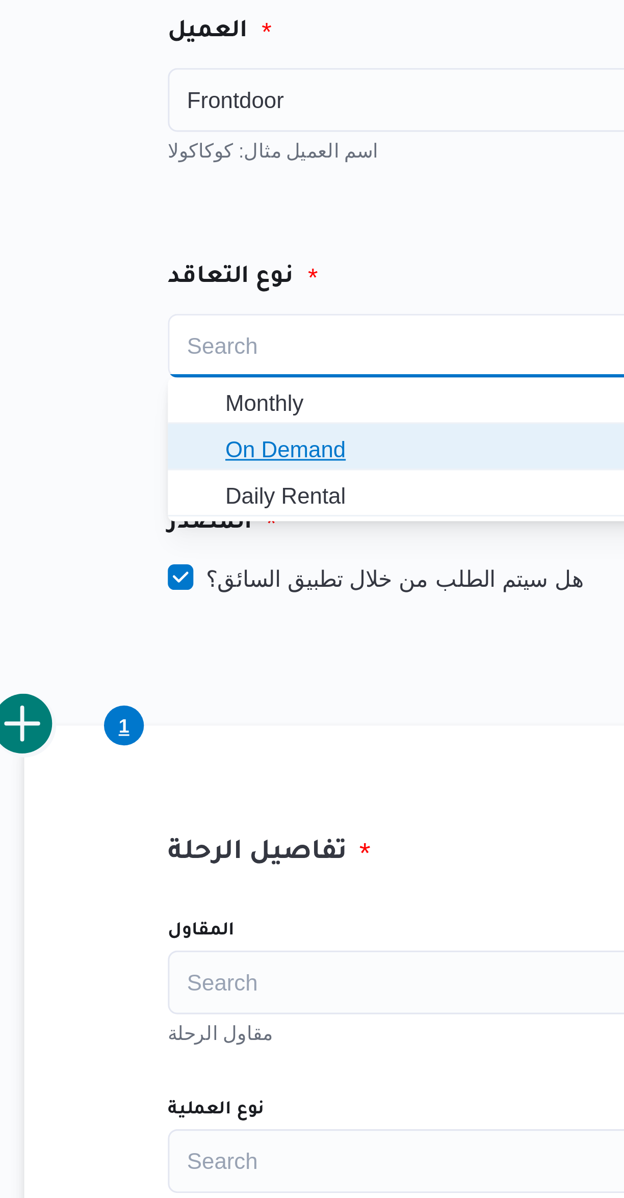
click at [265, 188] on span "On Demand" at bounding box center [274, 187] width 154 height 12
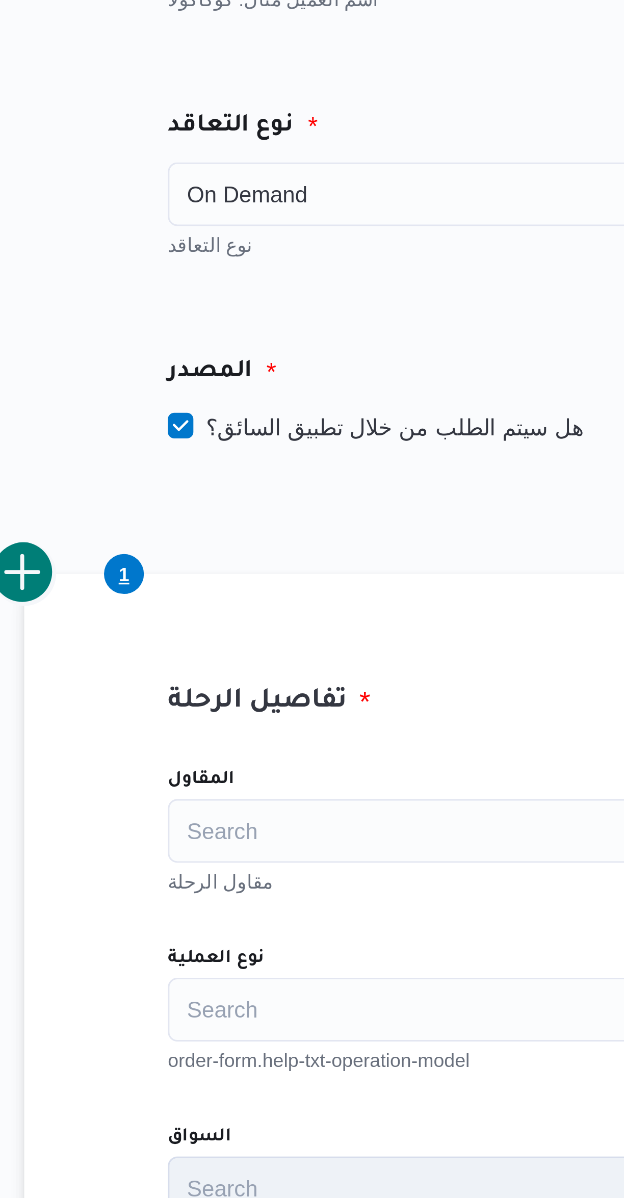
click at [275, 234] on label "هل سيتم الطلب من خلال تطبيق السائق؟" at bounding box center [244, 228] width 133 height 12
checkbox input "false"
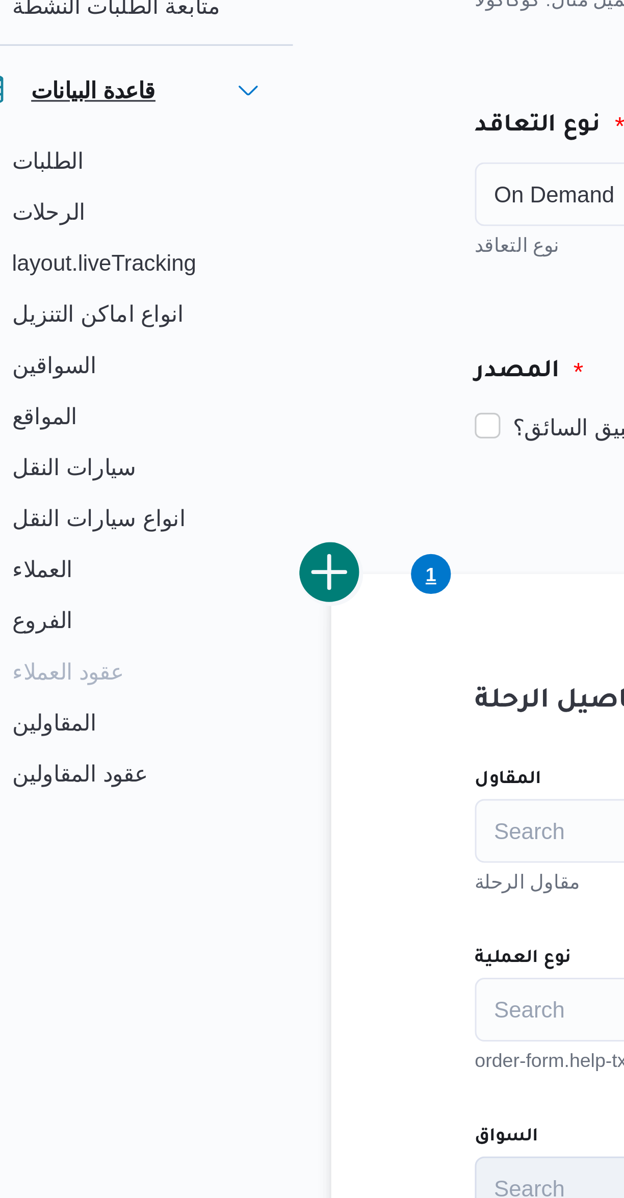
click at [102, 124] on icon "button" at bounding box center [106, 121] width 8 height 8
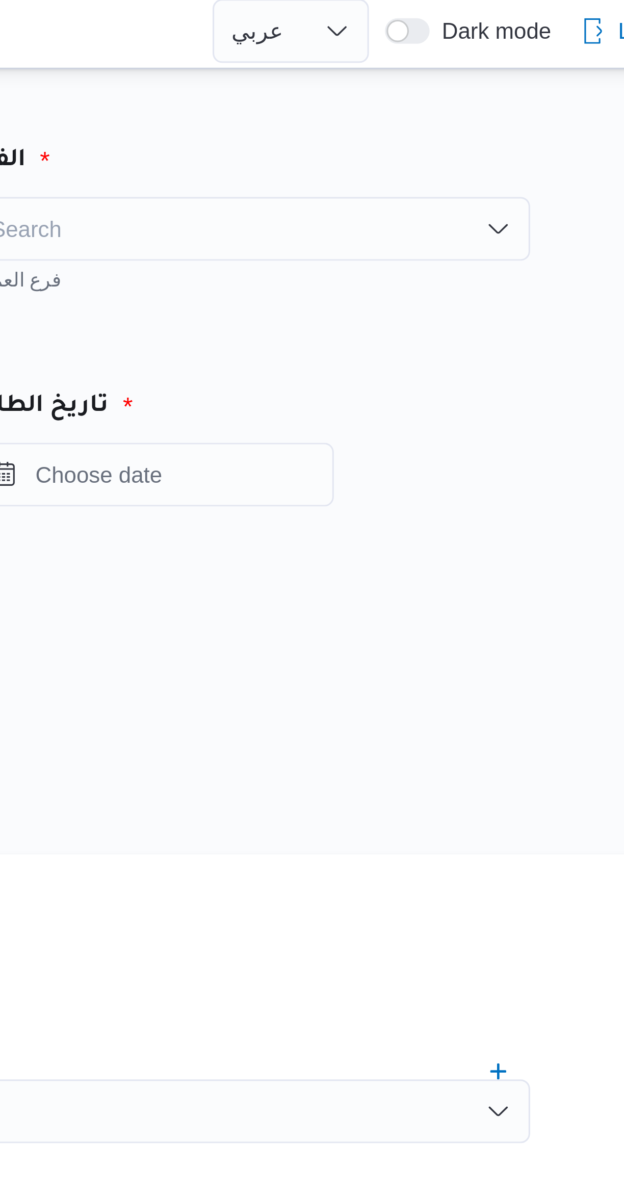
click at [523, 71] on div "Search" at bounding box center [477, 75] width 178 height 20
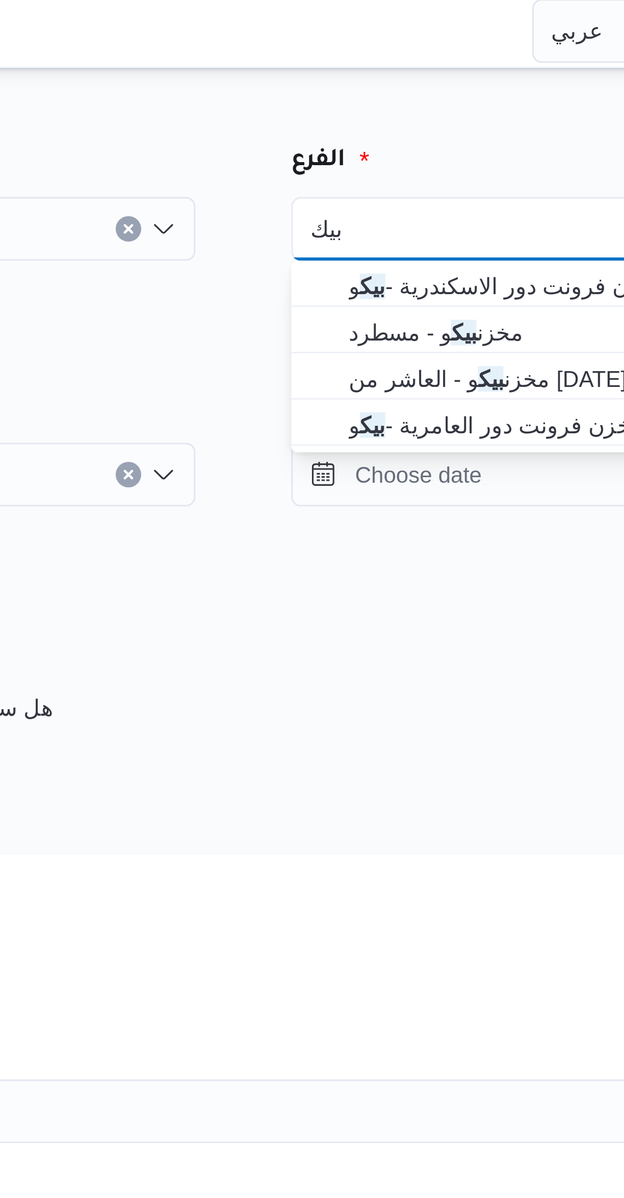
type input "بيك"
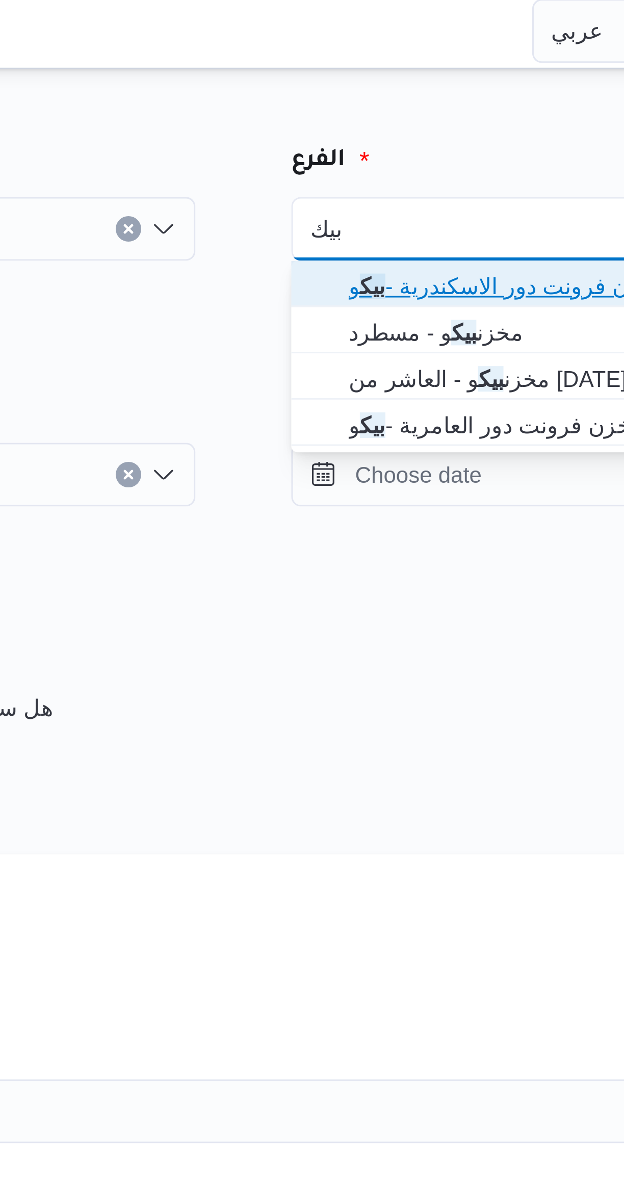
click at [460, 93] on span "مخزن فرونت دور الاسكندرية - بيك و" at bounding box center [483, 94] width 154 height 12
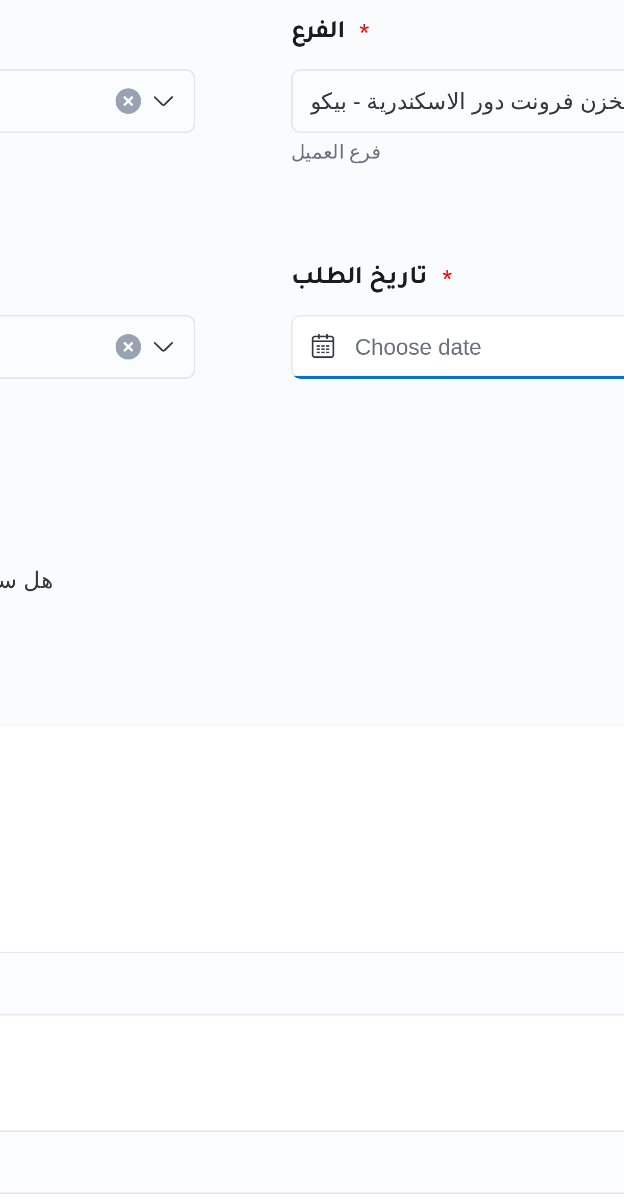
click at [441, 162] on input "Press the down key to open a popover containing a calendar." at bounding box center [446, 154] width 116 height 20
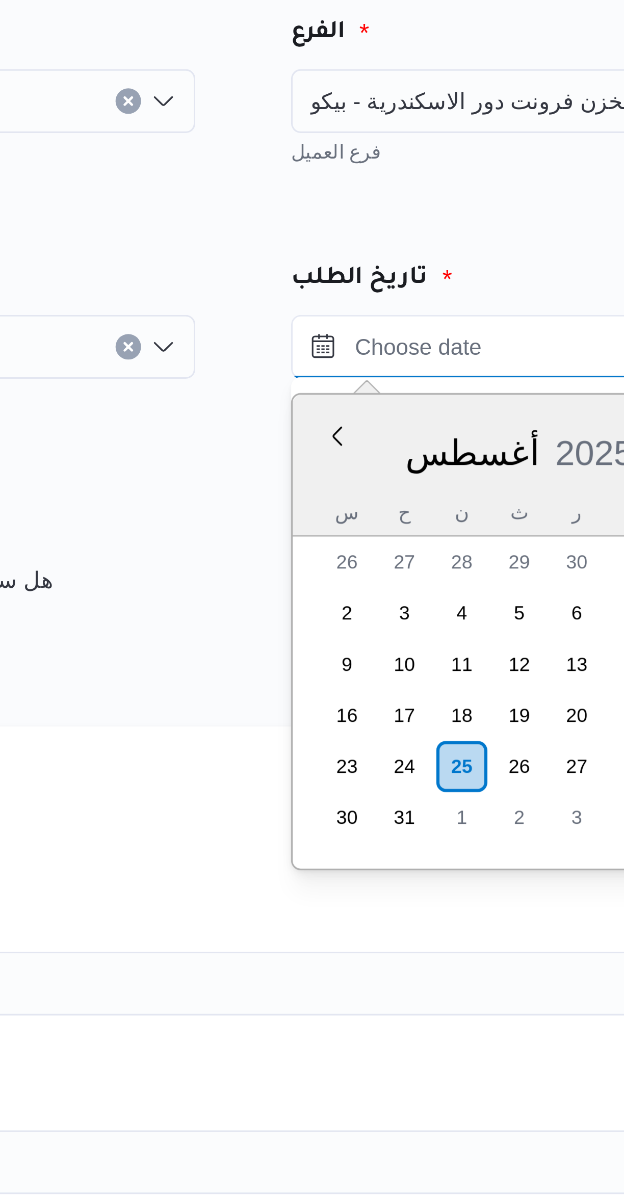
scroll to position [407, 0]
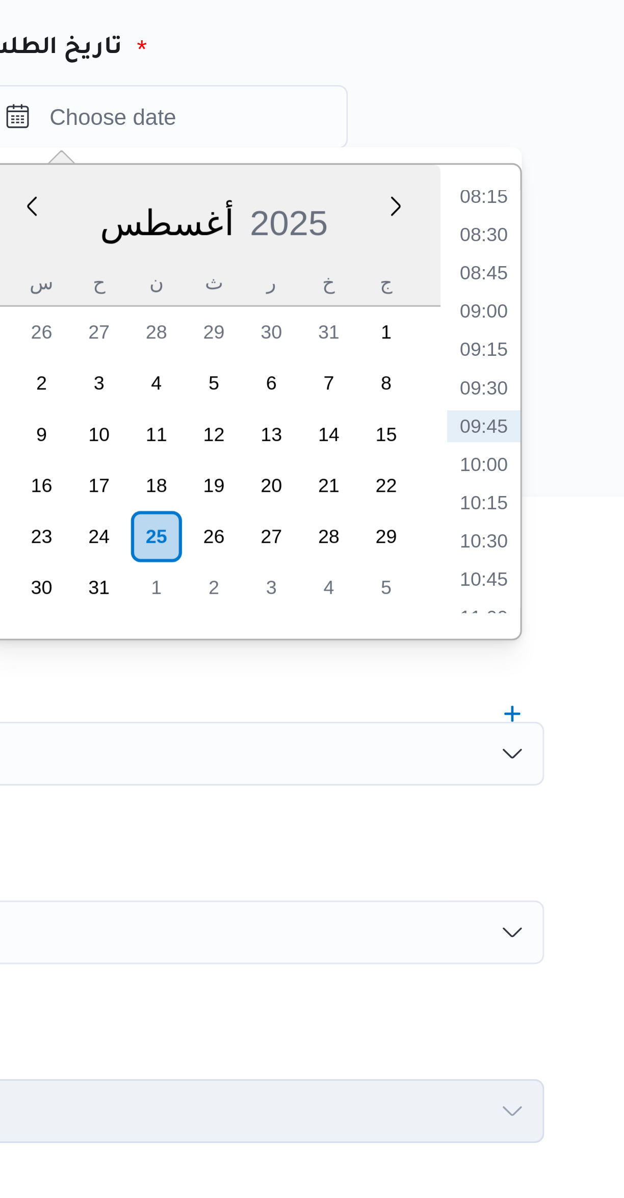
click at [549, 213] on li "09:00" at bounding box center [546, 216] width 23 height 10
type input "٢٥/٠٨/٢٠٢٥ ٠٩:٠٠"
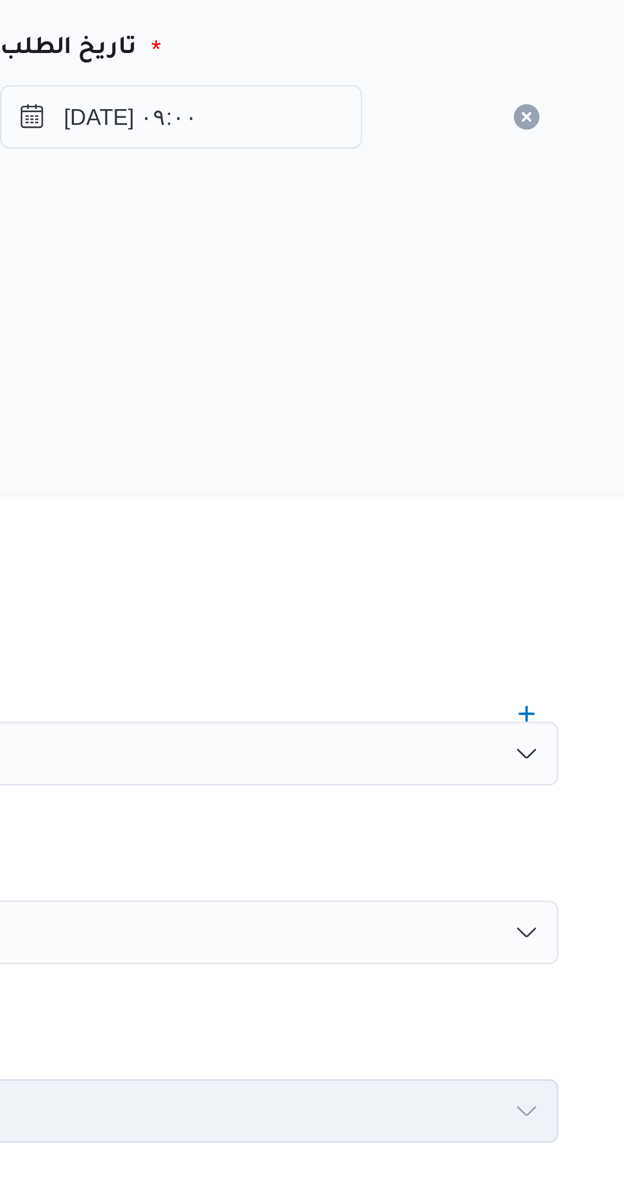
click at [522, 214] on div "المصدر" at bounding box center [372, 211] width 400 height 24
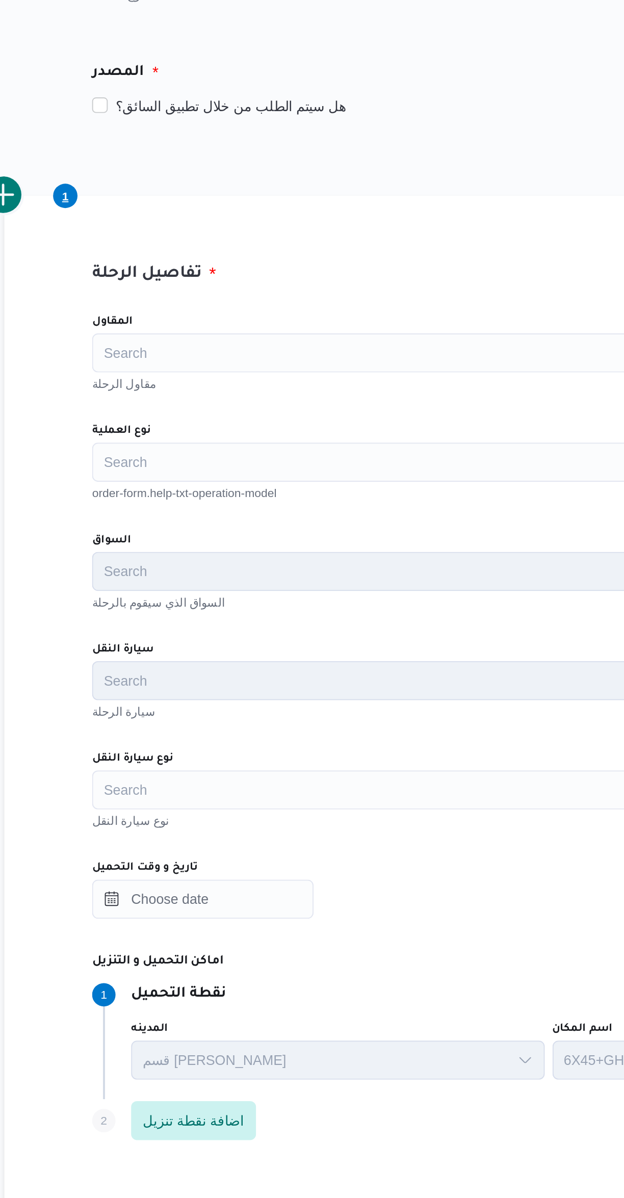
click at [323, 407] on div "Search" at bounding box center [372, 414] width 388 height 20
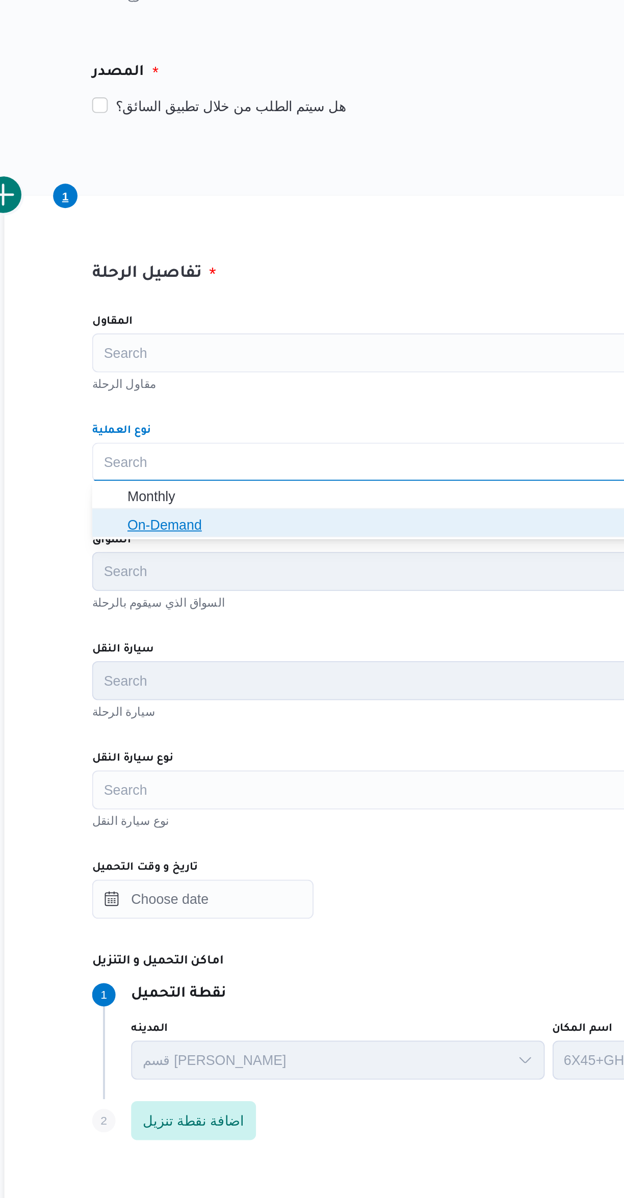
click at [317, 448] on span "On-Demand" at bounding box center [378, 447] width 363 height 12
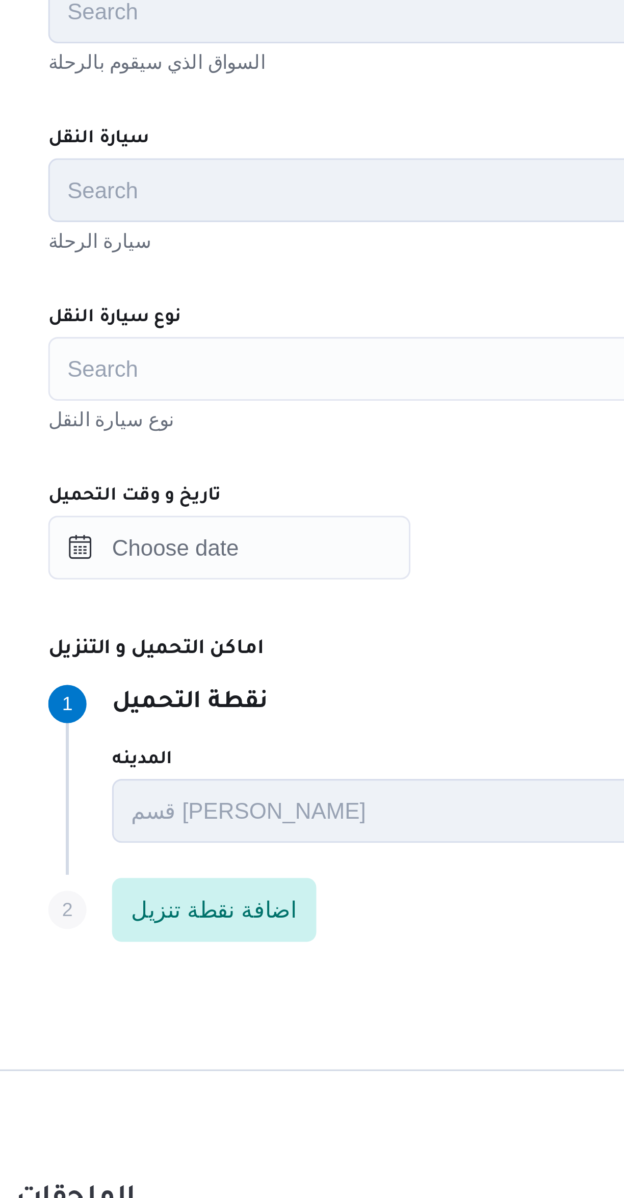
click at [290, 584] on div "Search" at bounding box center [372, 586] width 388 height 20
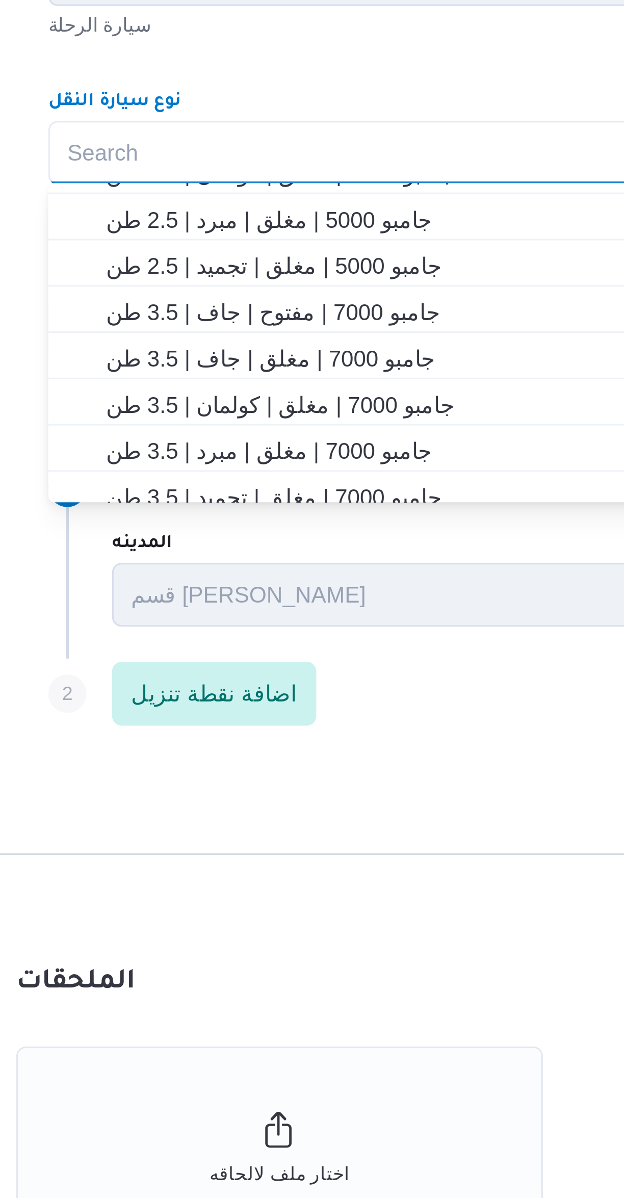
scroll to position [153, 0]
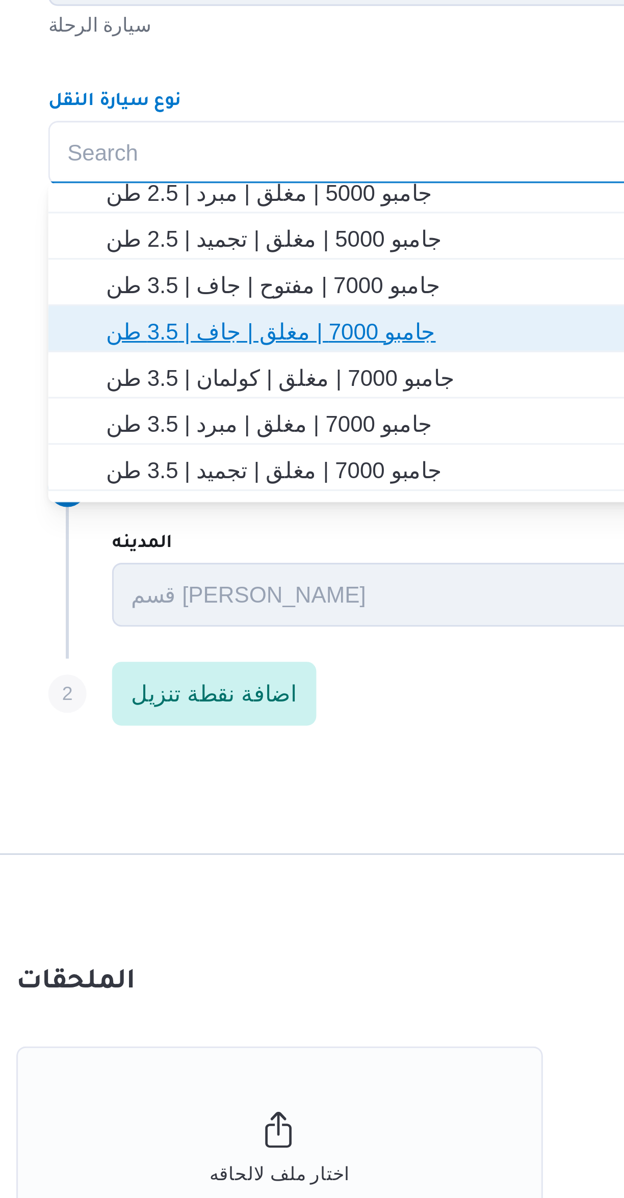
click at [300, 648] on span "جامبو 7000 | مغلق | جاف | 3.5 طن" at bounding box center [378, 643] width 363 height 12
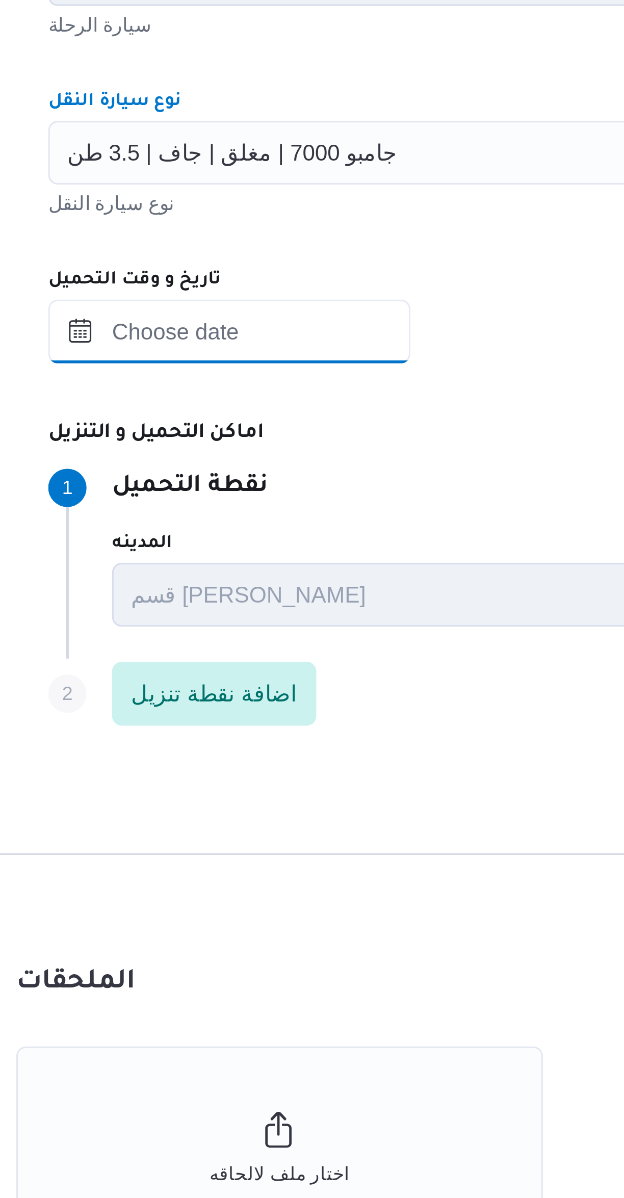
click at [263, 644] on input "تاريخ و وقت التحميل" at bounding box center [236, 643] width 116 height 20
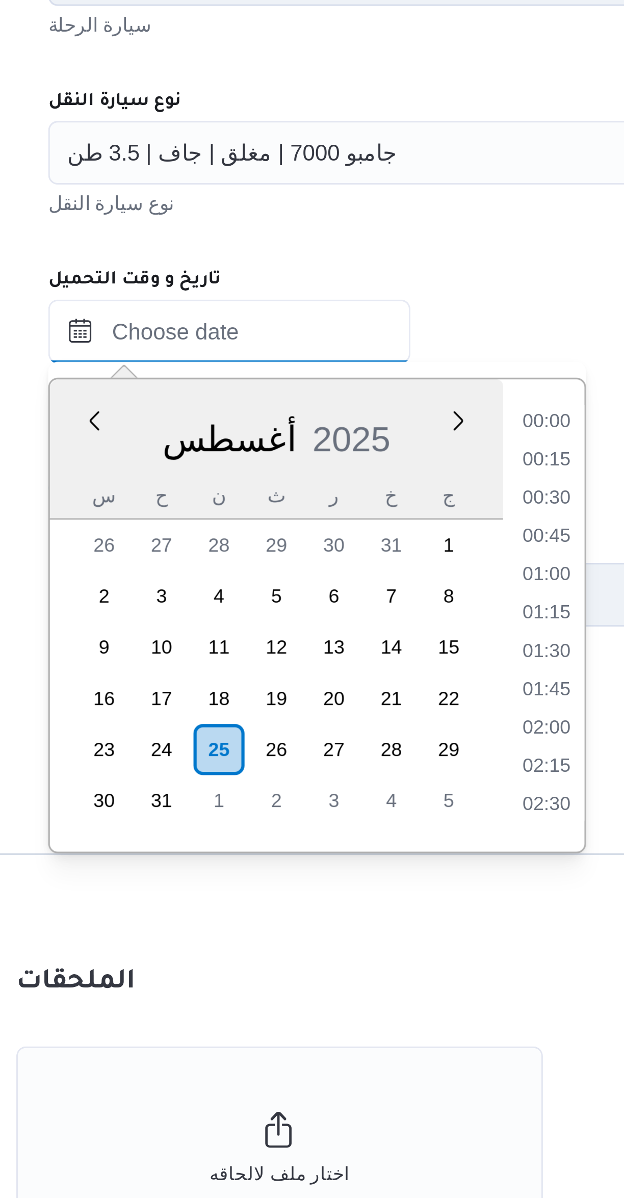
scroll to position [420, 0]
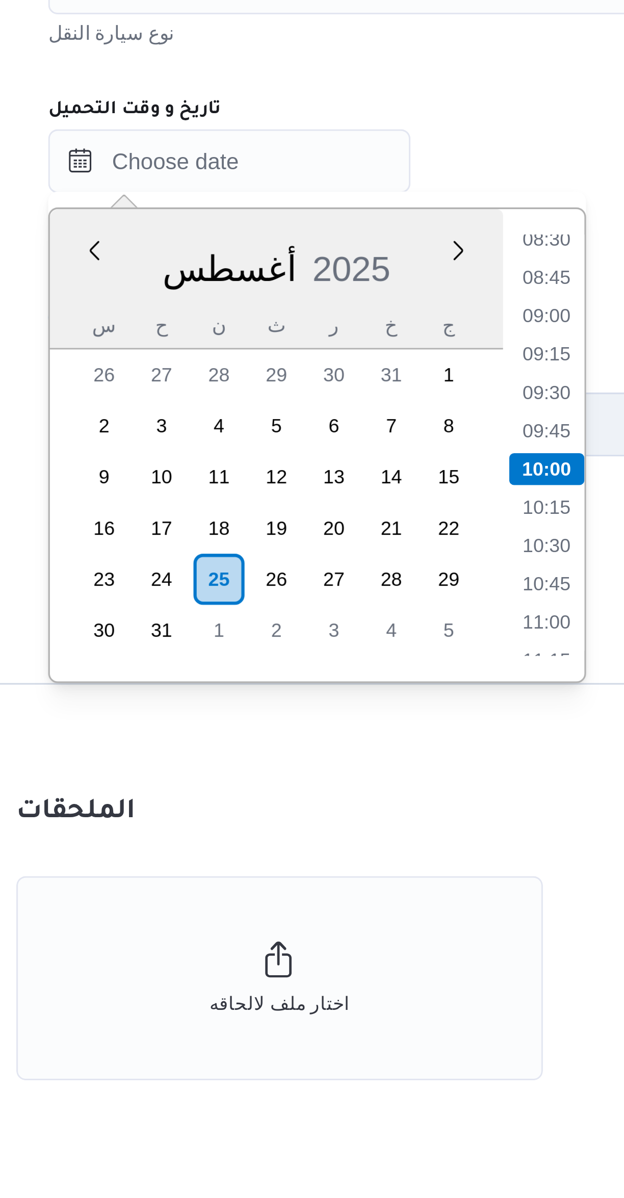
click at [341, 694] on li "09:00" at bounding box center [337, 692] width 23 height 10
type input "٢٥/٠٨/٢٠٢٥ ٠٩:٠٠"
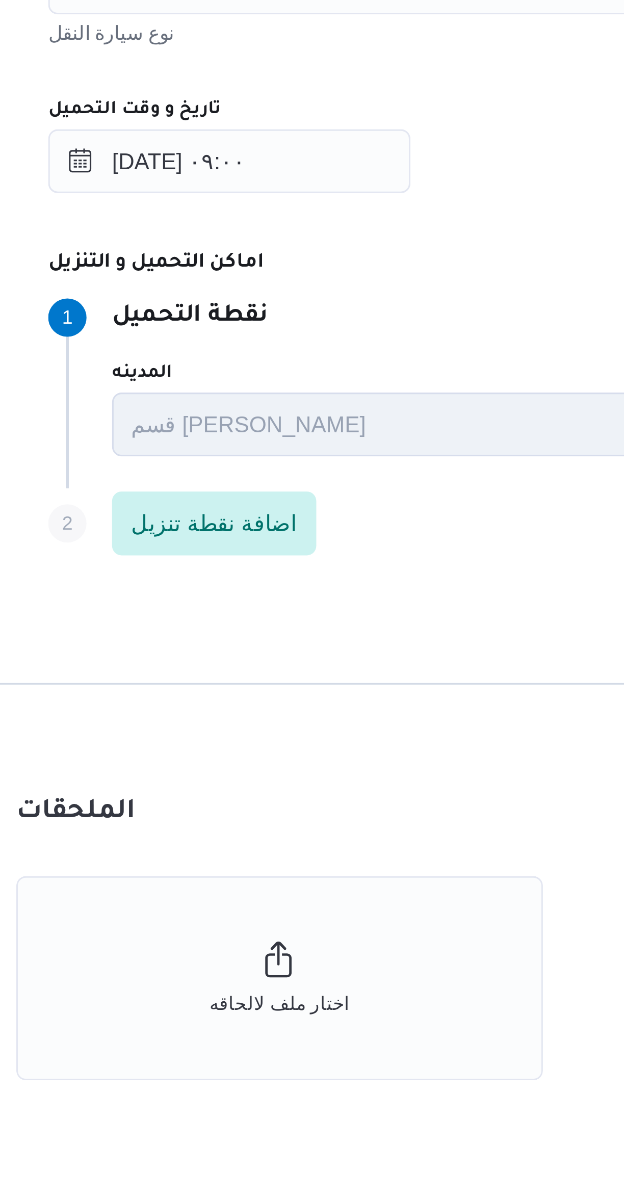
click at [326, 679] on dt "اماكن التحميل و التنزيل" at bounding box center [407, 675] width 459 height 12
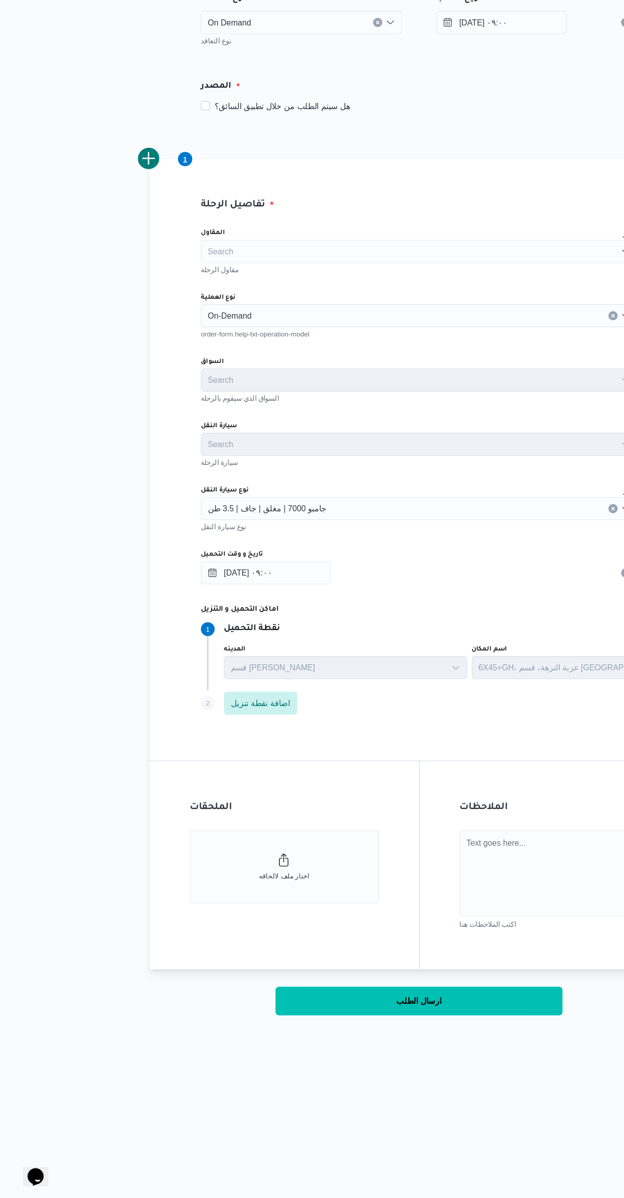
scroll to position [0, 0]
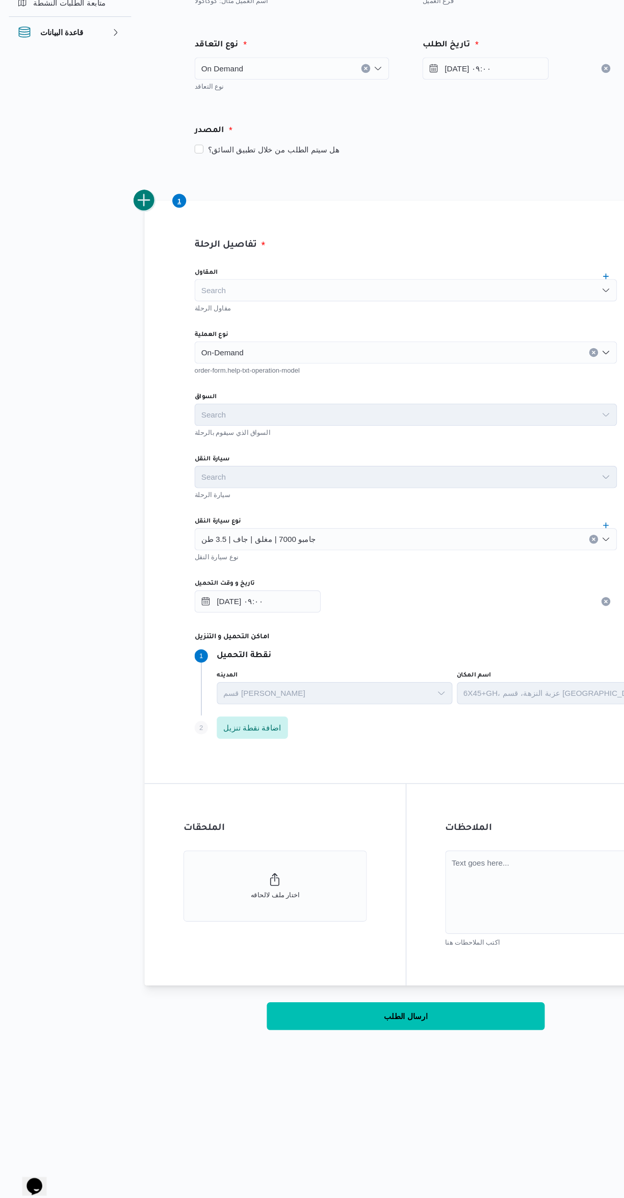
click at [130, 278] on button "add trip" at bounding box center [132, 275] width 20 height 20
click at [273, 415] on div "Search" at bounding box center [372, 414] width 388 height 20
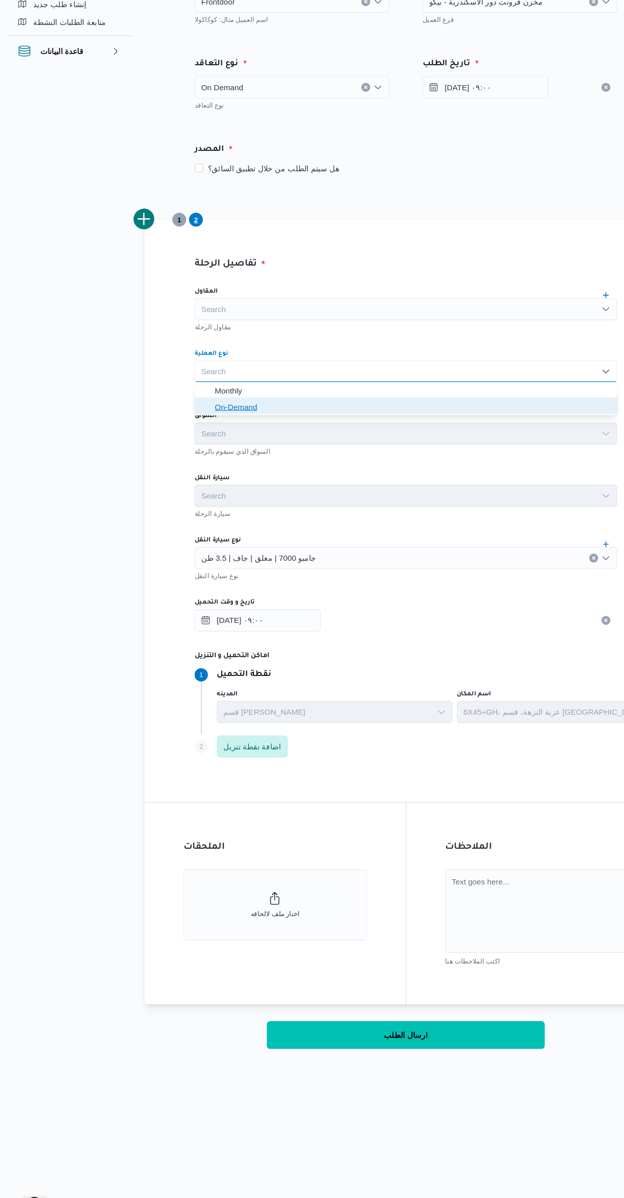
click at [308, 442] on span "On-Demand" at bounding box center [378, 447] width 363 height 12
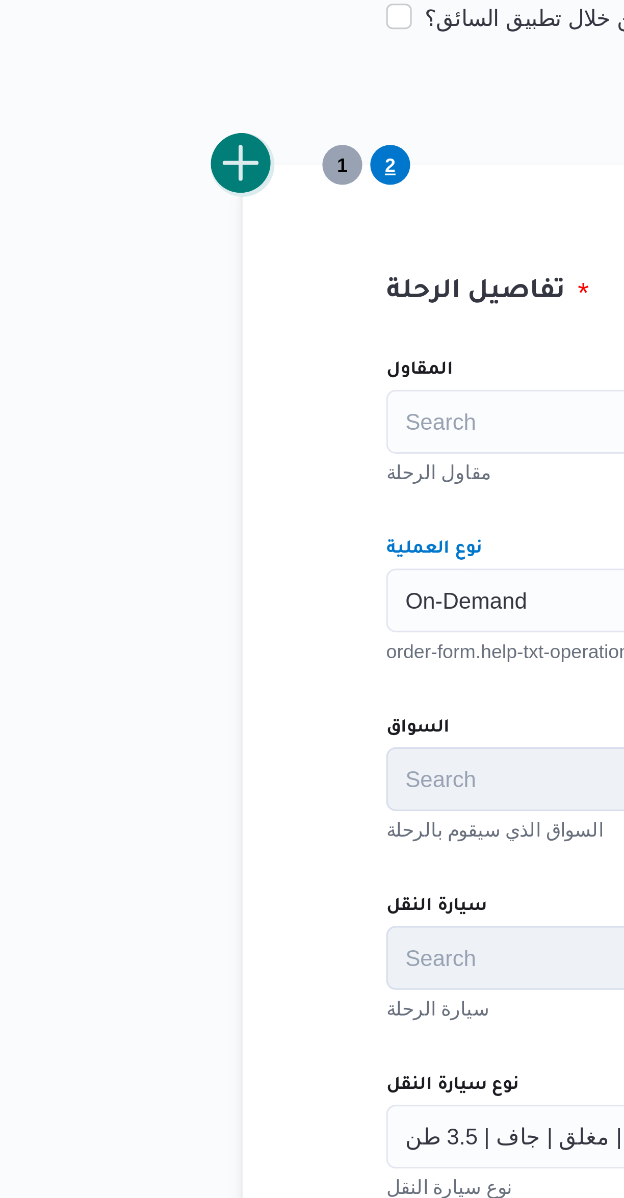
click at [132, 277] on button "add trip" at bounding box center [132, 275] width 20 height 20
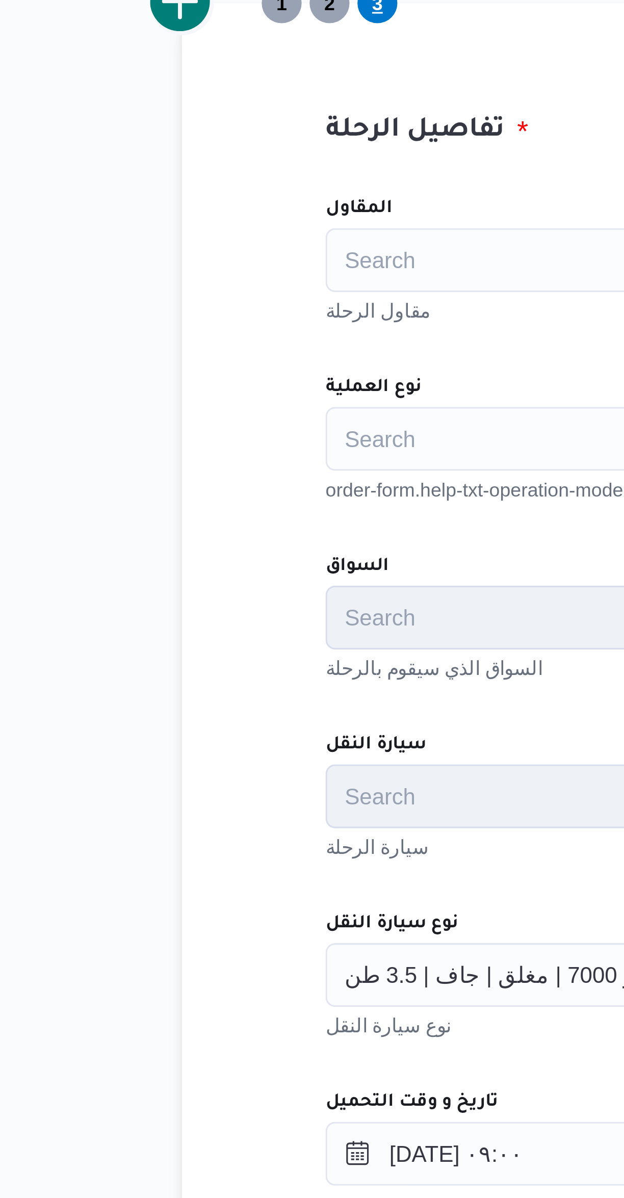
click at [221, 415] on div "Search" at bounding box center [372, 414] width 388 height 20
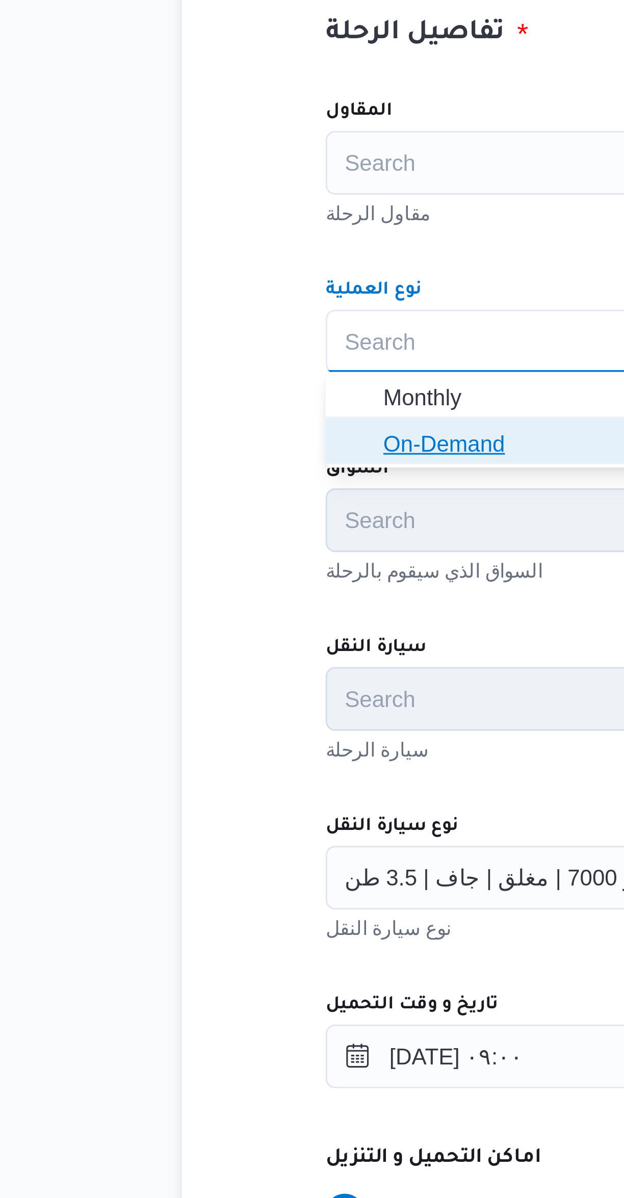
click at [226, 452] on span "On-Demand" at bounding box center [378, 447] width 363 height 12
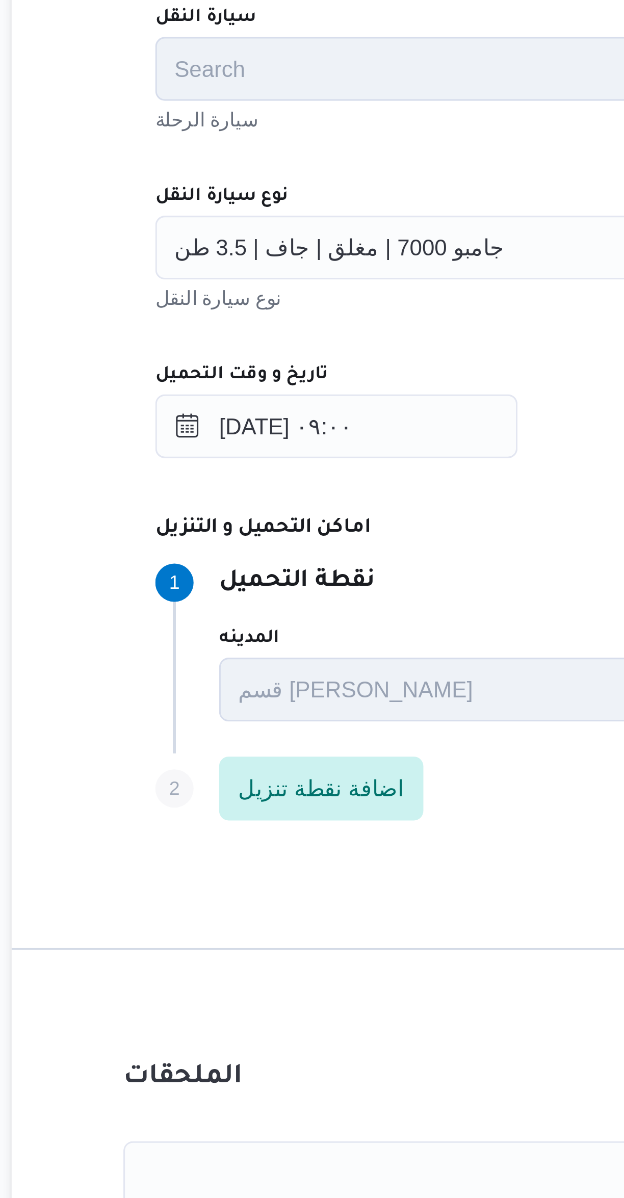
click at [294, 590] on input "نوع سيارة النقل" at bounding box center [294, 586] width 1 height 12
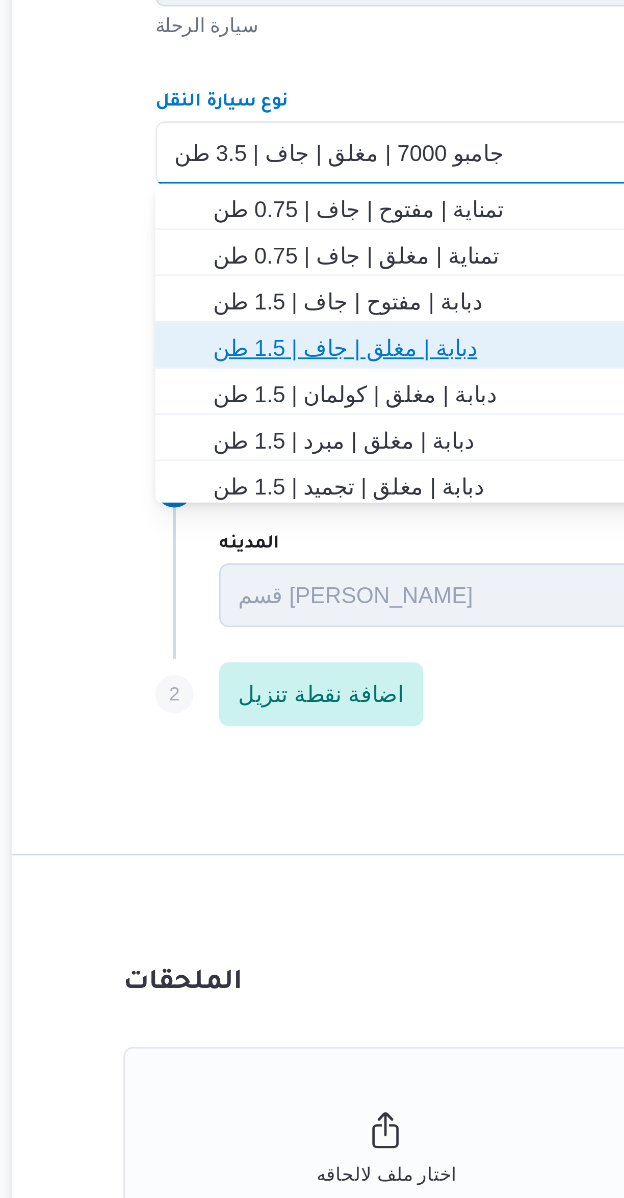
click at [271, 654] on span "دبابة | مغلق | جاف | 1.5 طن" at bounding box center [378, 648] width 363 height 12
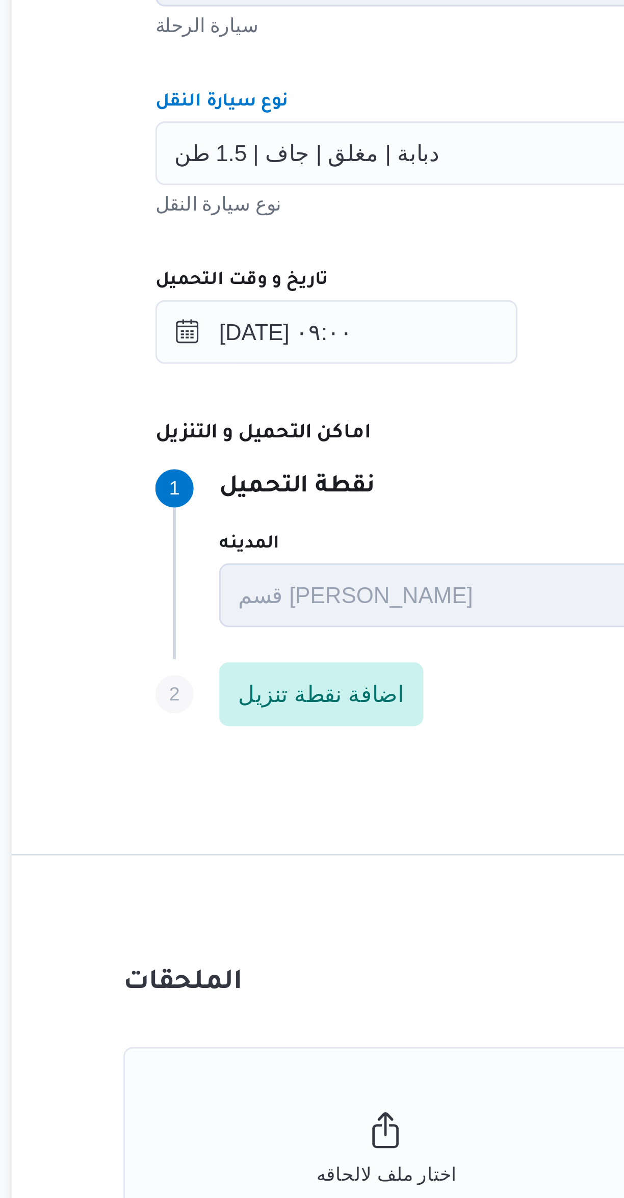
click at [288, 610] on div "المقاول Search مقاول الرحلة نوع العملية On-Demand order-form.help-txt-operation…" at bounding box center [372, 555] width 404 height 453
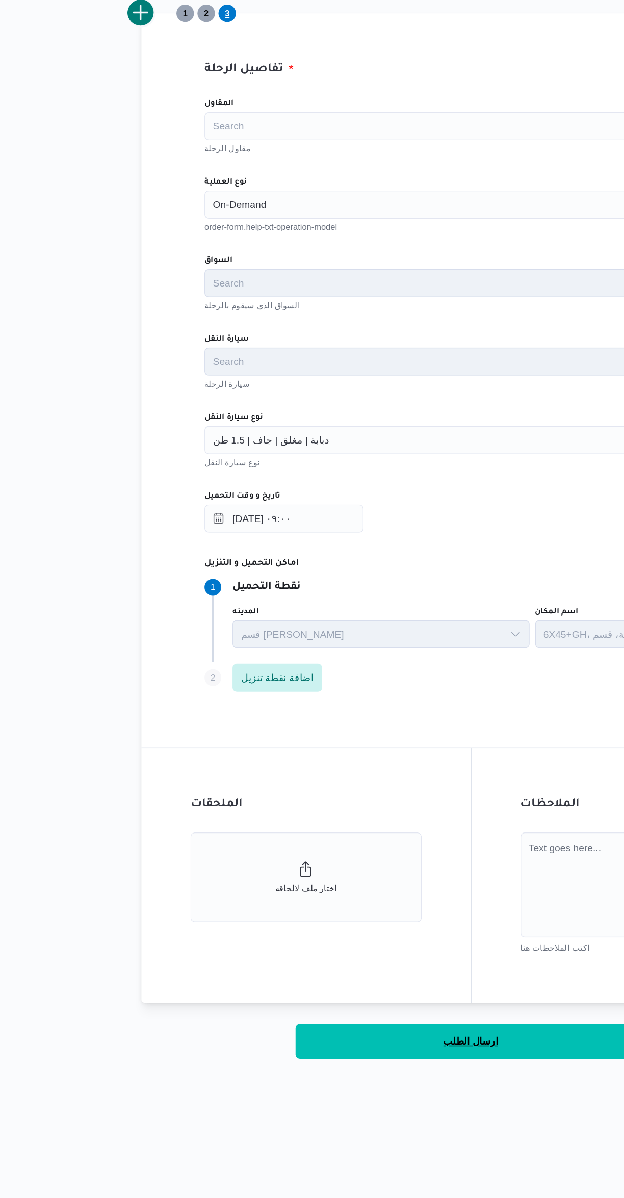
click at [362, 1022] on span "ارسال الطلب" at bounding box center [372, 1023] width 40 height 12
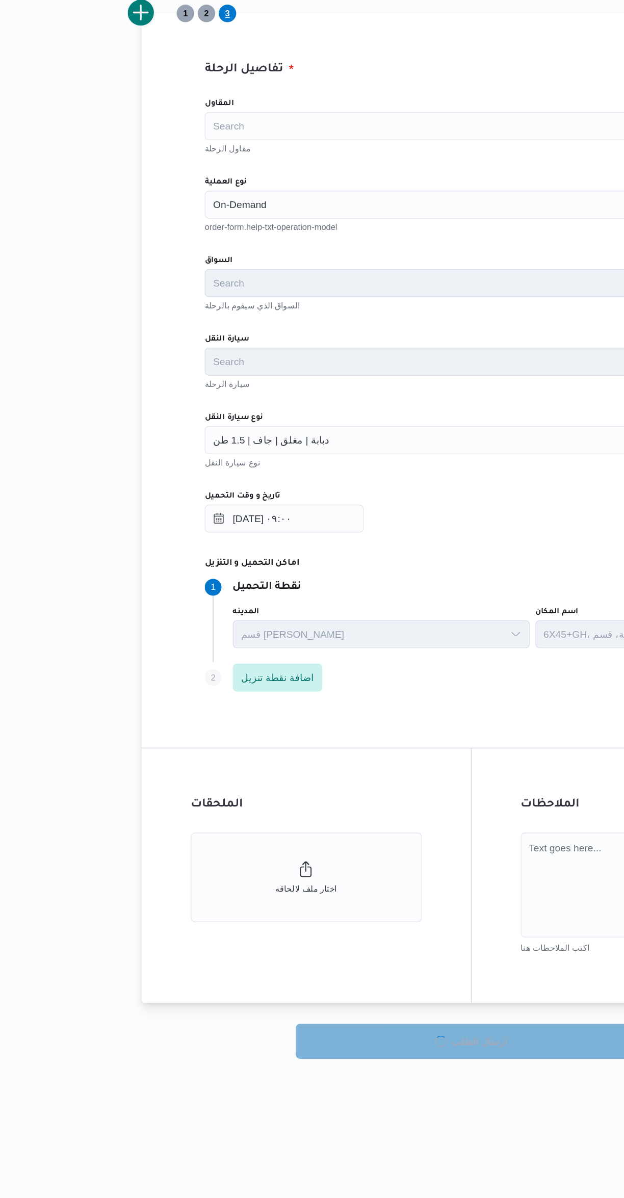
select select "ar"
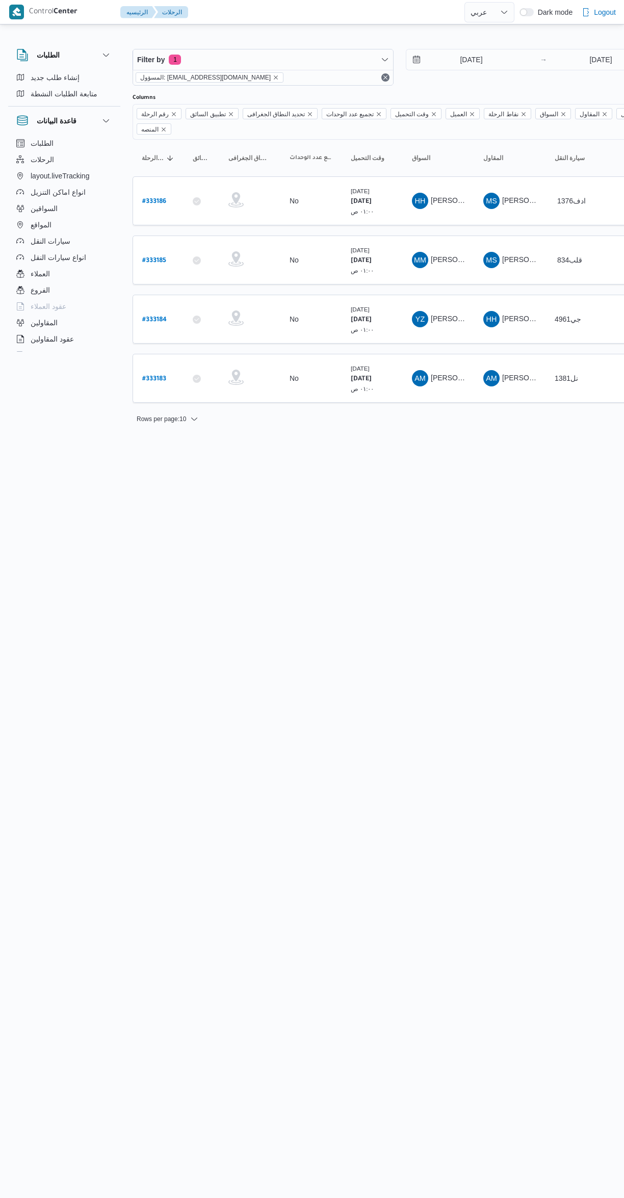
select select "ar"
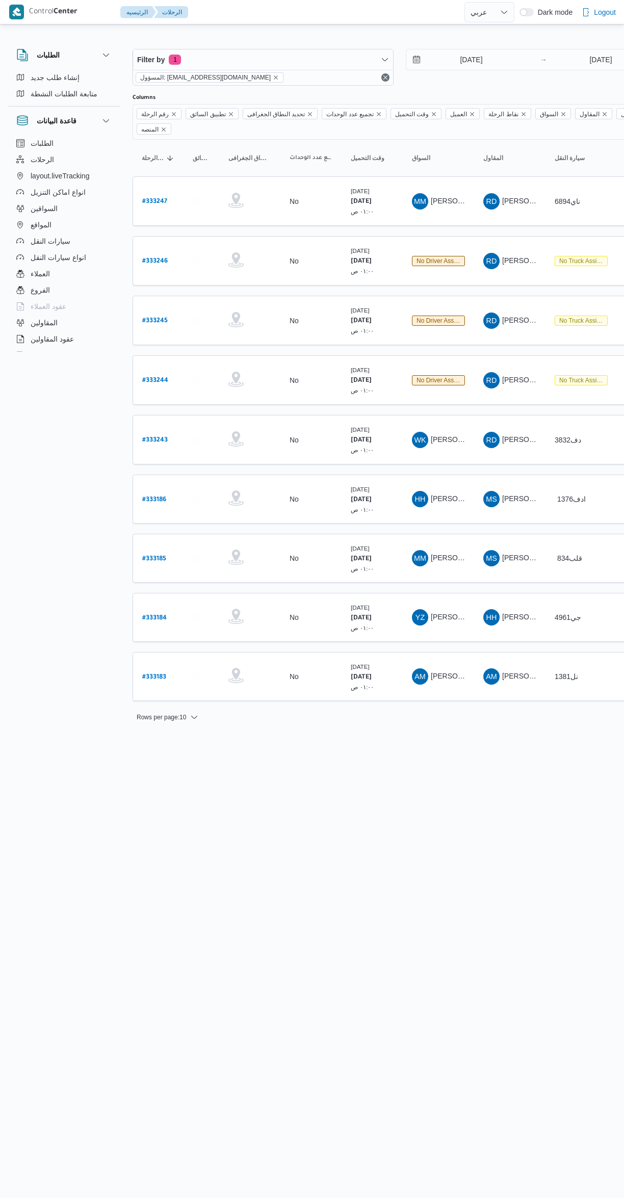
select select "ar"
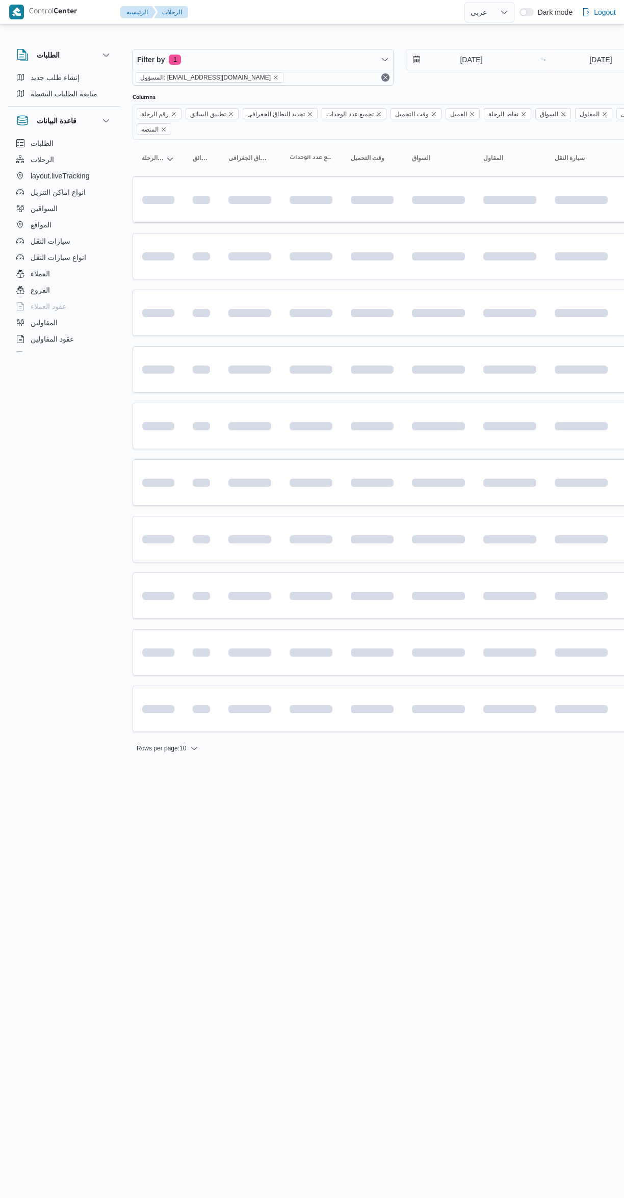
select select "ar"
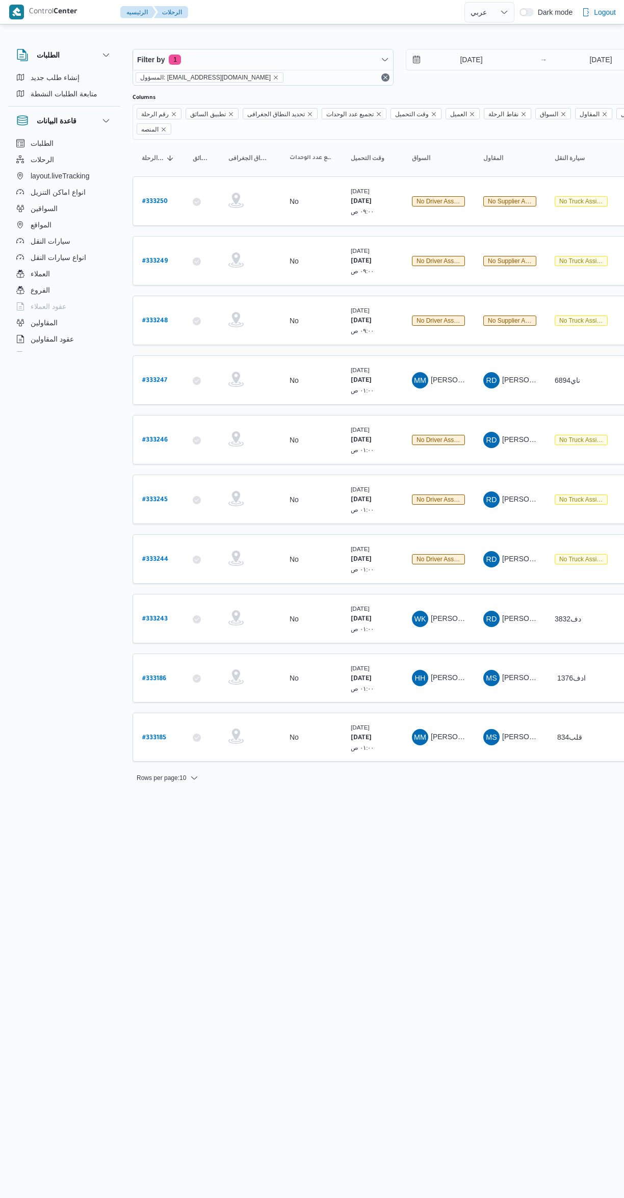
select select "ar"
